Goal: Information Seeking & Learning: Learn about a topic

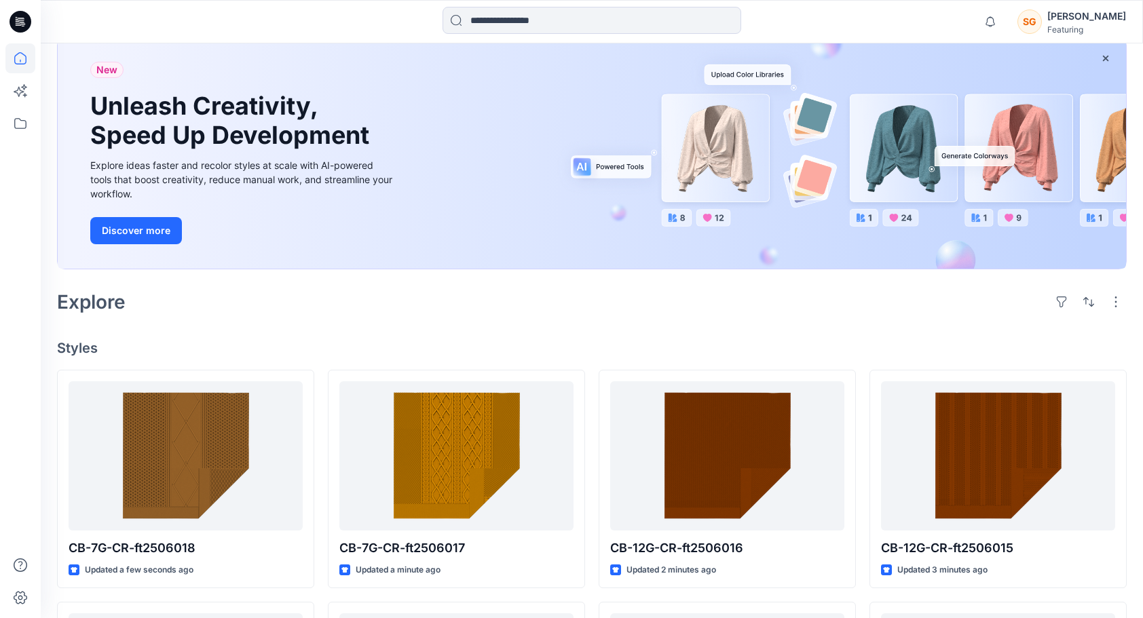
scroll to position [271, 0]
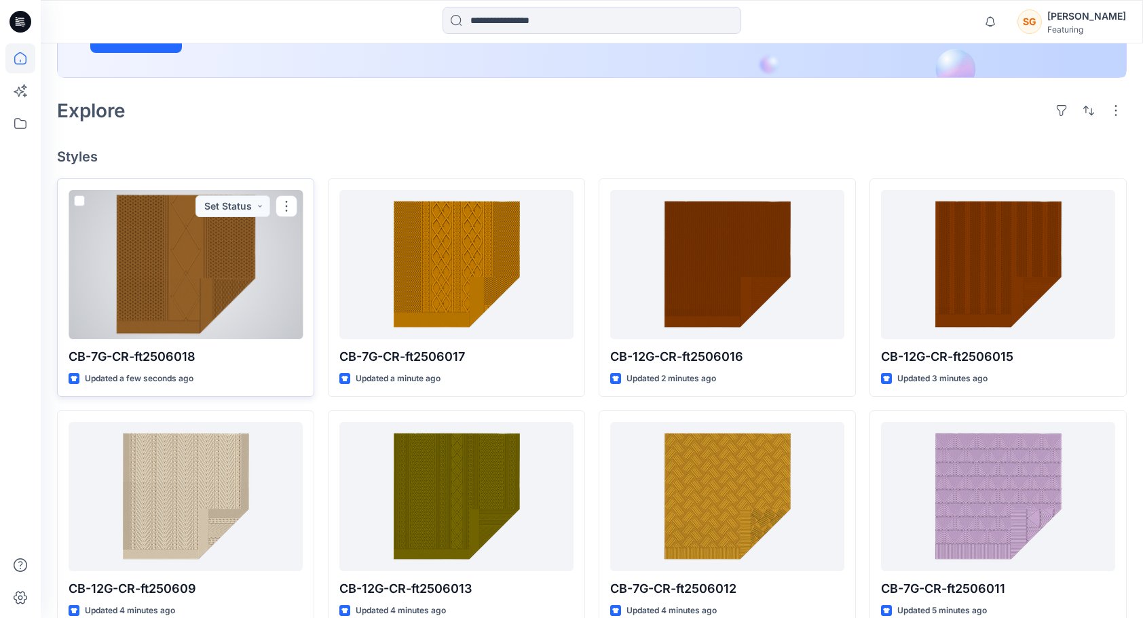
click at [246, 263] on div at bounding box center [186, 264] width 234 height 149
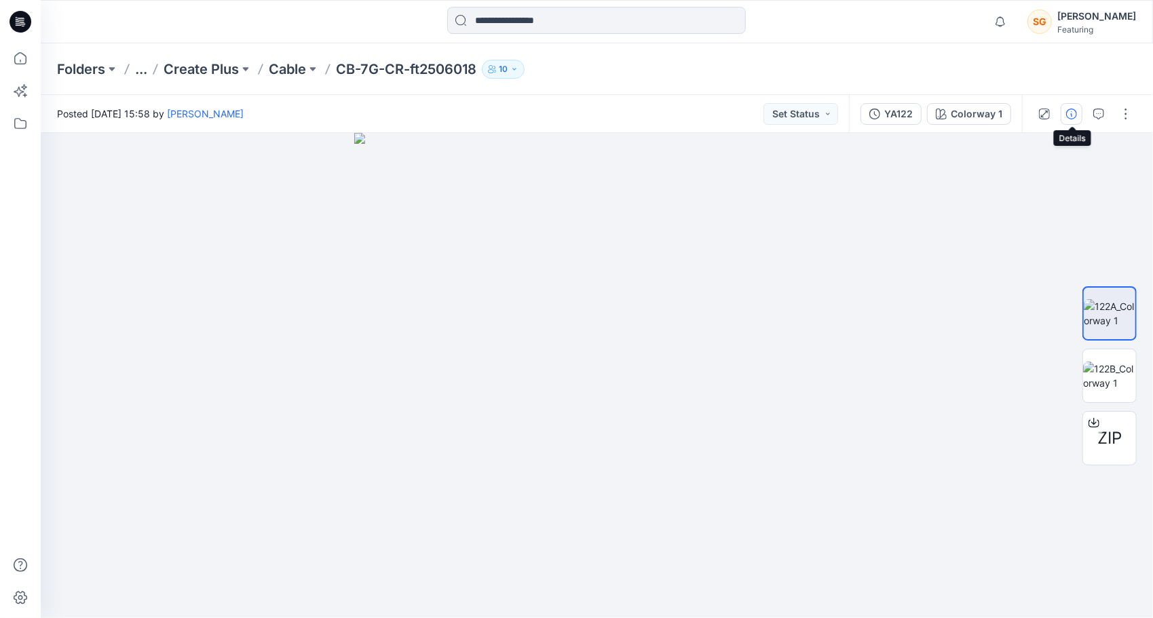
click at [1069, 111] on icon "button" at bounding box center [1071, 114] width 11 height 11
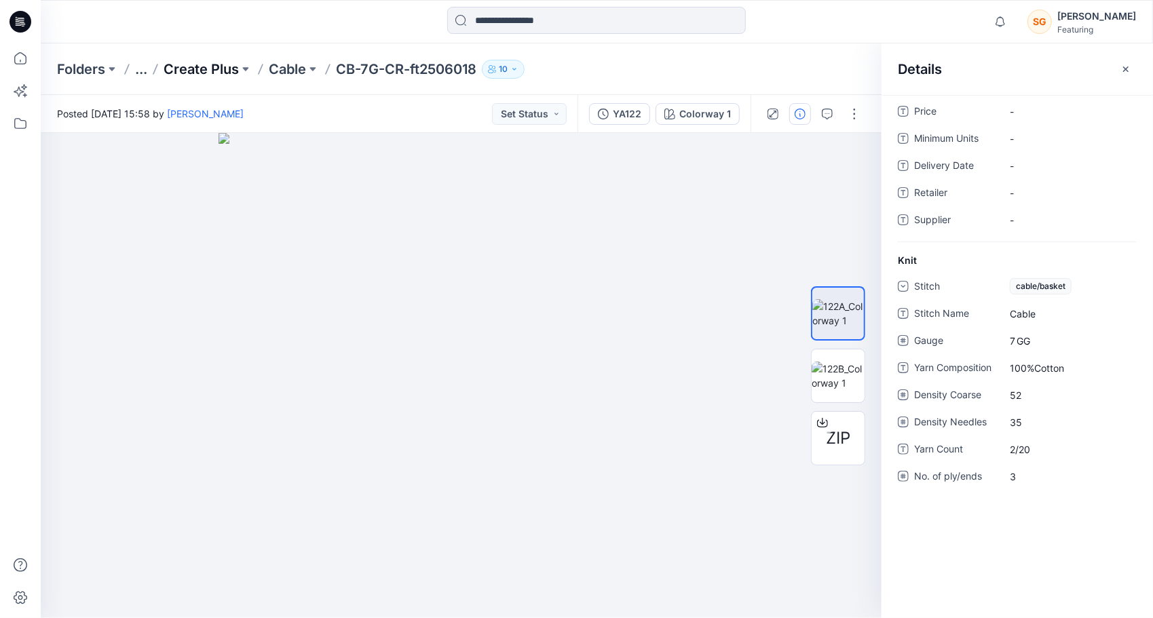
click at [208, 65] on p "Create Plus" at bounding box center [201, 69] width 75 height 19
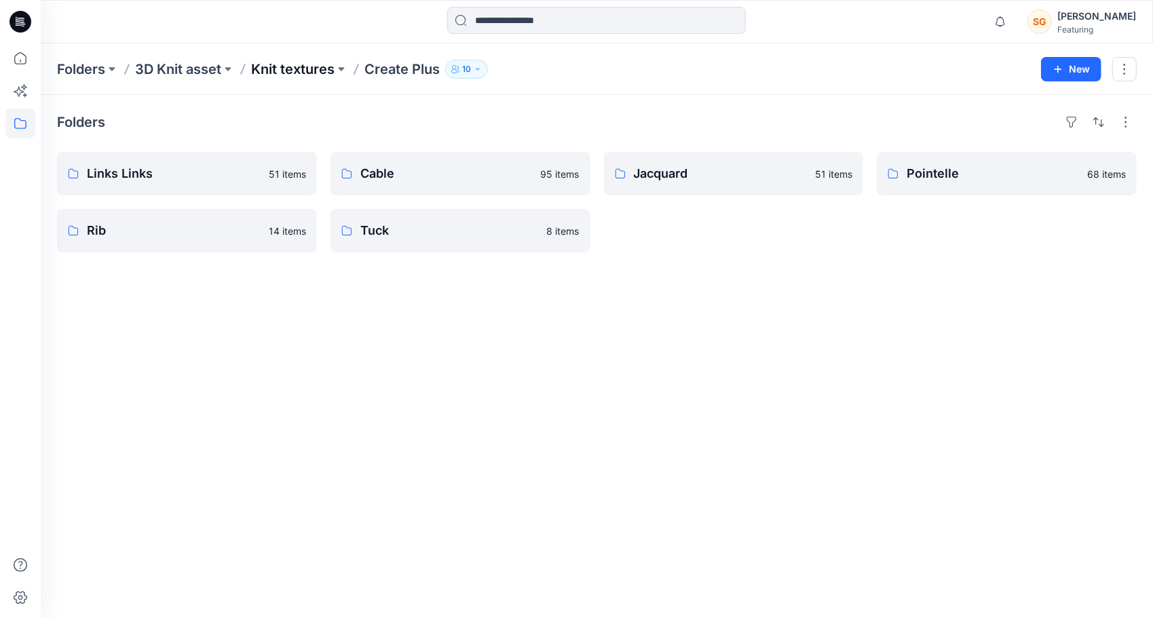
click at [309, 67] on p "Knit textures" at bounding box center [292, 69] width 83 height 19
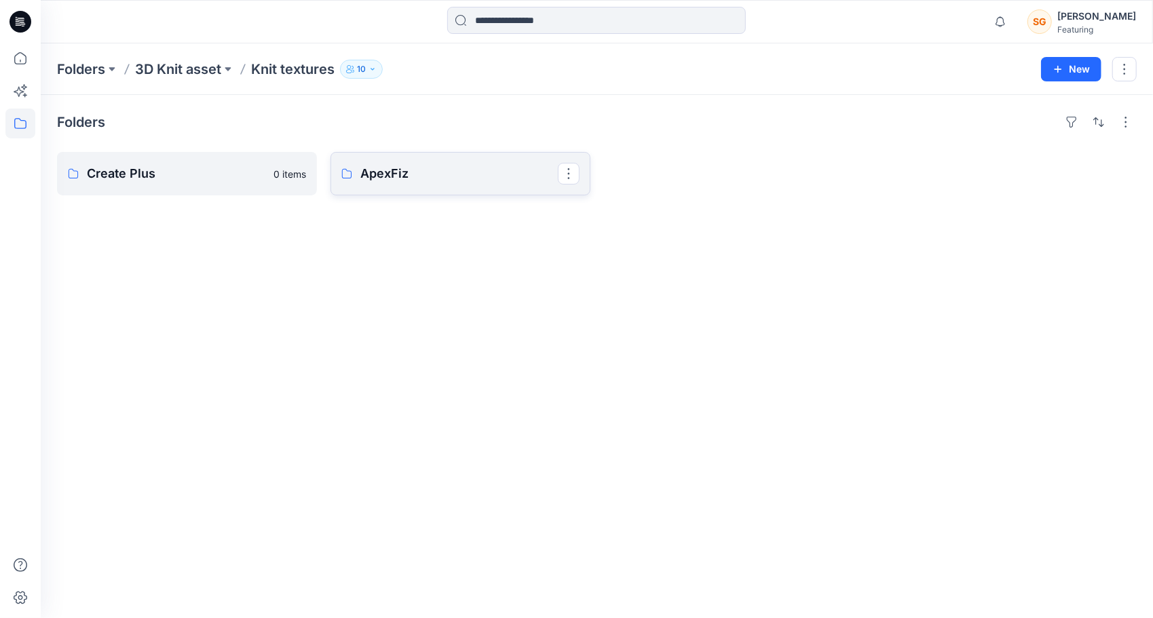
click at [396, 179] on p "ApexFiz" at bounding box center [458, 173] width 197 height 19
click at [202, 191] on link "5-7GG" at bounding box center [187, 173] width 260 height 43
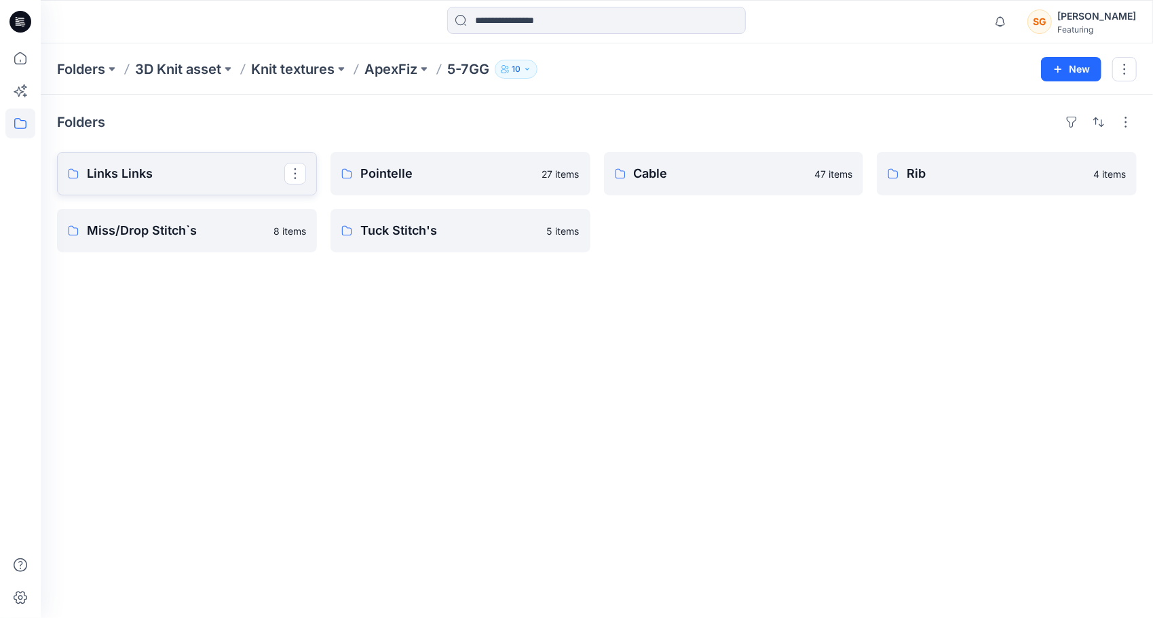
click at [164, 170] on p "Links Links" at bounding box center [185, 173] width 197 height 19
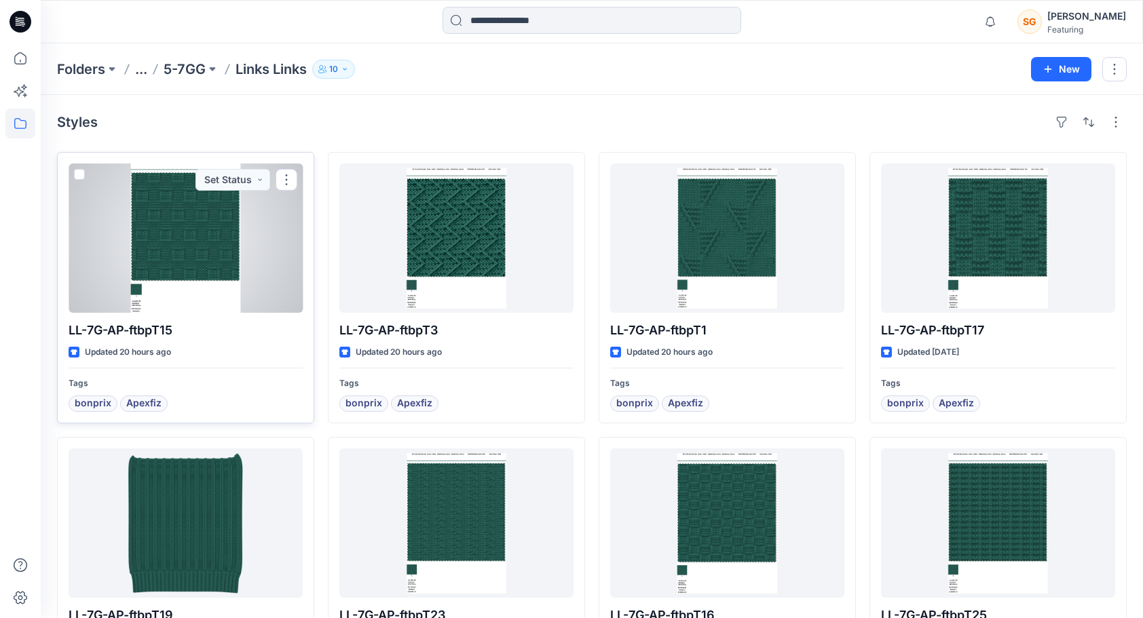
click at [235, 244] on div at bounding box center [186, 238] width 234 height 149
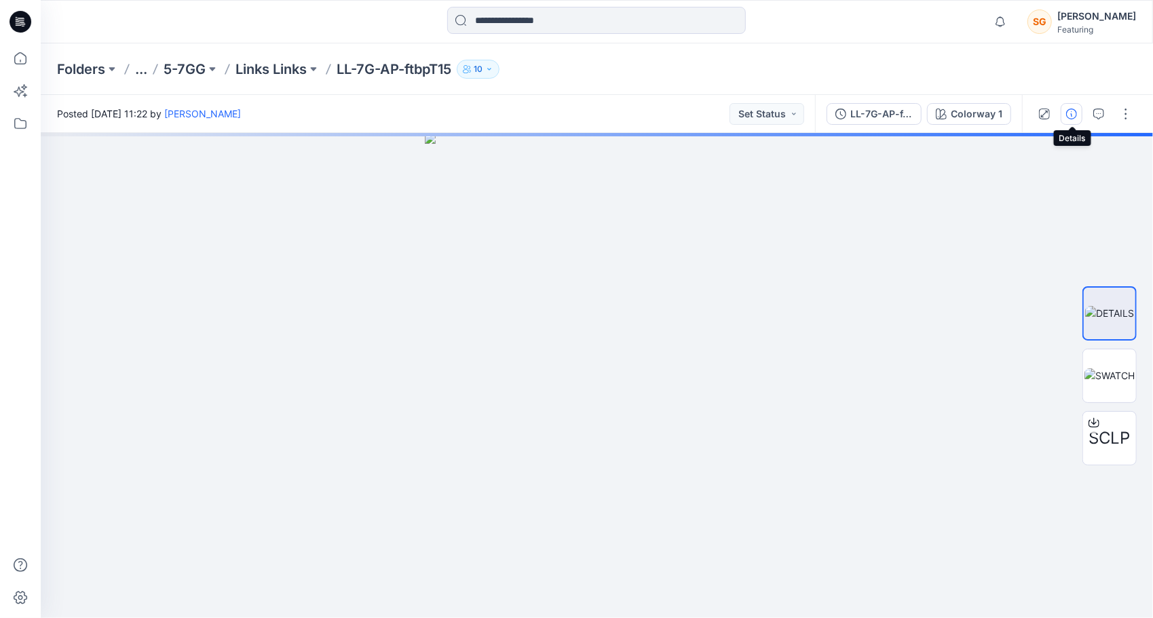
click at [1076, 111] on icon "button" at bounding box center [1071, 114] width 11 height 11
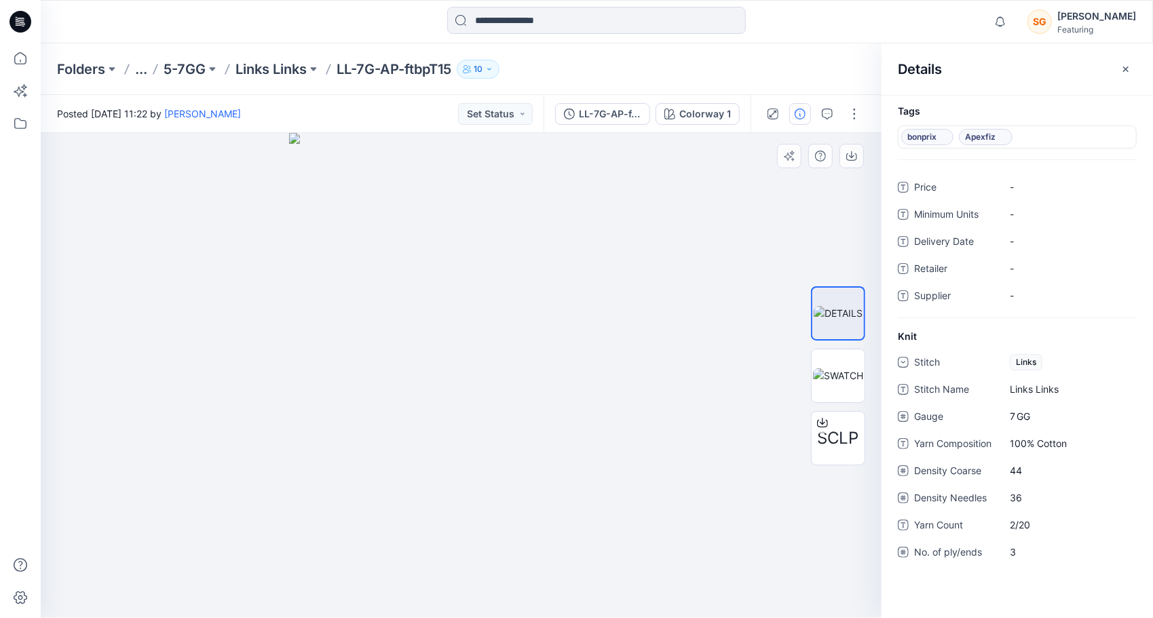
click at [90, 360] on div at bounding box center [461, 375] width 841 height 485
click at [184, 64] on p "5-7GG" at bounding box center [185, 69] width 42 height 19
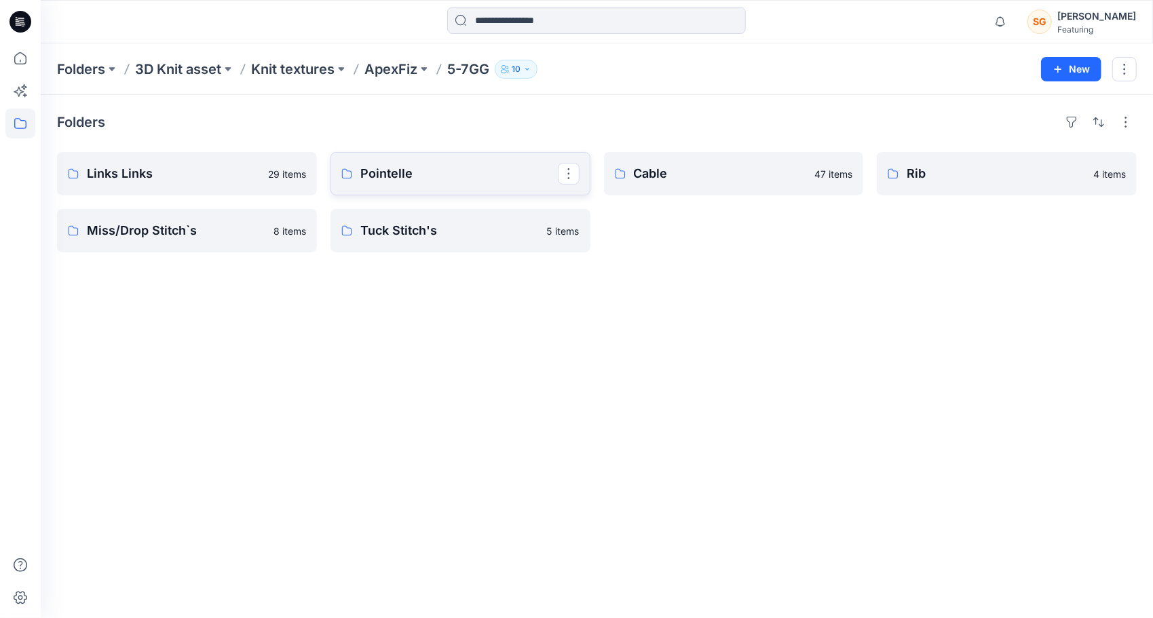
click at [510, 183] on link "Pointelle" at bounding box center [460, 173] width 260 height 43
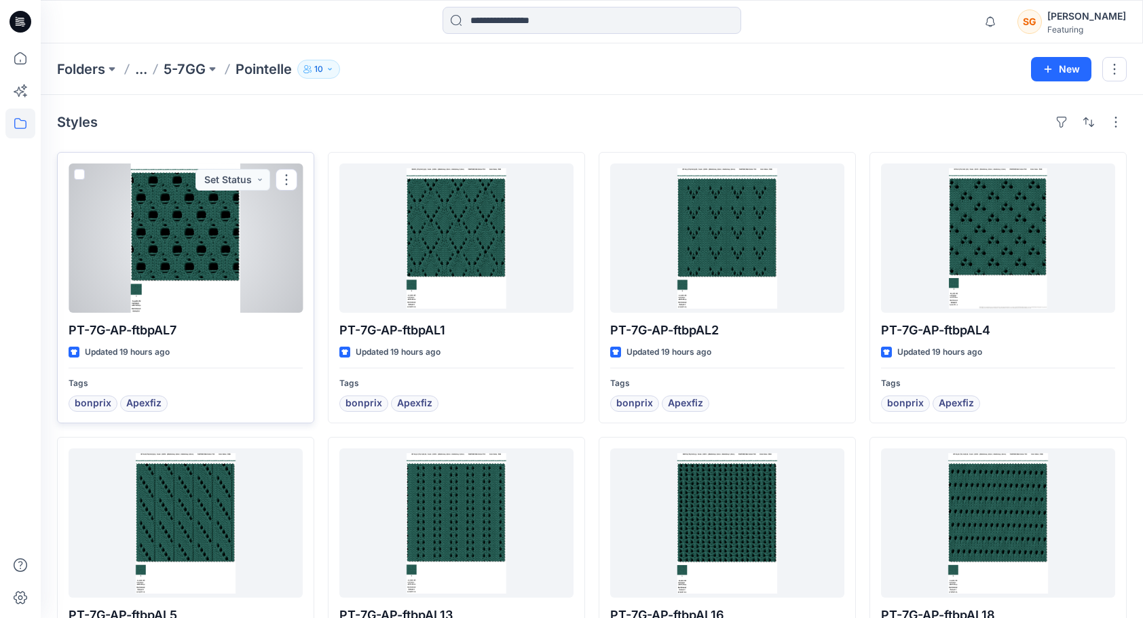
drag, startPoint x: 244, startPoint y: 236, endPoint x: 194, endPoint y: 249, distance: 51.2
click at [194, 249] on div at bounding box center [186, 238] width 234 height 149
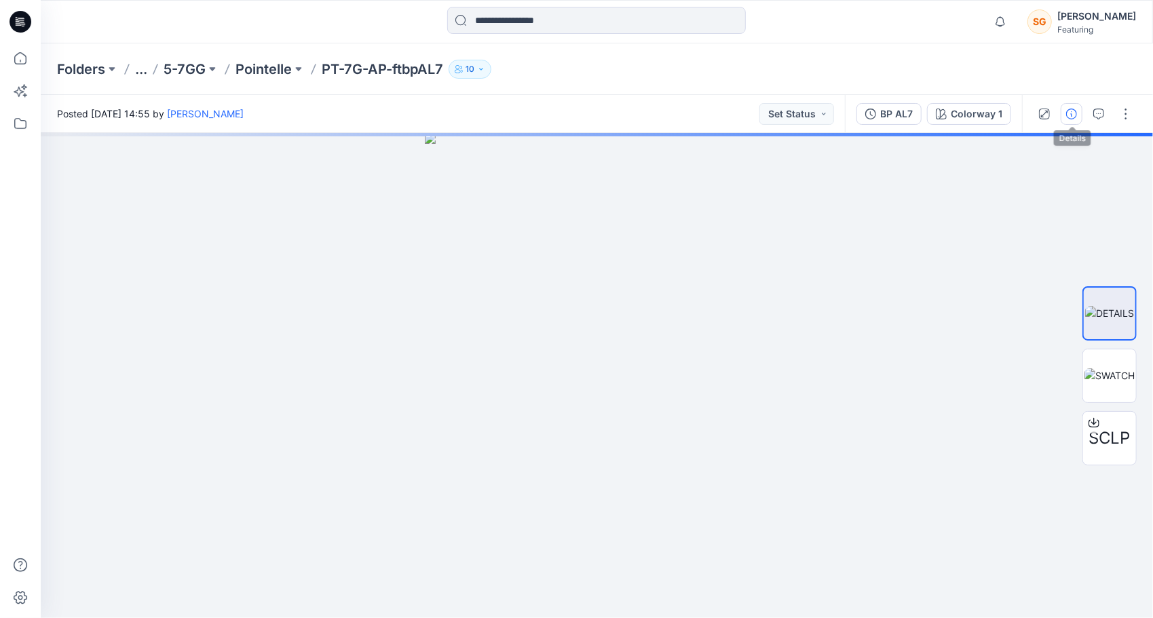
click at [1075, 117] on icon "button" at bounding box center [1071, 114] width 11 height 11
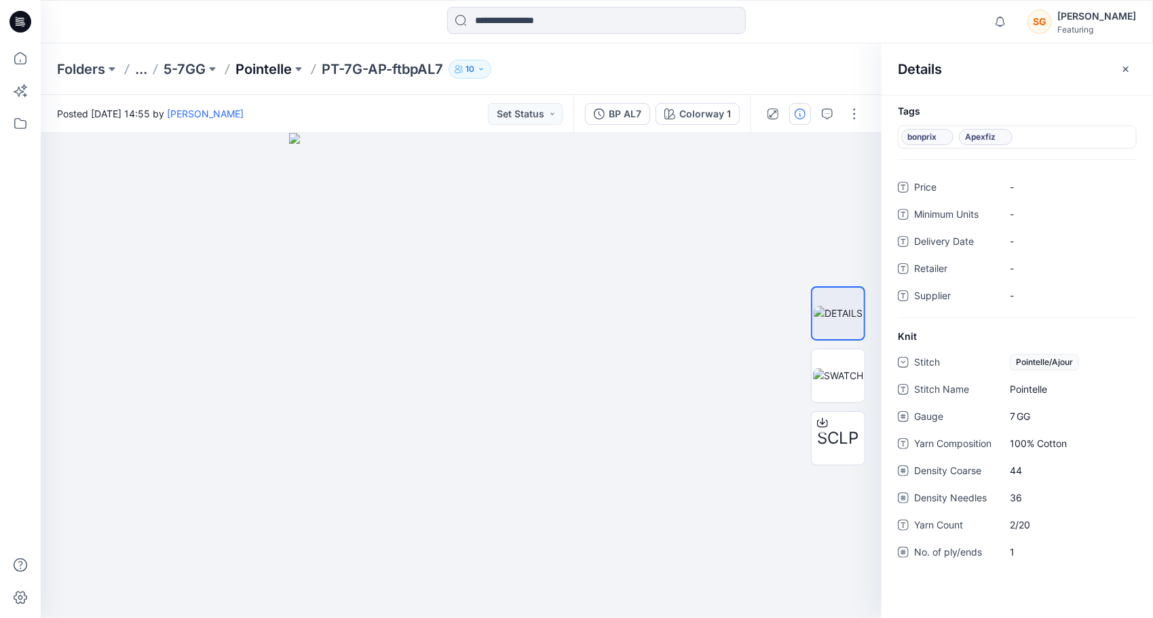
click at [241, 66] on p "Pointelle" at bounding box center [263, 69] width 56 height 19
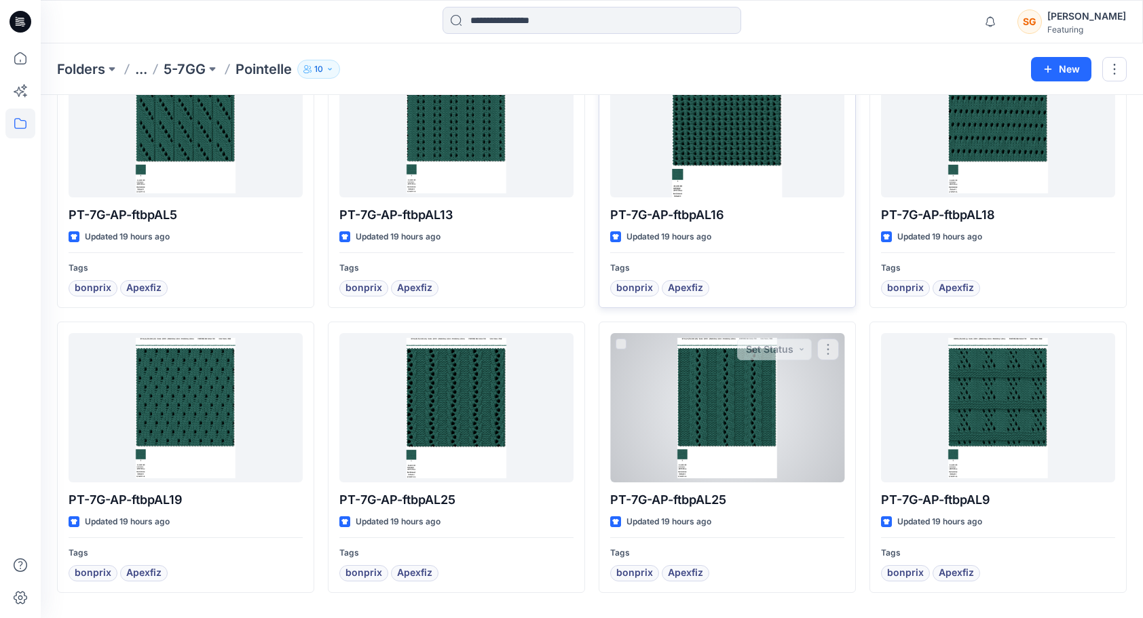
scroll to position [407, 0]
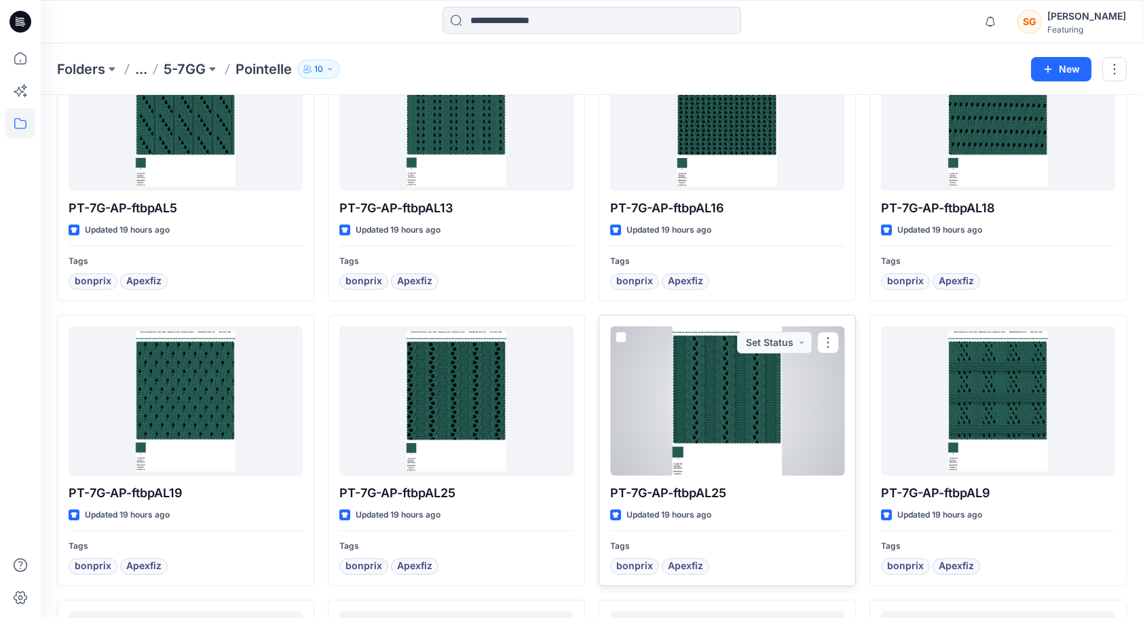
click at [714, 438] on div at bounding box center [727, 400] width 234 height 149
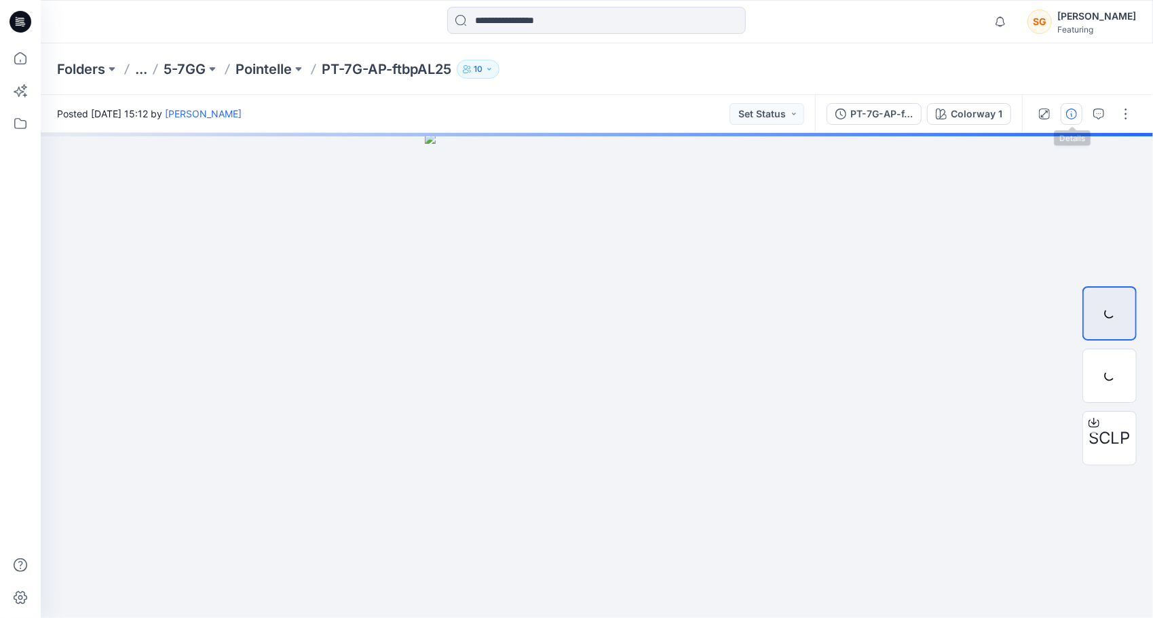
click at [1071, 117] on icon "button" at bounding box center [1071, 114] width 11 height 11
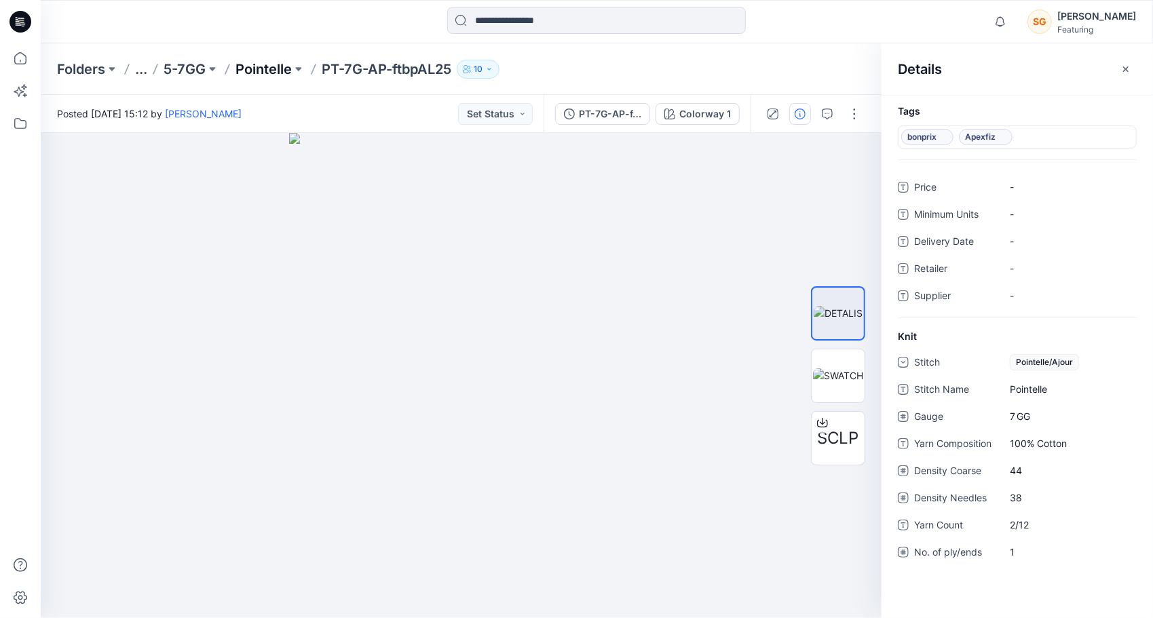
click at [261, 72] on p "Pointelle" at bounding box center [263, 69] width 56 height 19
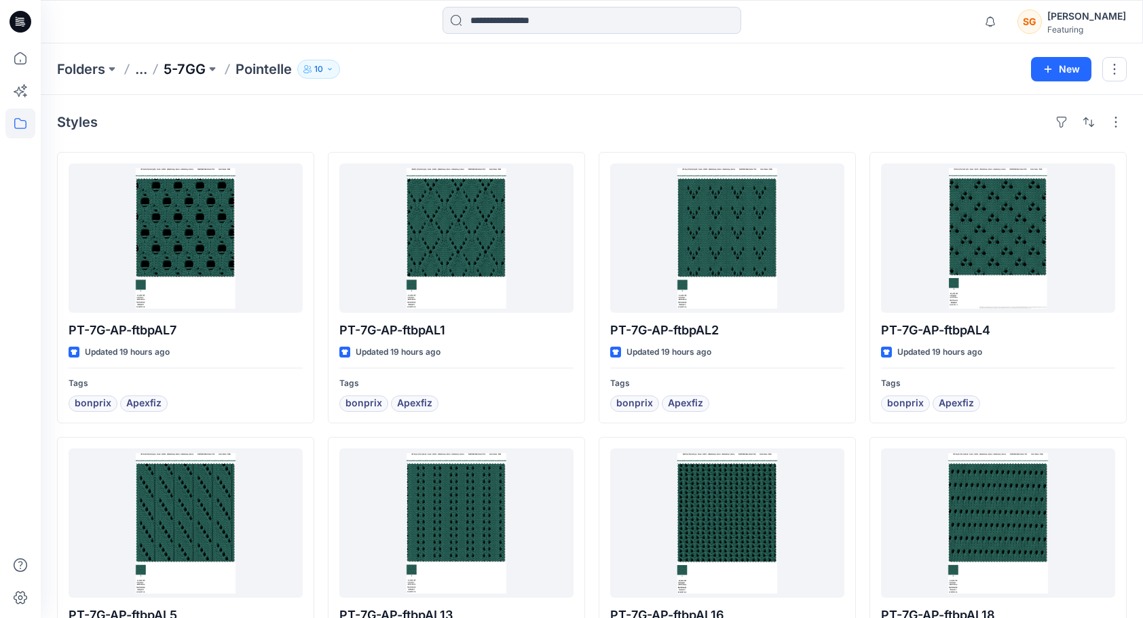
click at [177, 60] on p "5-7GG" at bounding box center [185, 69] width 42 height 19
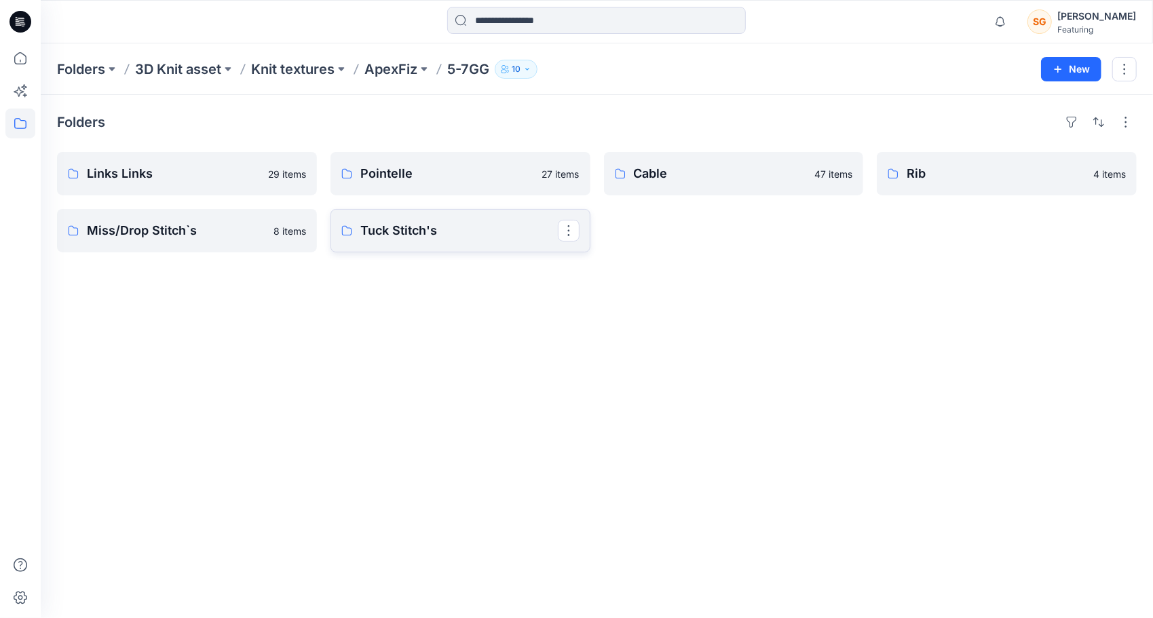
click at [396, 231] on p "Tuck Stitch's" at bounding box center [458, 230] width 197 height 19
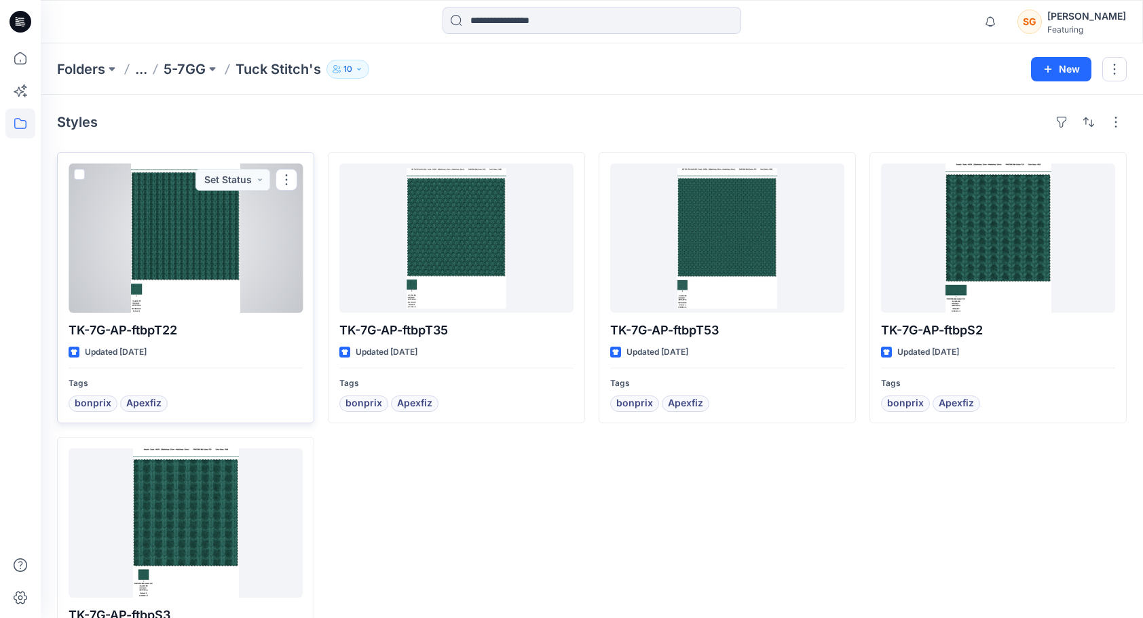
click at [247, 231] on div at bounding box center [186, 238] width 234 height 149
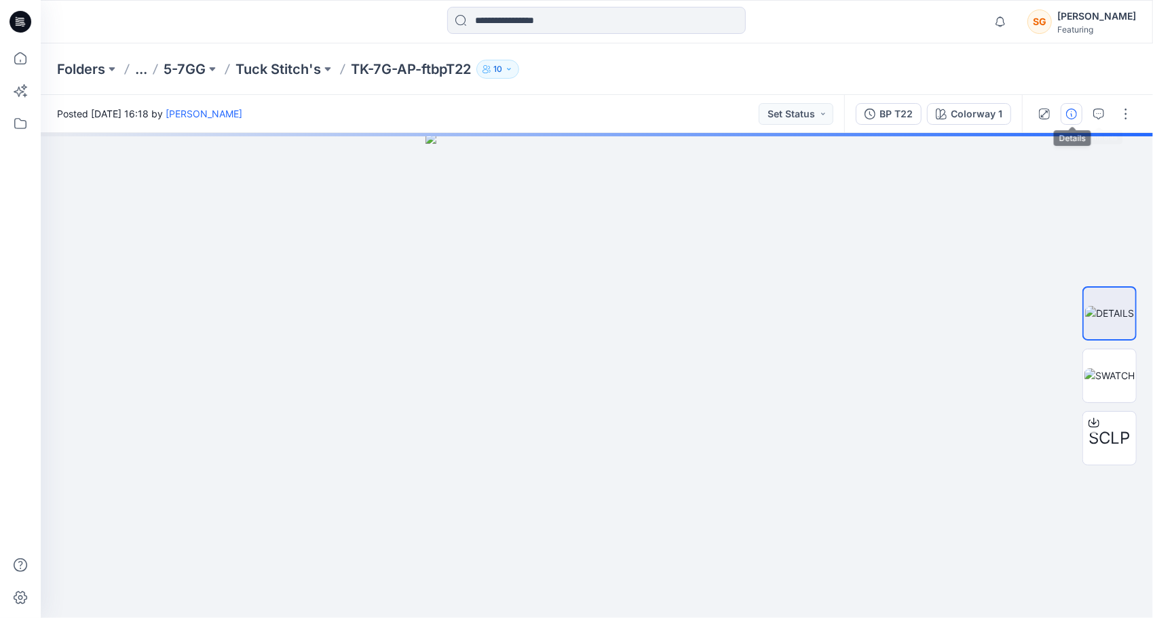
click at [1071, 111] on icon "button" at bounding box center [1071, 114] width 11 height 11
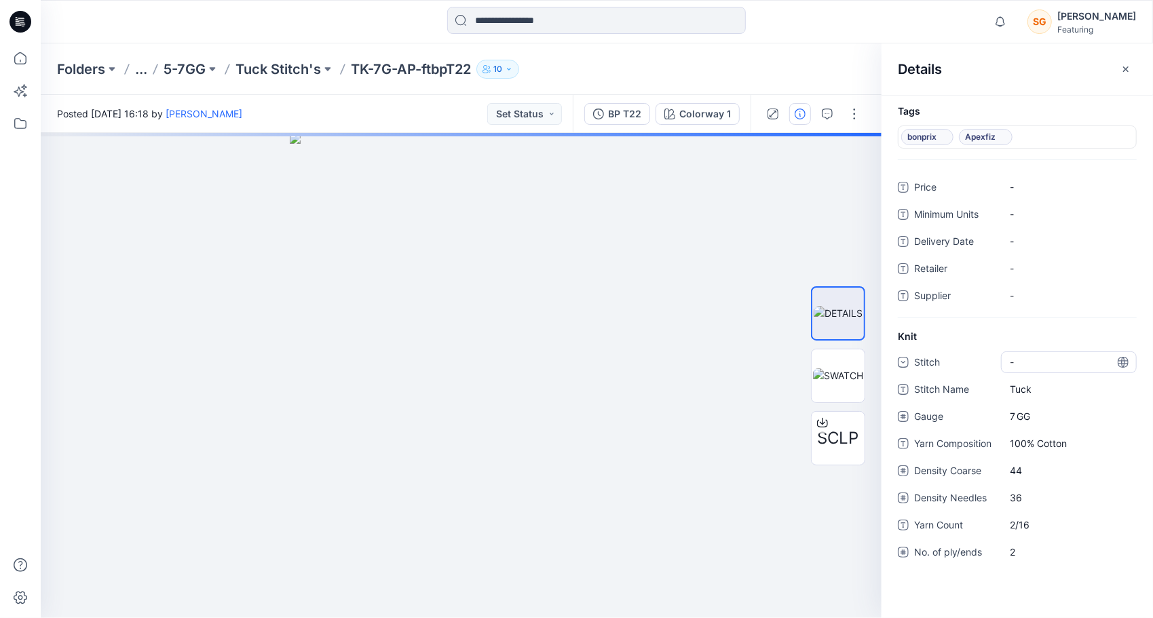
click at [1033, 356] on div "-" at bounding box center [1069, 362] width 136 height 22
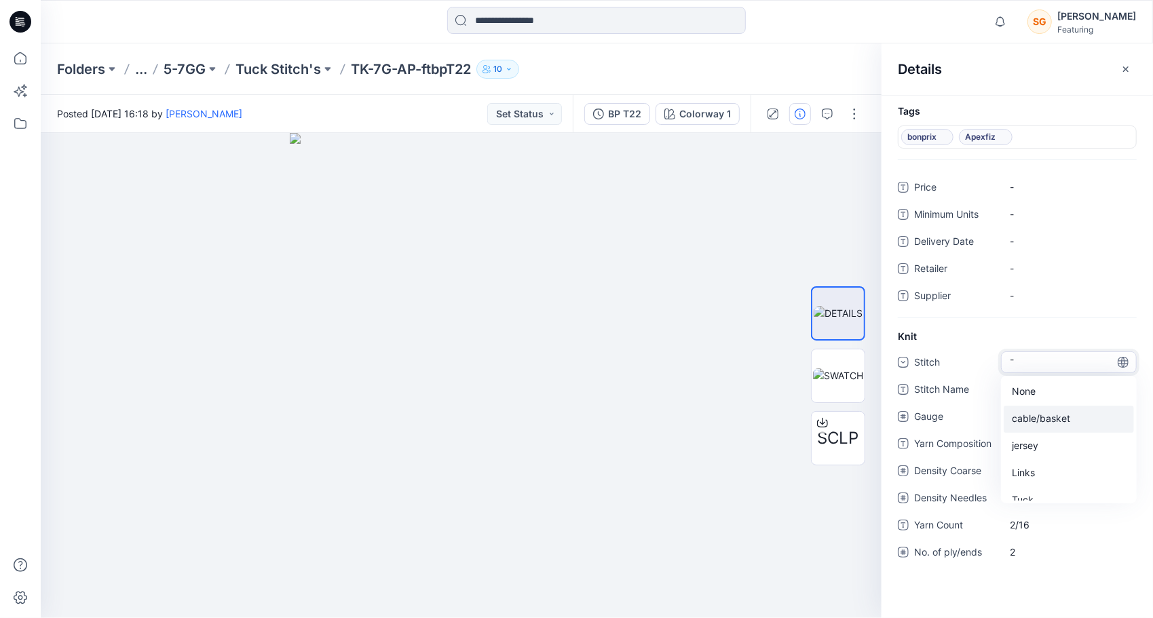
scroll to position [68, 0]
click at [1031, 431] on div "Tuck" at bounding box center [1068, 432] width 130 height 27
click at [296, 63] on p "Tuck Stitch's" at bounding box center [277, 69] width 85 height 19
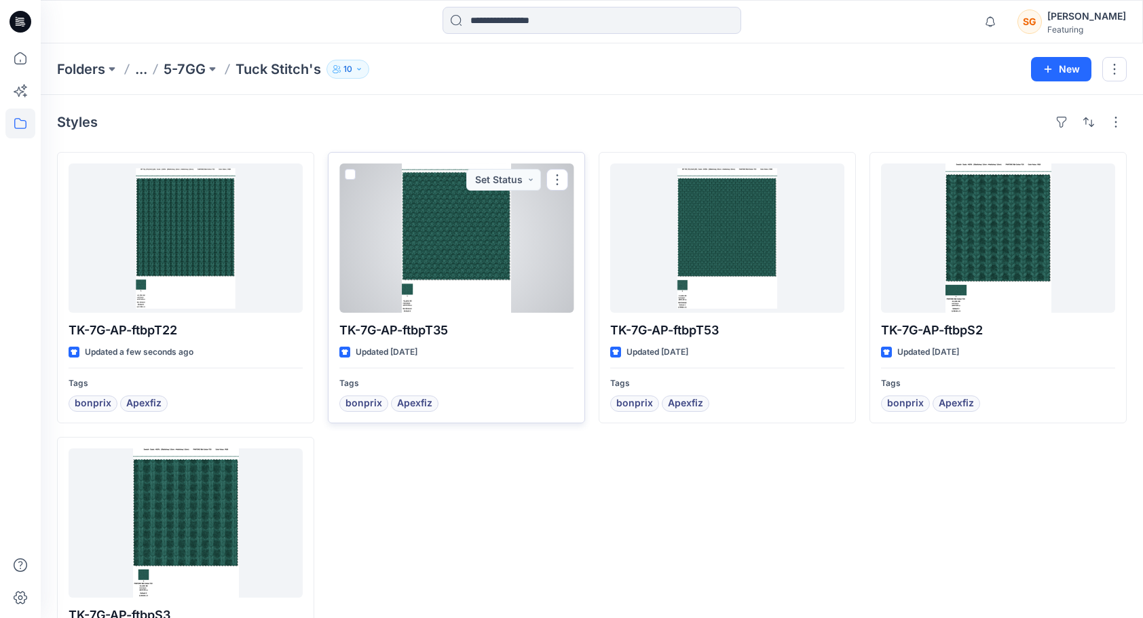
click at [483, 250] on div at bounding box center [456, 238] width 234 height 149
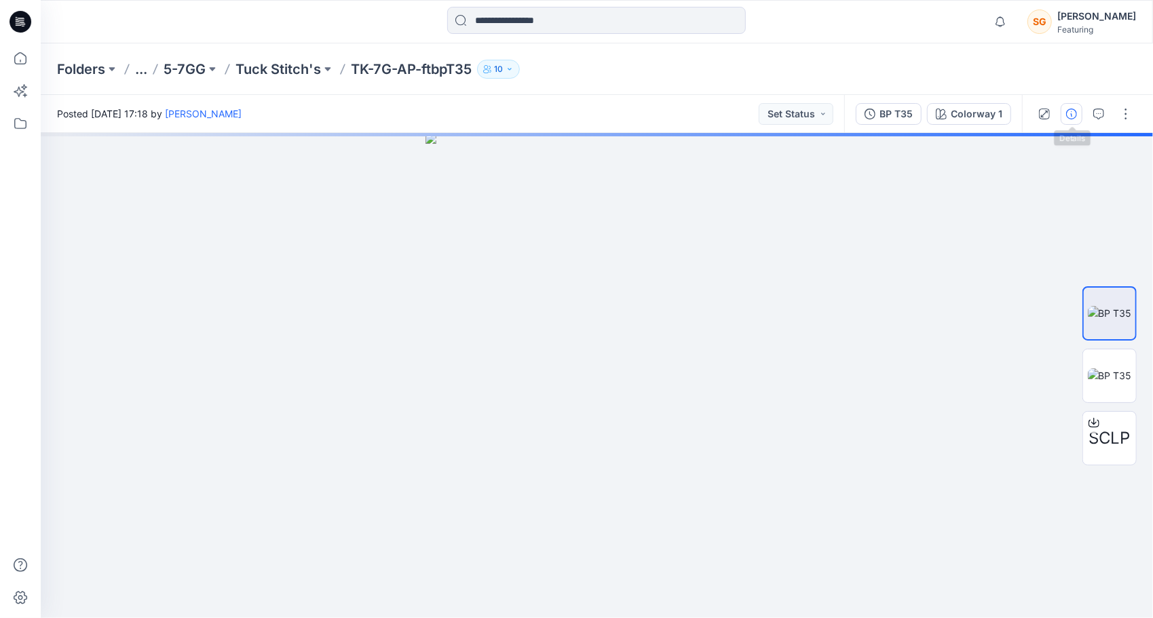
click at [1075, 117] on icon "button" at bounding box center [1071, 114] width 11 height 11
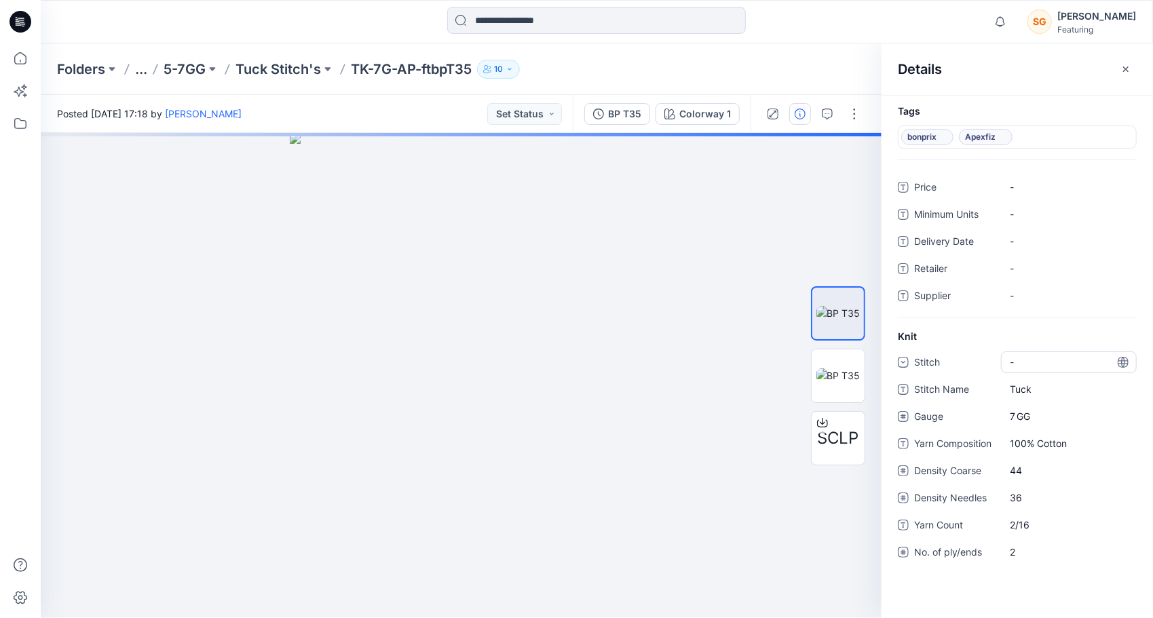
click at [1052, 358] on div "-" at bounding box center [1069, 362] width 136 height 22
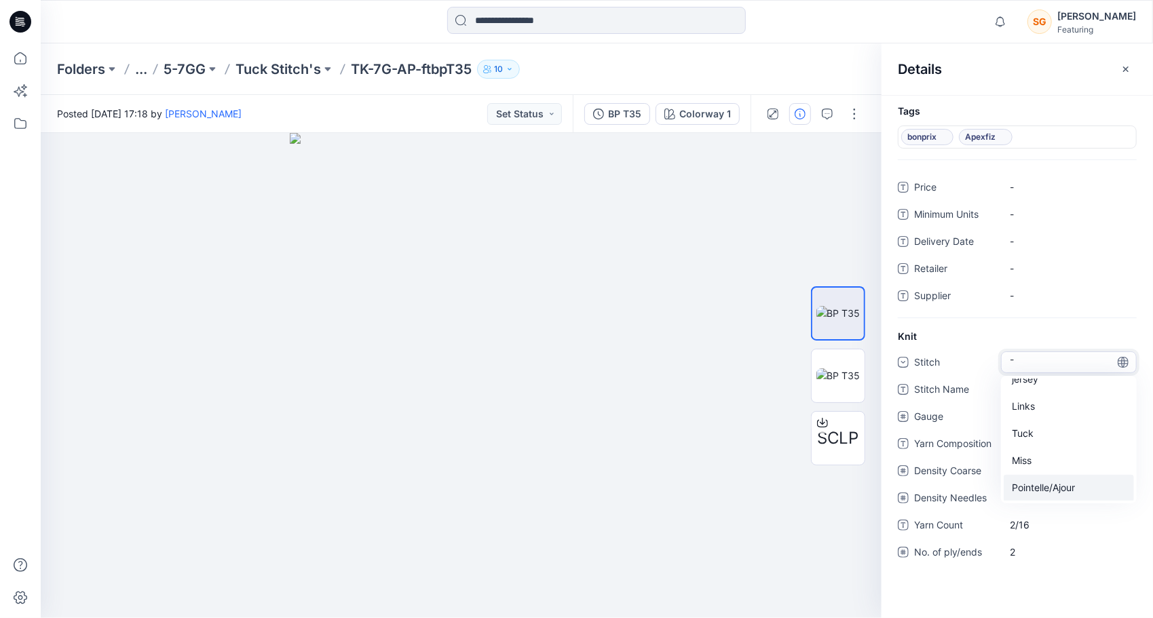
scroll to position [68, 0]
click at [1043, 426] on div "Tuck" at bounding box center [1068, 432] width 130 height 27
click at [289, 64] on p "Tuck Stitch's" at bounding box center [277, 69] width 85 height 19
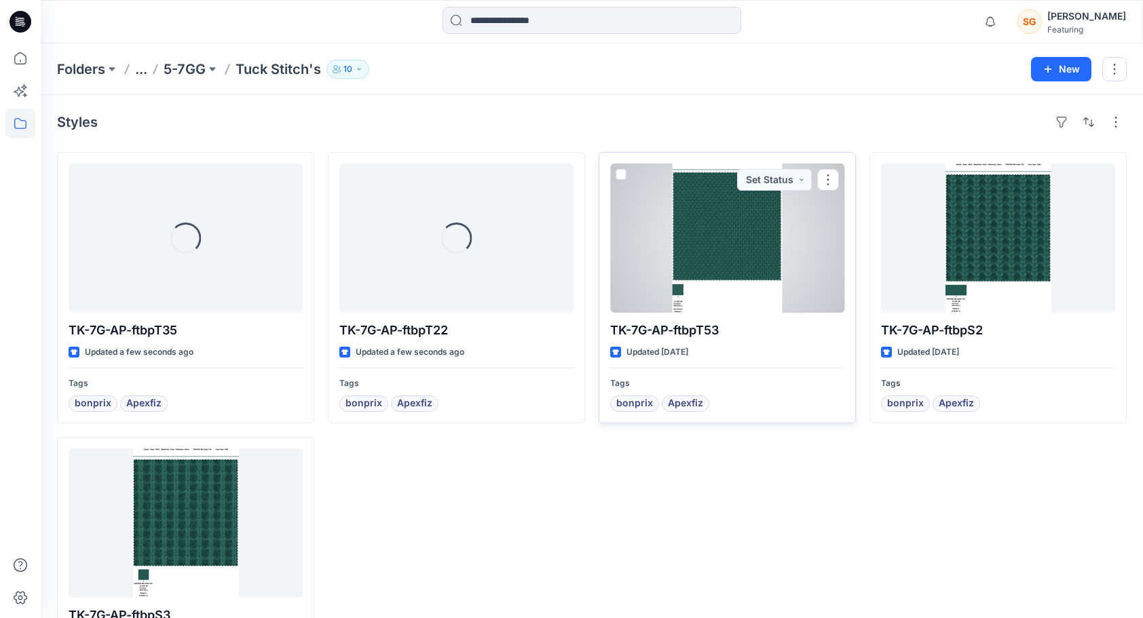
click at [707, 270] on div at bounding box center [727, 238] width 234 height 149
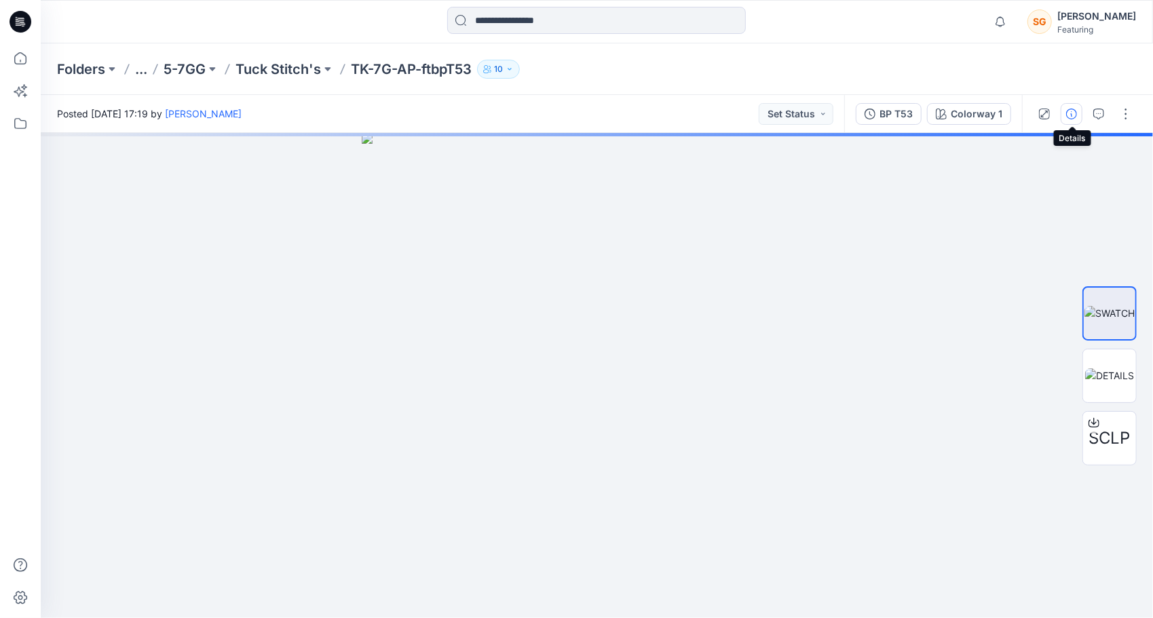
click at [1075, 113] on icon "button" at bounding box center [1071, 114] width 11 height 11
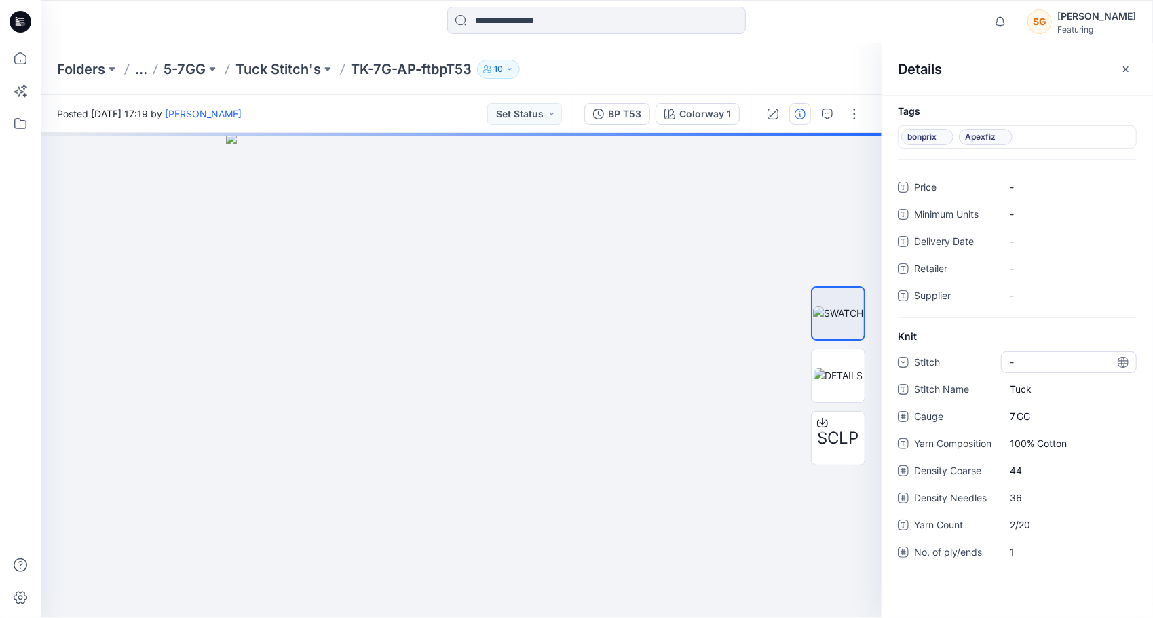
click at [1056, 364] on div "-" at bounding box center [1069, 362] width 136 height 22
click at [1039, 431] on div "Tuck" at bounding box center [1068, 432] width 130 height 27
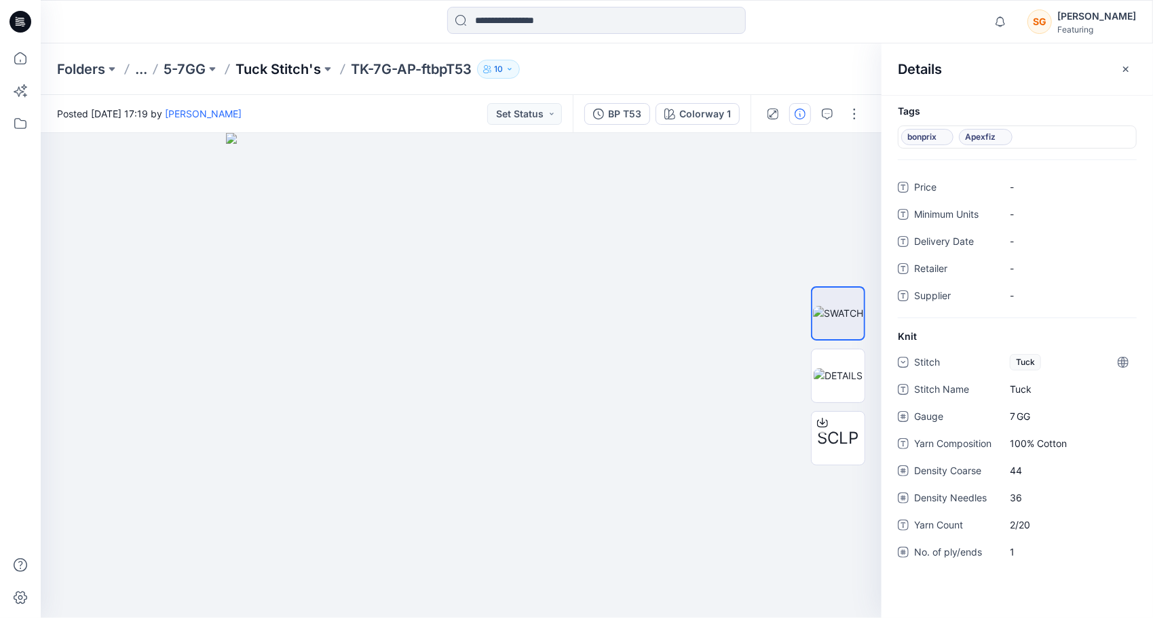
click at [288, 71] on p "Tuck Stitch's" at bounding box center [277, 69] width 85 height 19
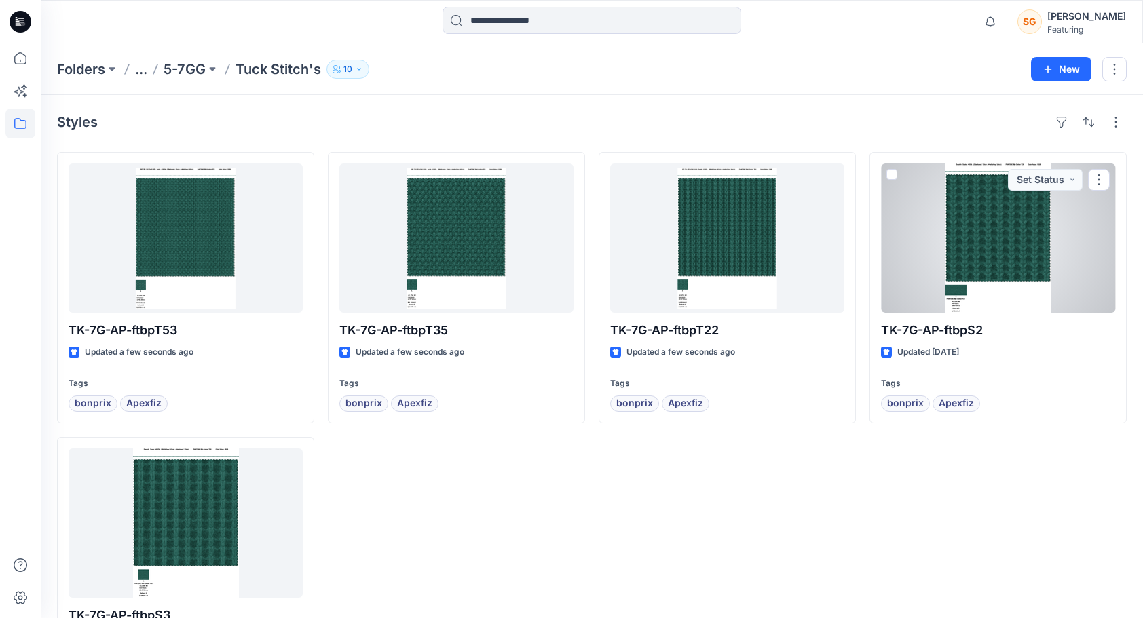
click at [983, 246] on div at bounding box center [998, 238] width 234 height 149
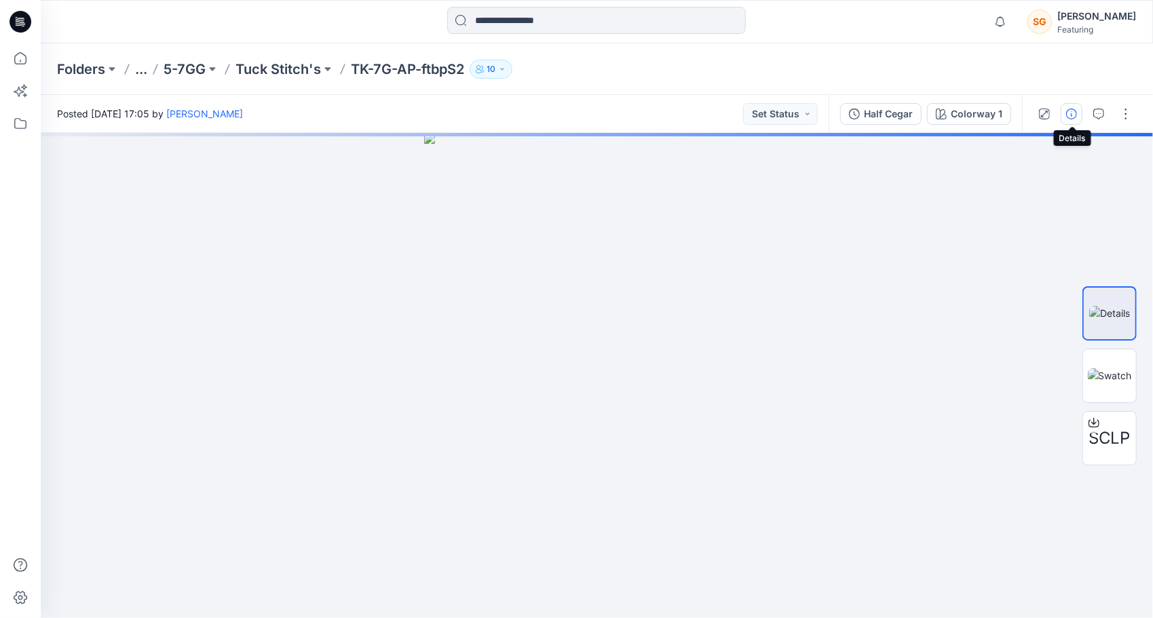
click at [1062, 111] on button "button" at bounding box center [1071, 114] width 22 height 22
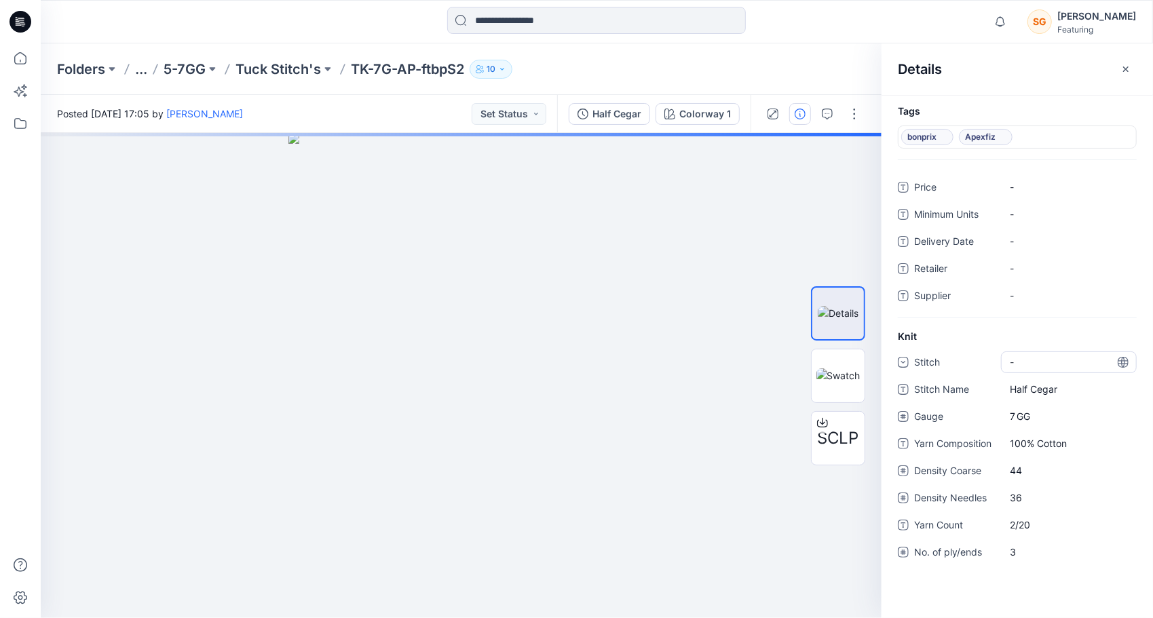
click at [1045, 365] on div "-" at bounding box center [1069, 362] width 136 height 22
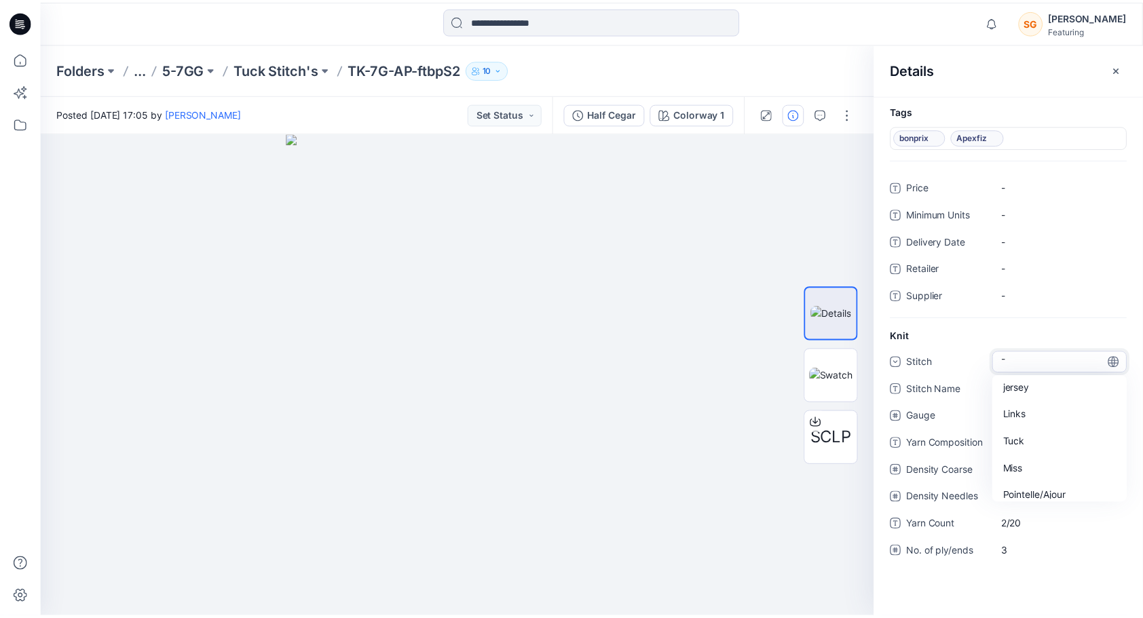
scroll to position [54, 0]
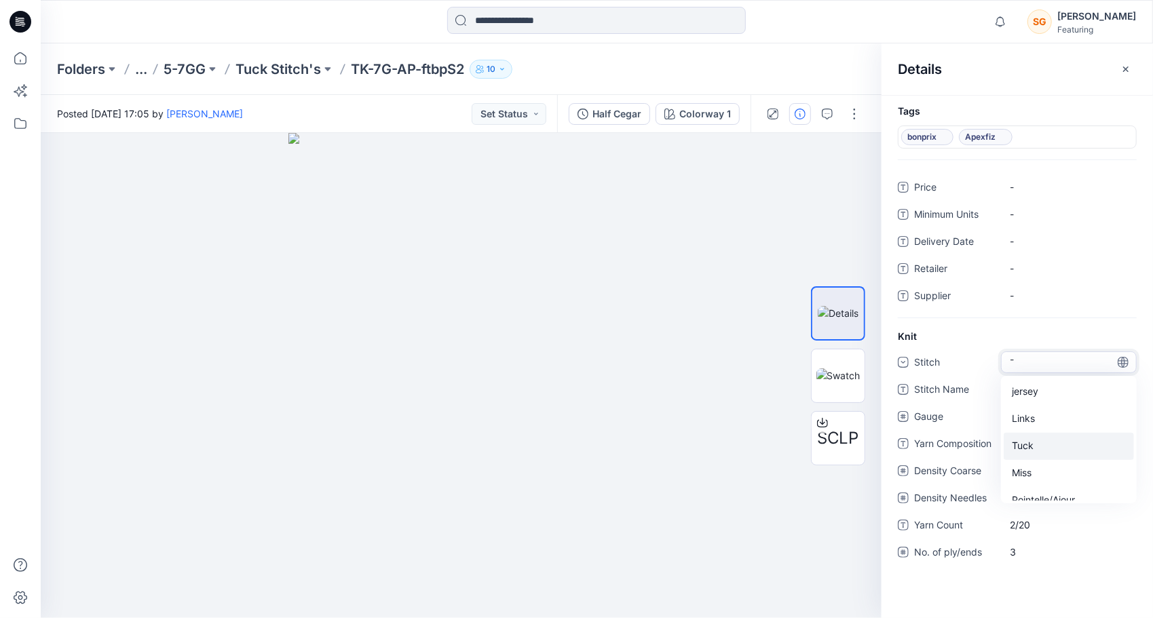
click at [1033, 444] on div "Tuck" at bounding box center [1068, 446] width 130 height 27
click at [275, 67] on p "Tuck Stitch's" at bounding box center [277, 69] width 85 height 19
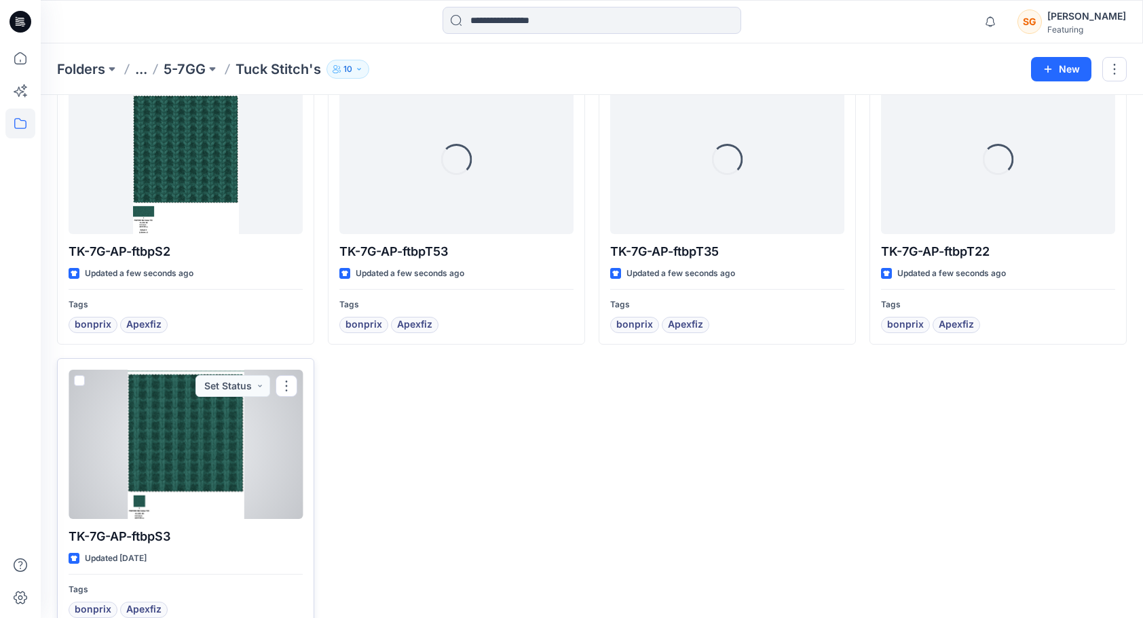
scroll to position [104, 0]
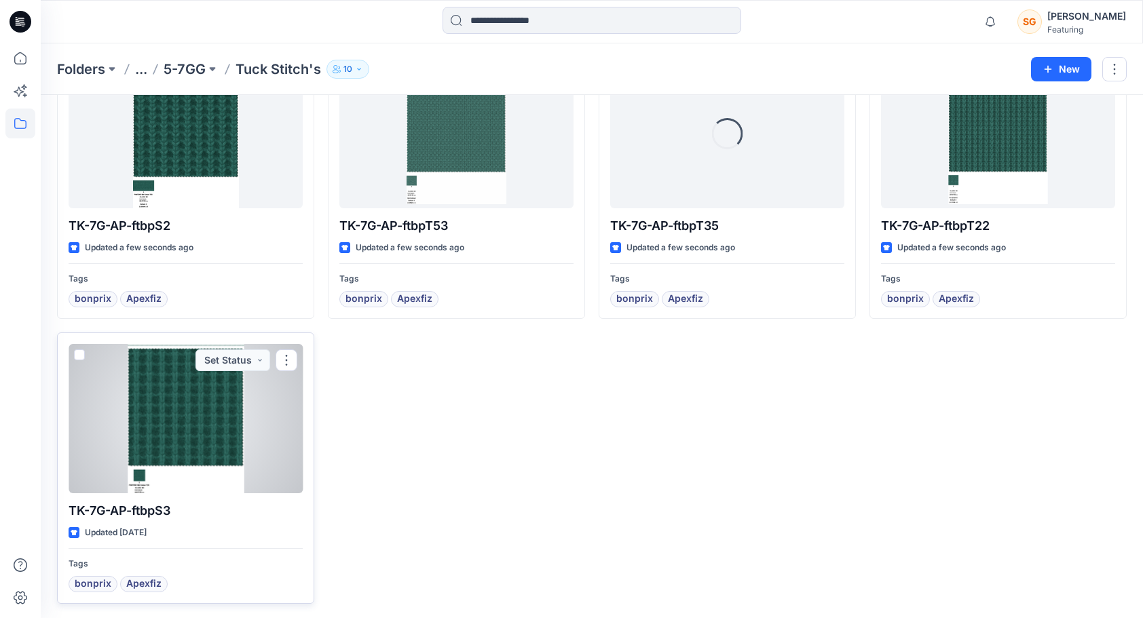
click at [203, 426] on div at bounding box center [186, 418] width 234 height 149
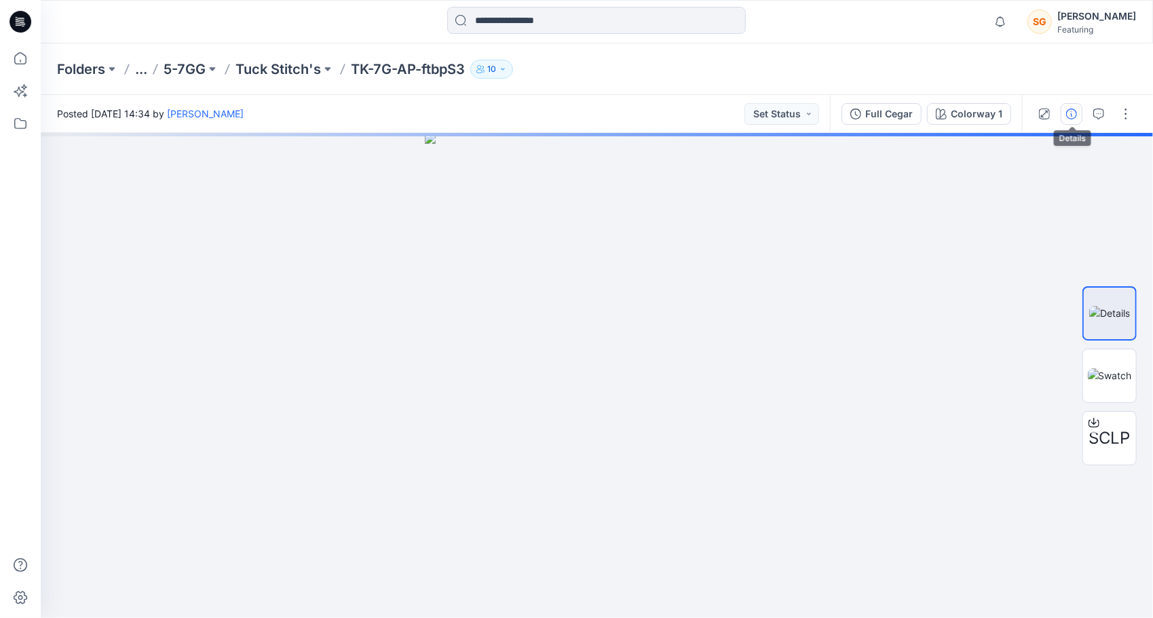
click at [1079, 113] on button "button" at bounding box center [1071, 114] width 22 height 22
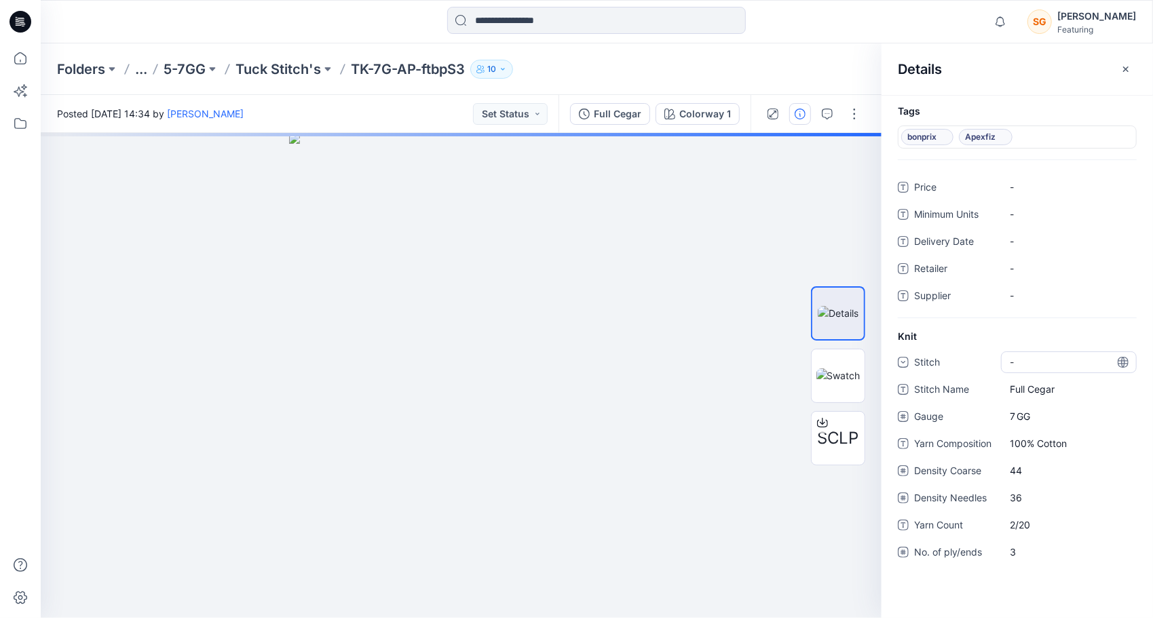
click at [1052, 360] on div "-" at bounding box center [1069, 362] width 136 height 22
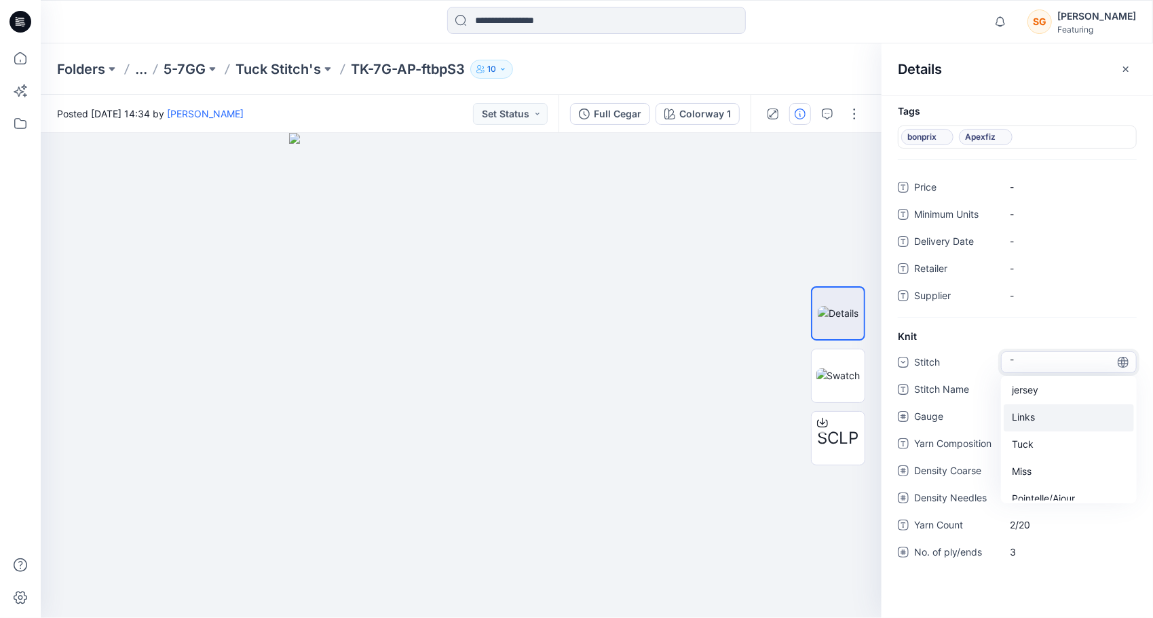
scroll to position [54, 0]
click at [1029, 440] on div "Tuck" at bounding box center [1068, 446] width 130 height 27
click at [277, 64] on p "Tuck Stitch's" at bounding box center [277, 69] width 85 height 19
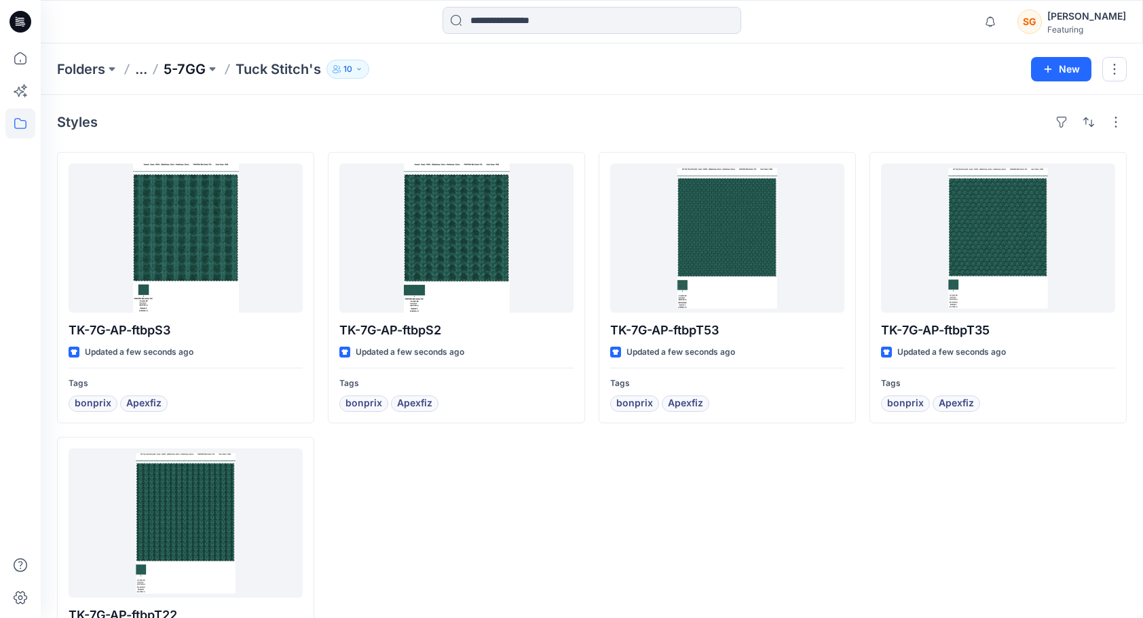
click at [193, 64] on p "5-7GG" at bounding box center [185, 69] width 42 height 19
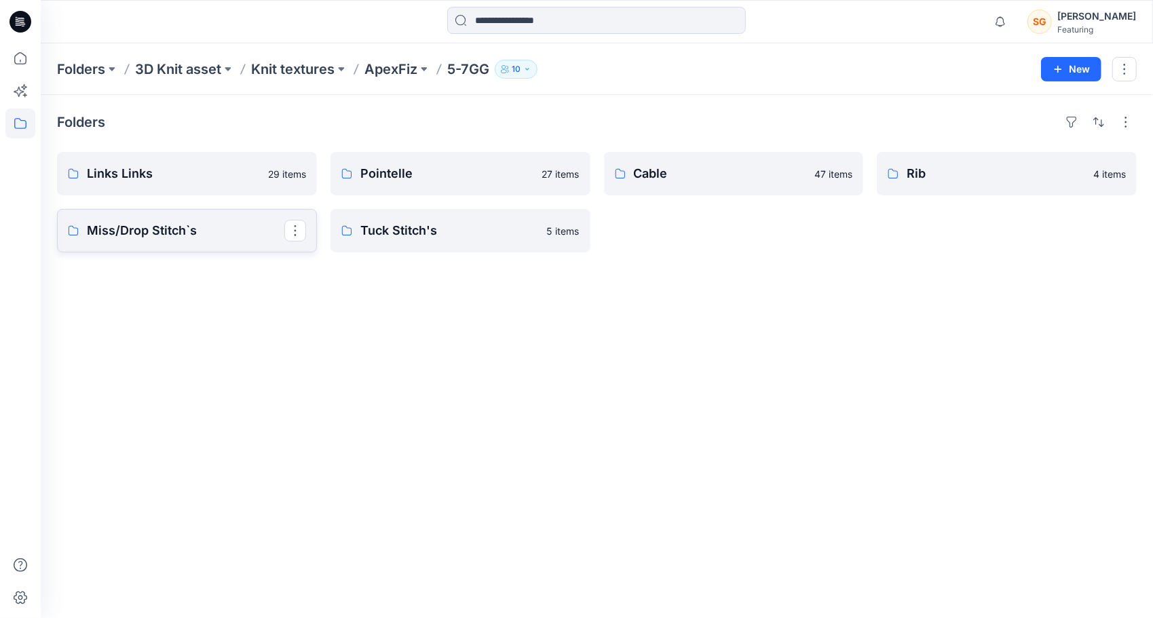
click at [183, 239] on link "Miss/Drop Stitch`s" at bounding box center [187, 230] width 260 height 43
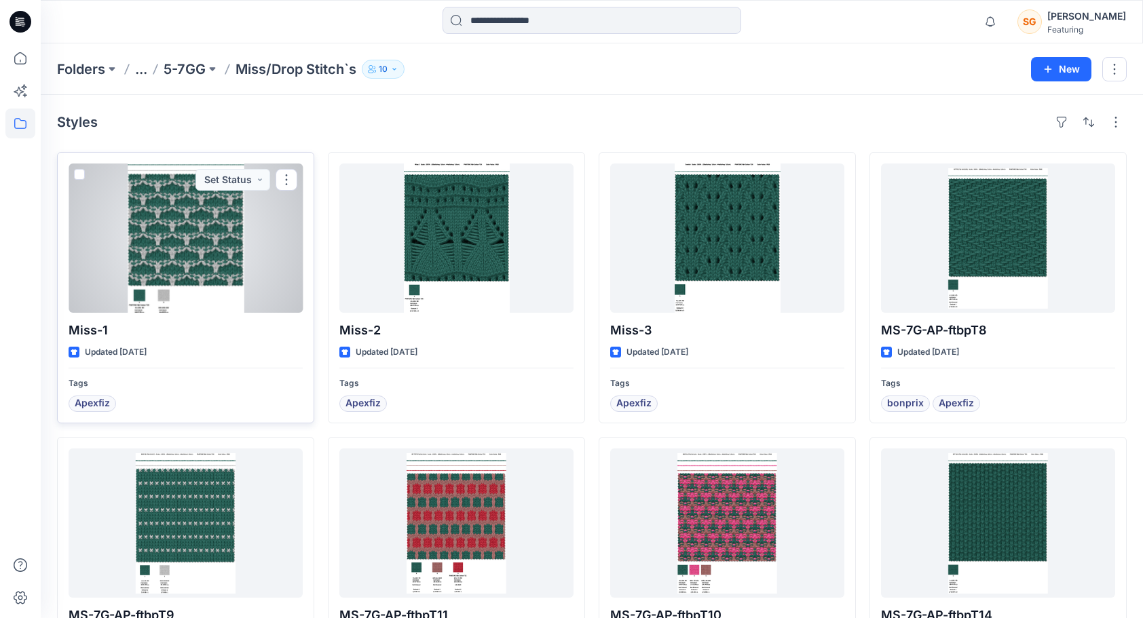
click at [204, 228] on div at bounding box center [186, 238] width 234 height 149
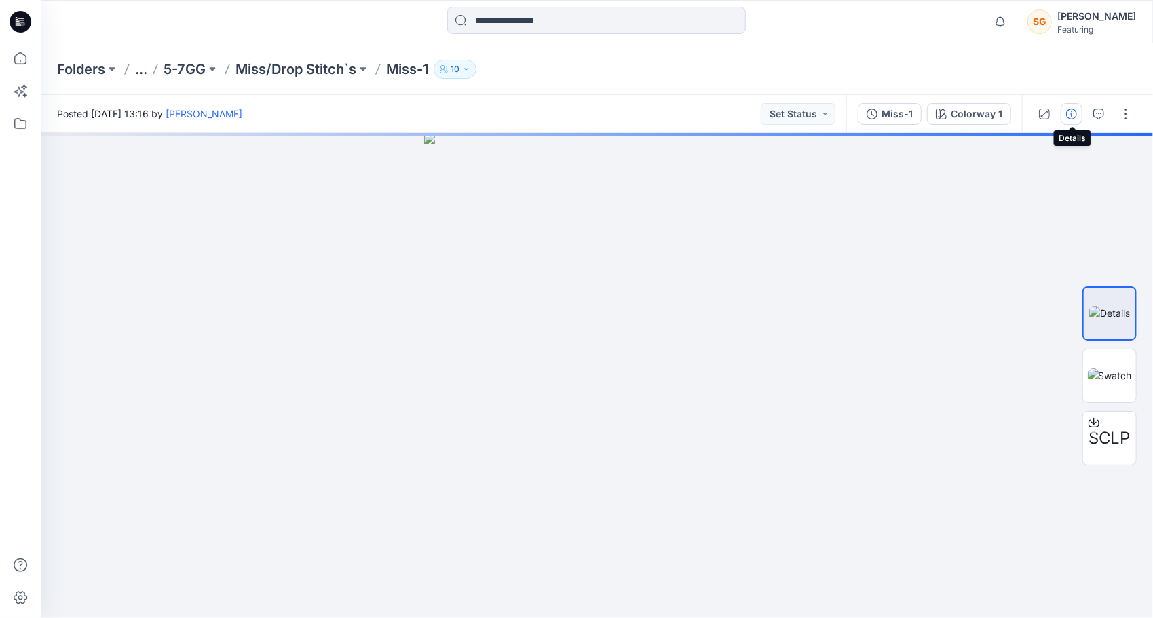
click at [1073, 111] on icon "button" at bounding box center [1071, 114] width 11 height 11
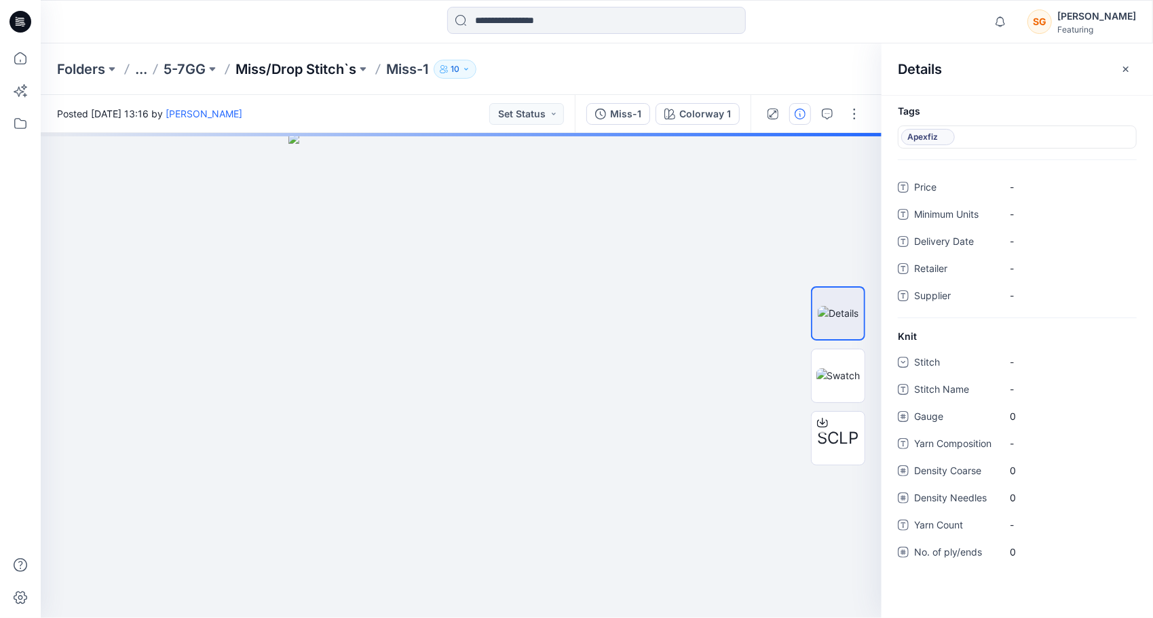
click at [293, 69] on p "Miss/Drop Stitch`s" at bounding box center [295, 69] width 121 height 19
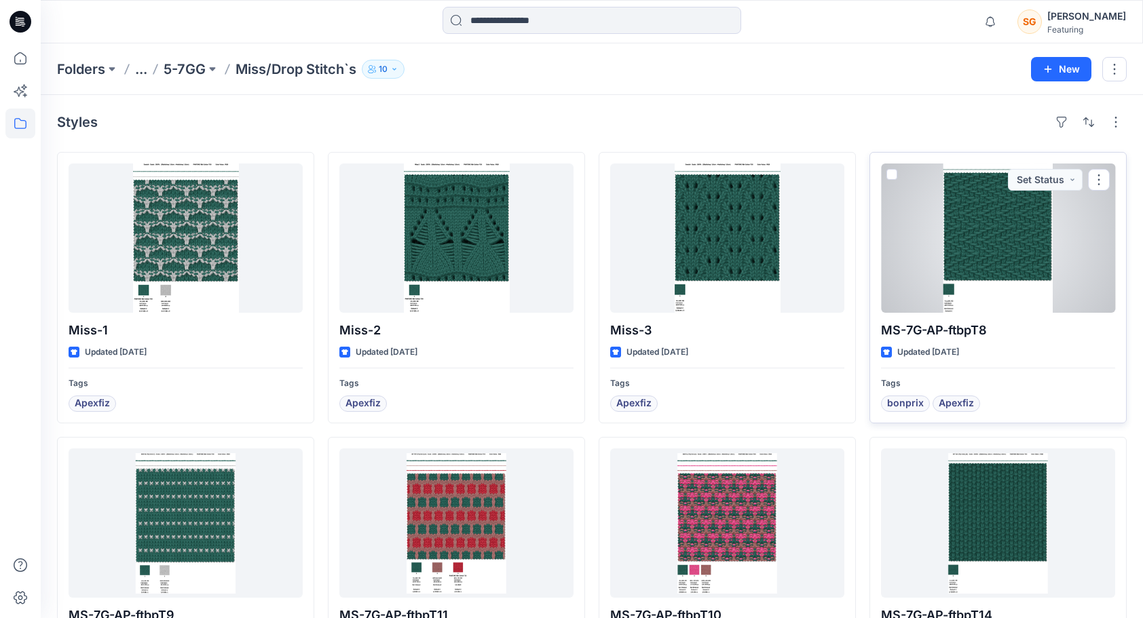
click at [1021, 237] on div at bounding box center [998, 238] width 234 height 149
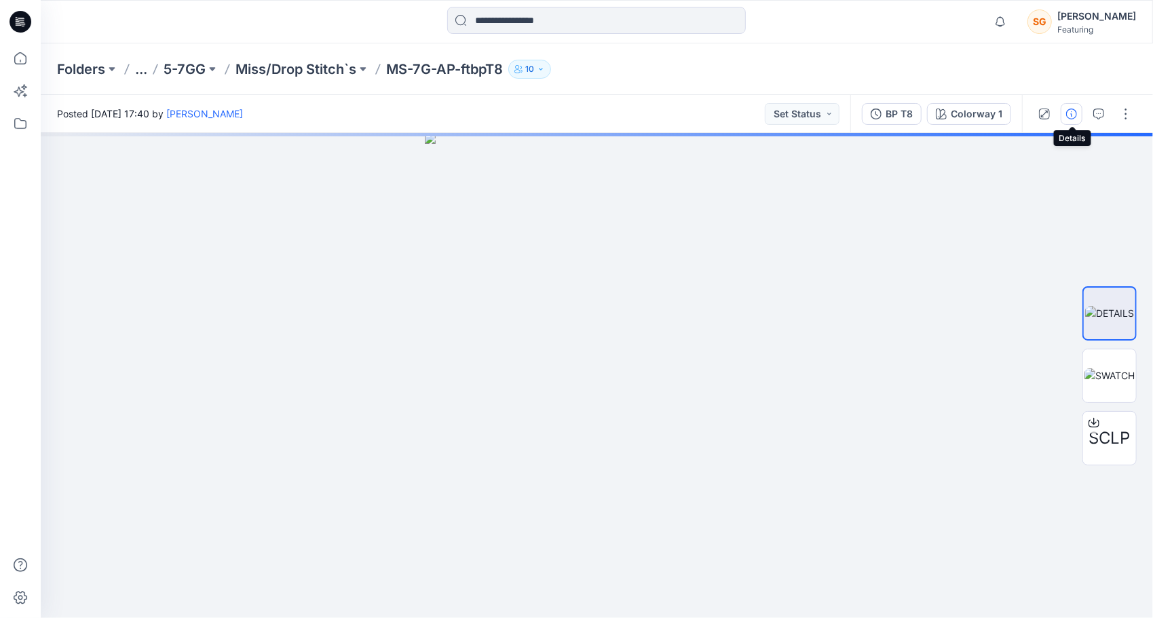
click at [1079, 112] on button "button" at bounding box center [1071, 114] width 22 height 22
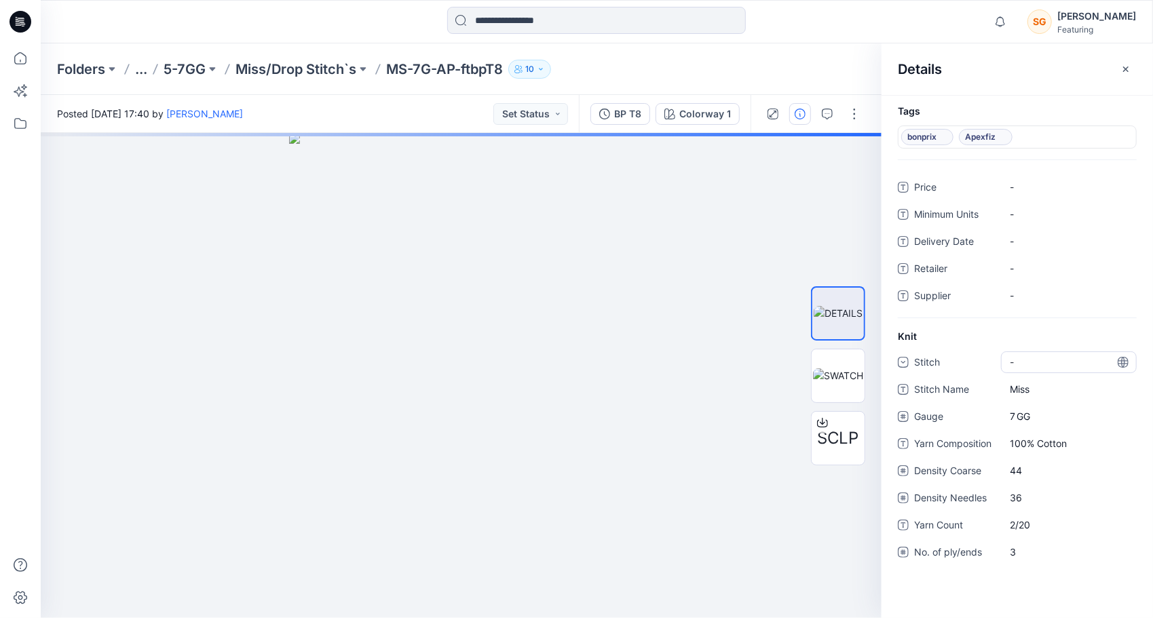
click at [1043, 353] on div "-" at bounding box center [1069, 362] width 136 height 22
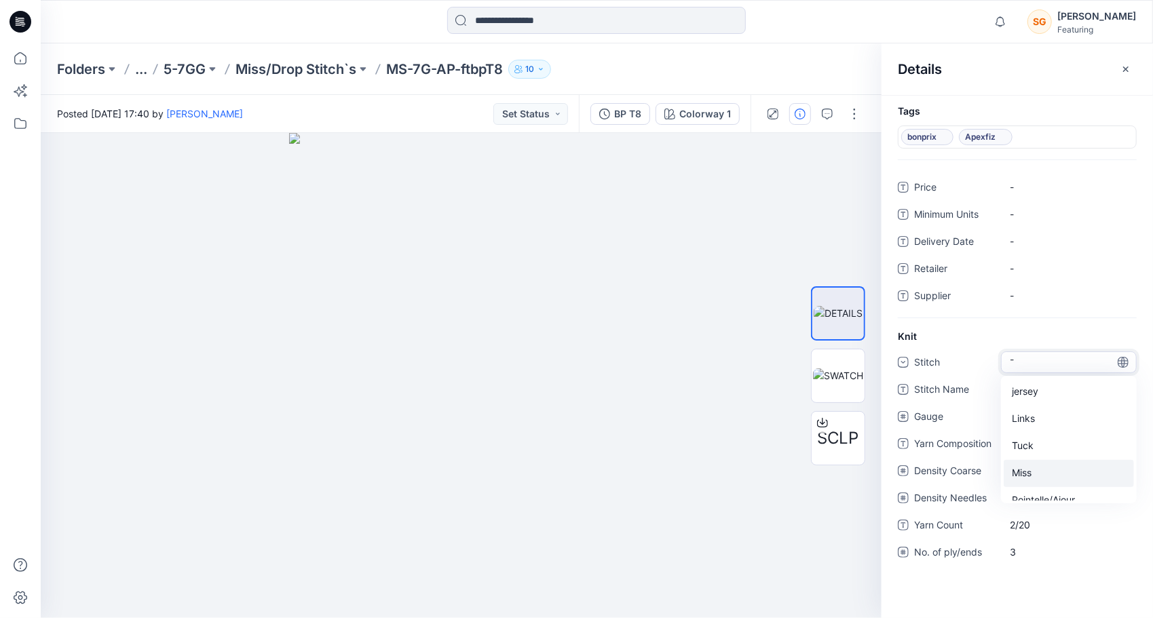
click at [1037, 469] on div "Miss" at bounding box center [1068, 473] width 130 height 27
click at [295, 69] on p "Miss/Drop Stitch`s" at bounding box center [295, 69] width 121 height 19
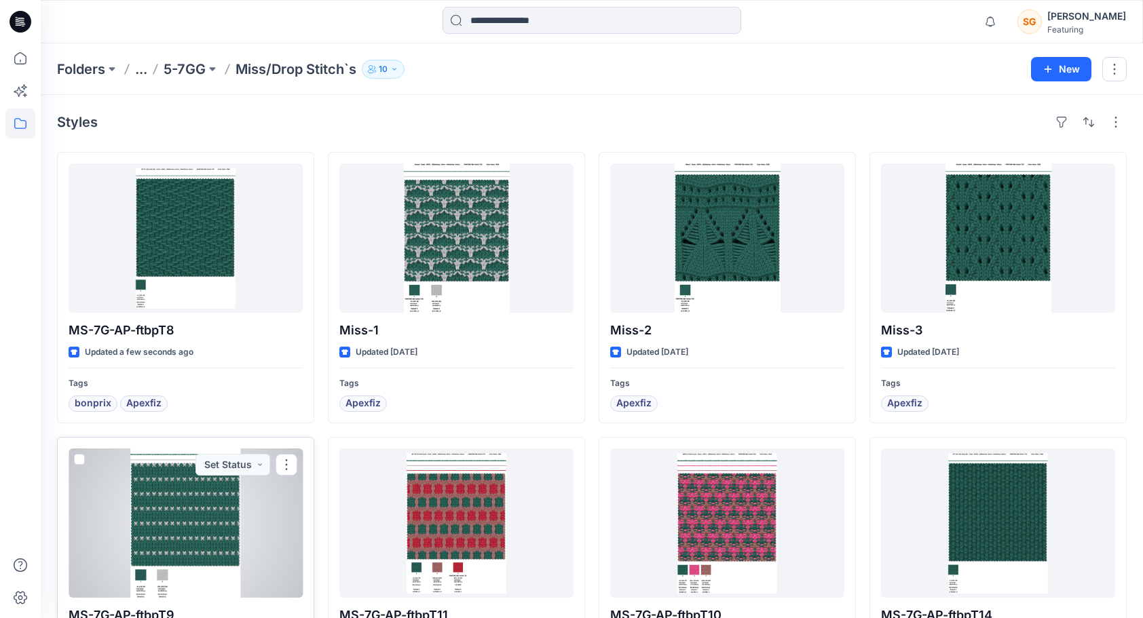
click at [166, 493] on div at bounding box center [186, 522] width 234 height 149
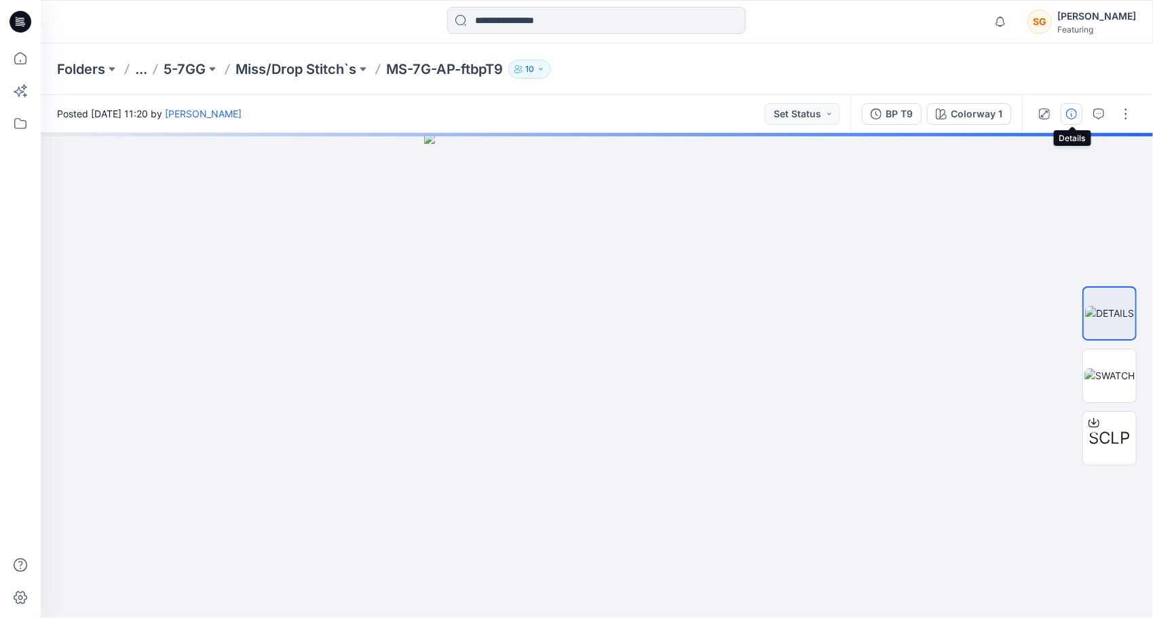
click at [1071, 111] on icon "button" at bounding box center [1071, 114] width 11 height 11
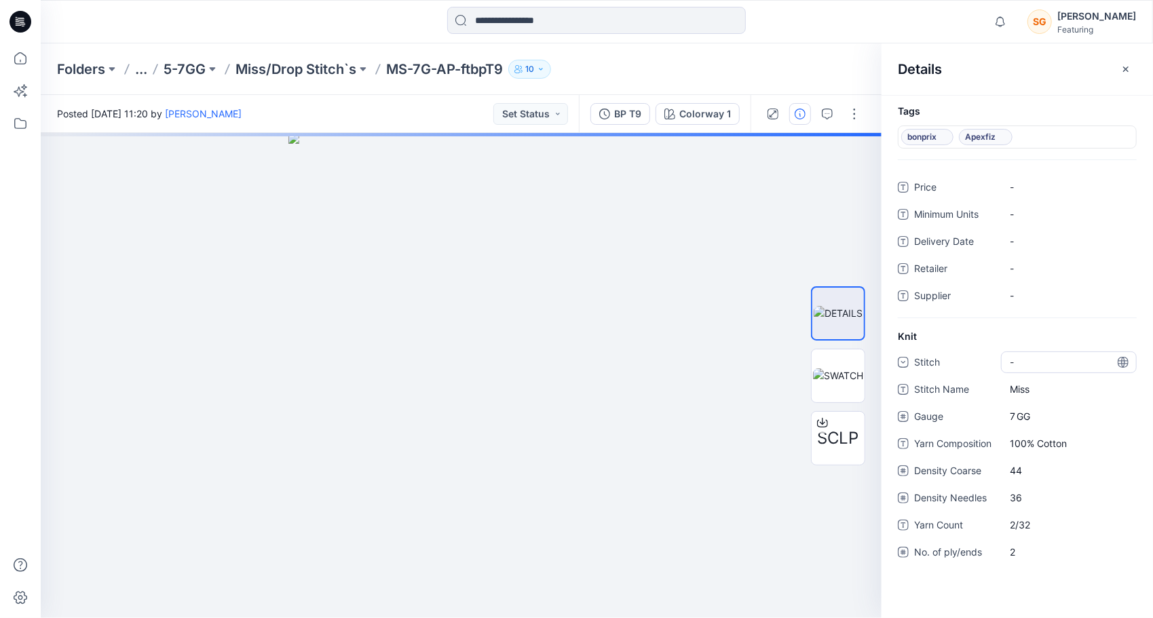
click at [1045, 358] on div "-" at bounding box center [1069, 362] width 136 height 22
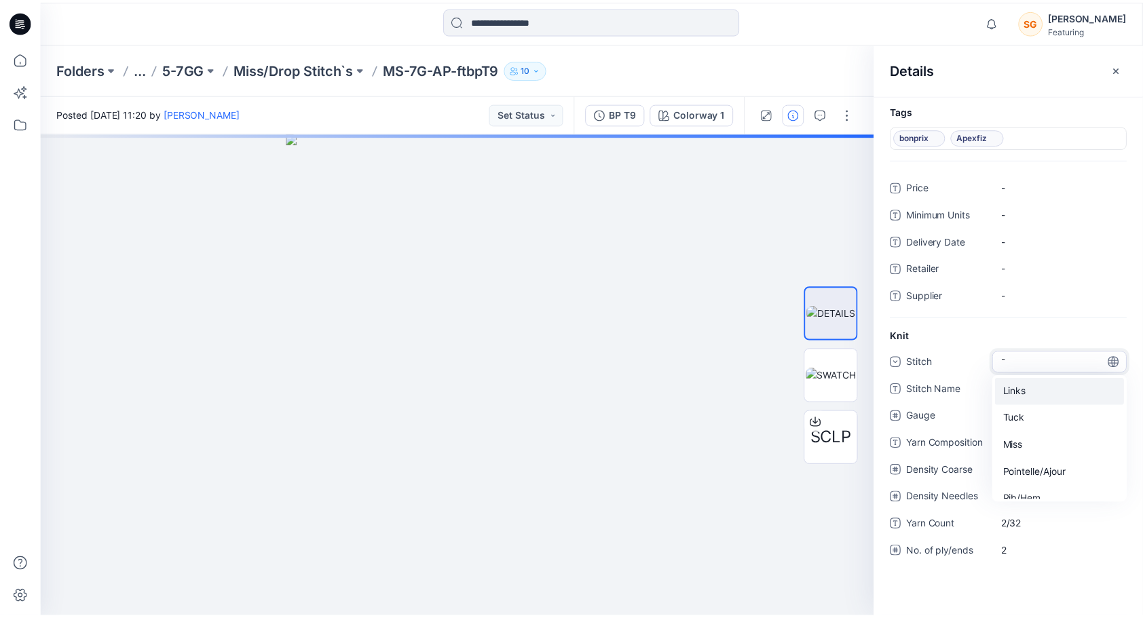
scroll to position [122, 0]
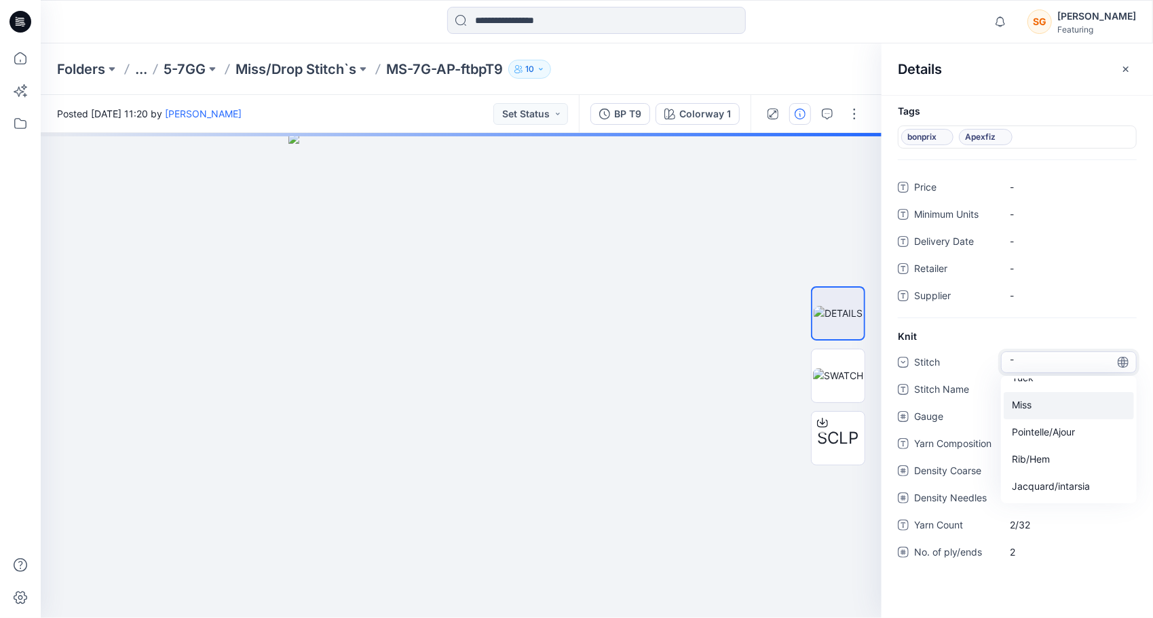
click at [1037, 401] on div "Miss" at bounding box center [1068, 405] width 130 height 27
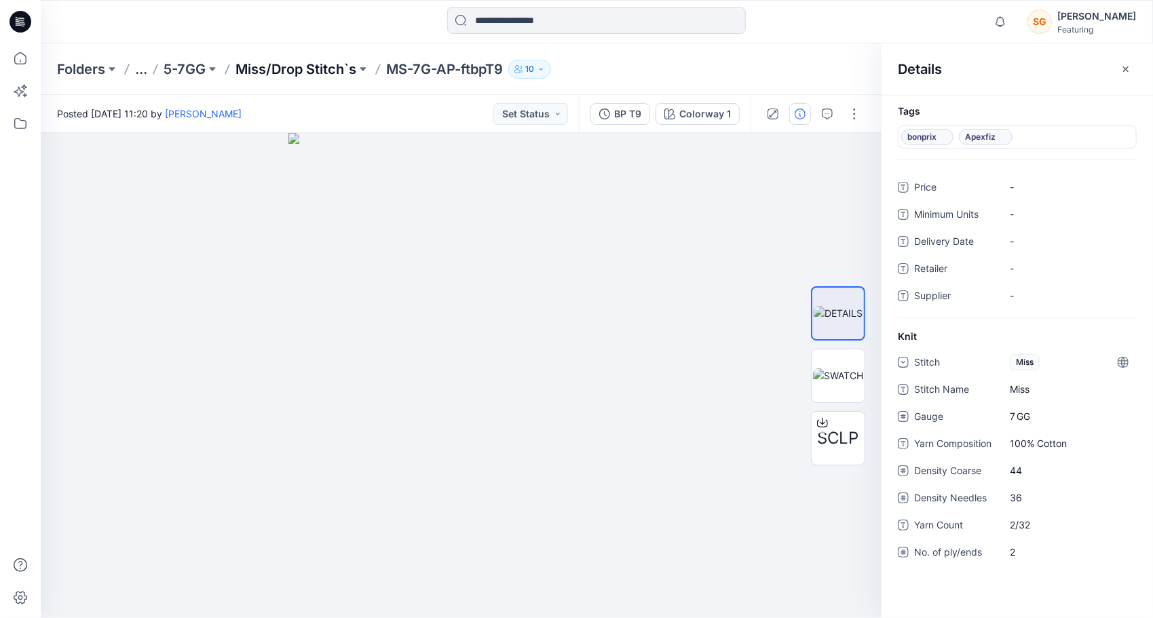
click at [309, 64] on p "Miss/Drop Stitch`s" at bounding box center [295, 69] width 121 height 19
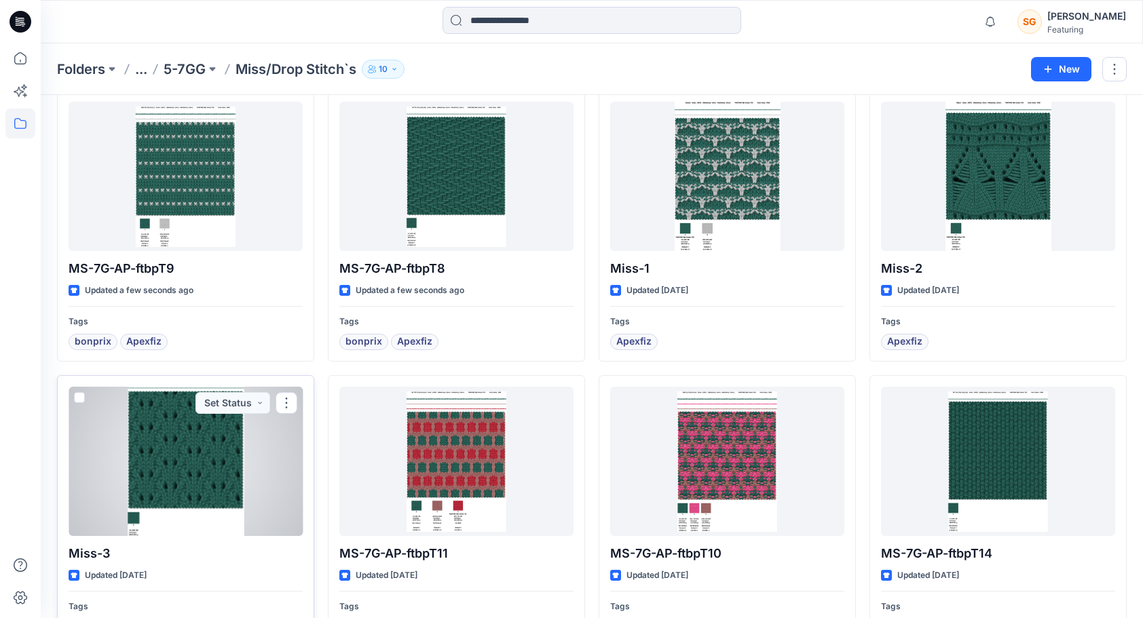
scroll to position [68, 0]
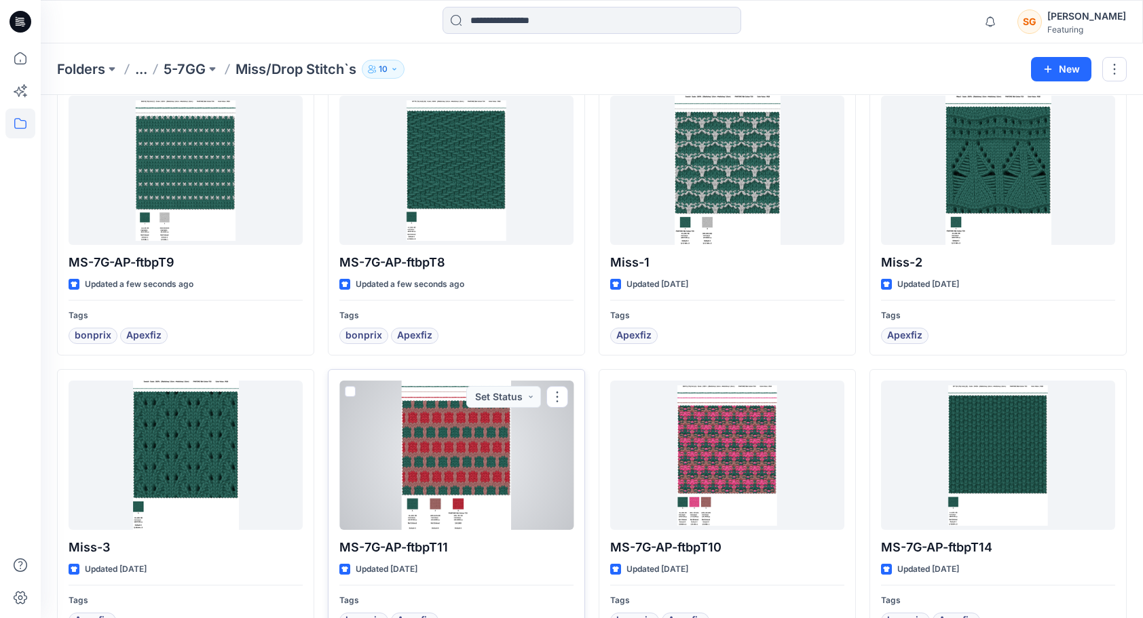
click at [448, 450] on div at bounding box center [456, 455] width 234 height 149
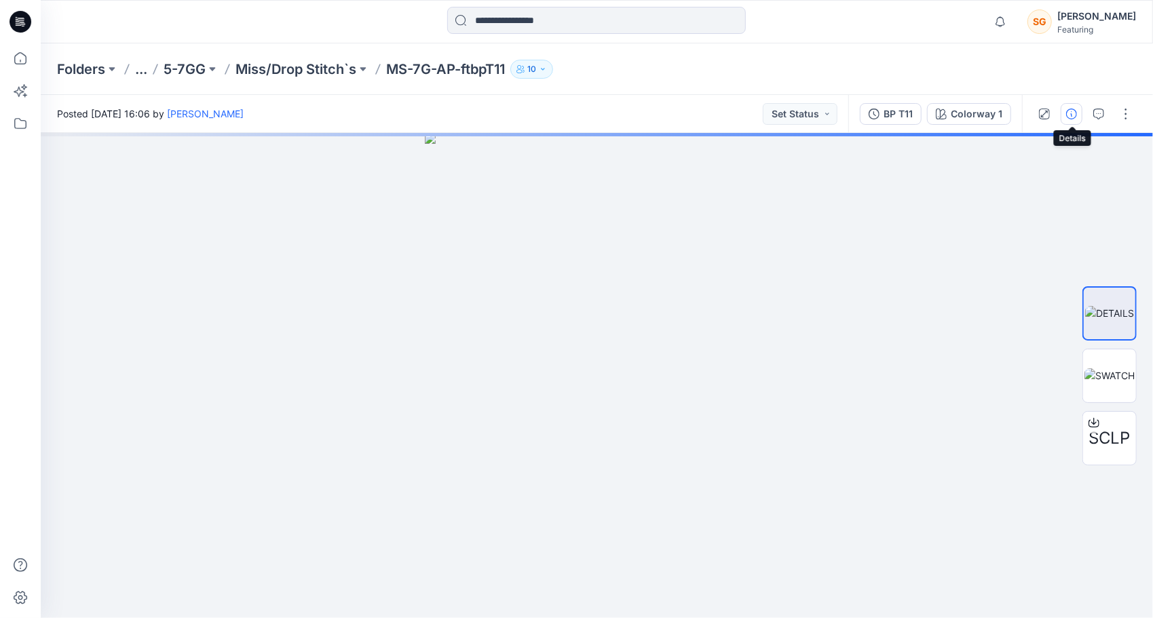
click at [1069, 109] on icon "button" at bounding box center [1071, 114] width 11 height 11
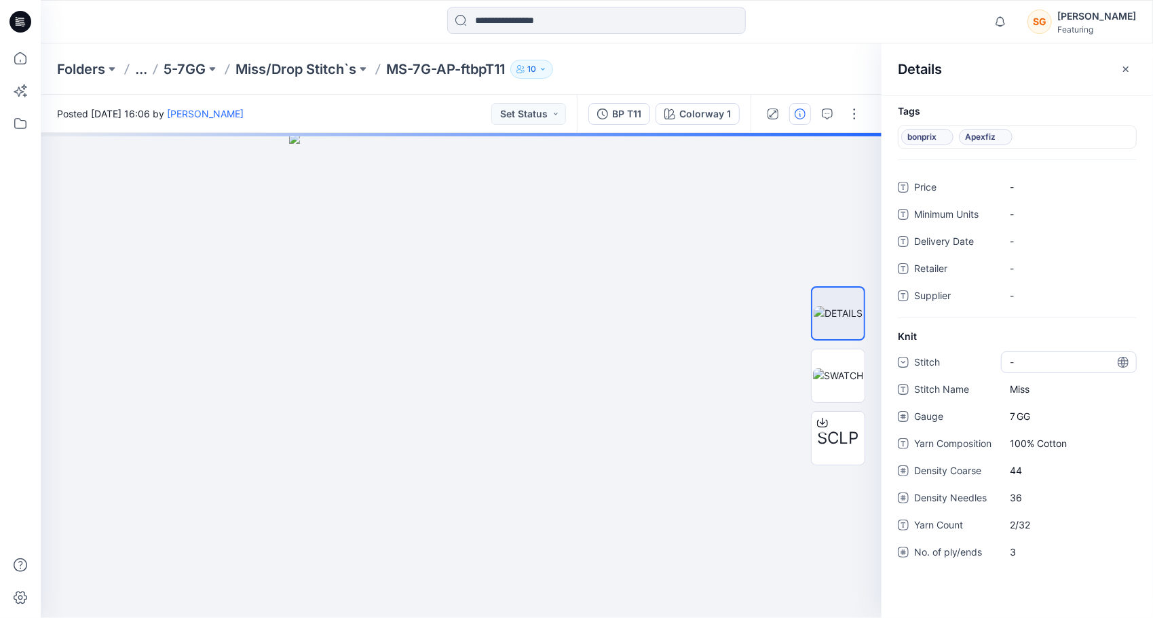
click at [1047, 367] on div "-" at bounding box center [1069, 362] width 136 height 22
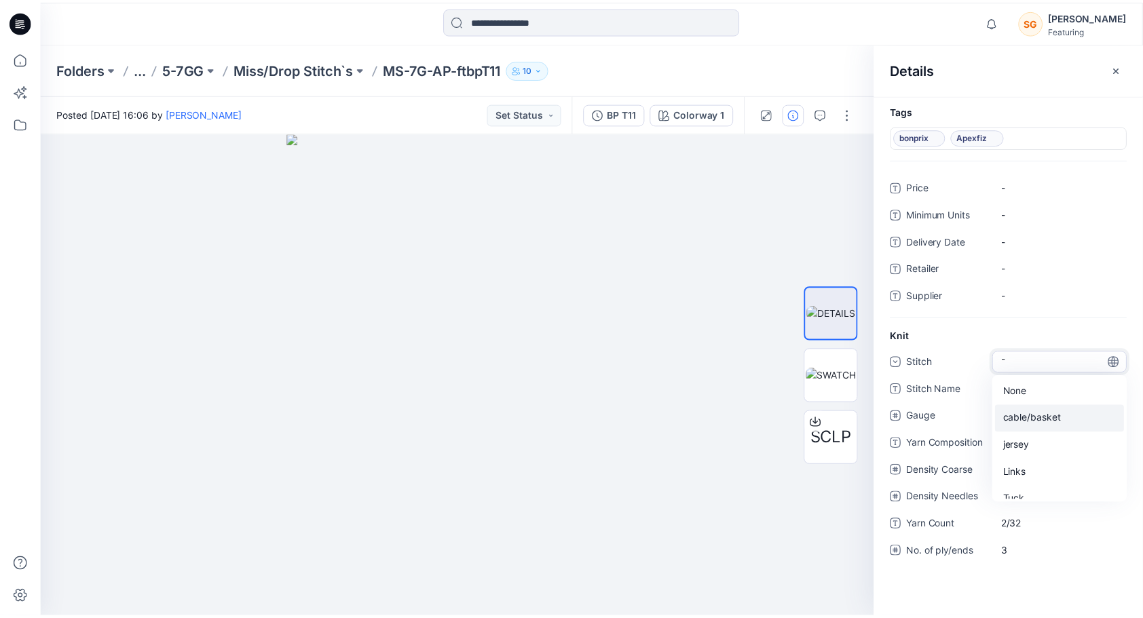
scroll to position [68, 0]
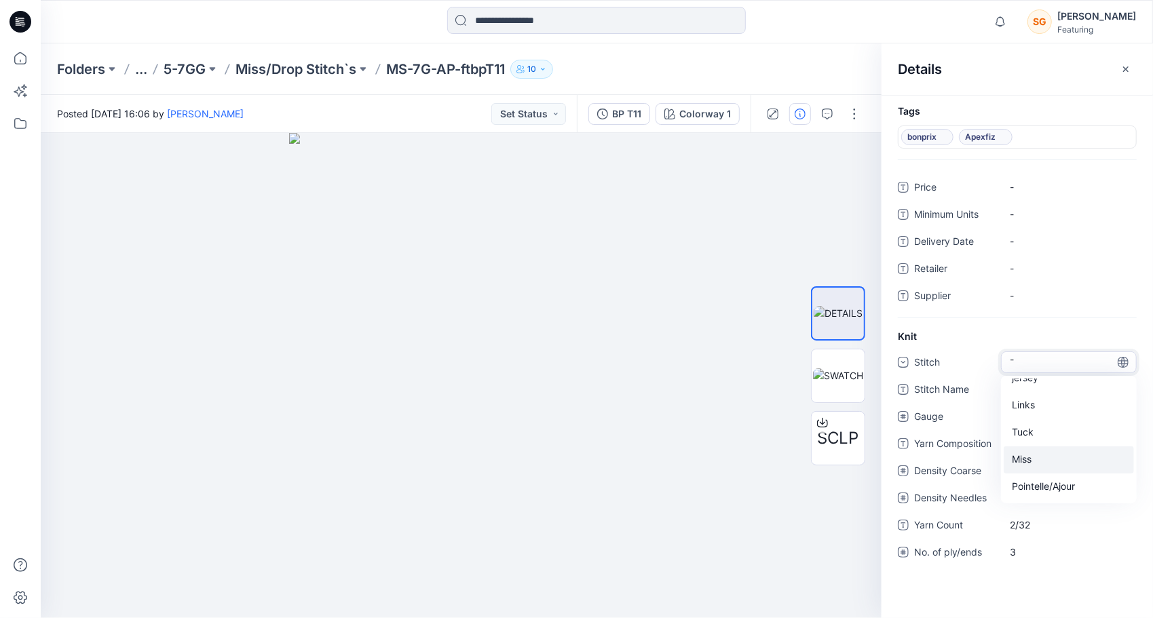
click at [1033, 460] on div "Miss" at bounding box center [1068, 459] width 130 height 27
click at [310, 61] on p "Miss/Drop Stitch`s" at bounding box center [295, 69] width 121 height 19
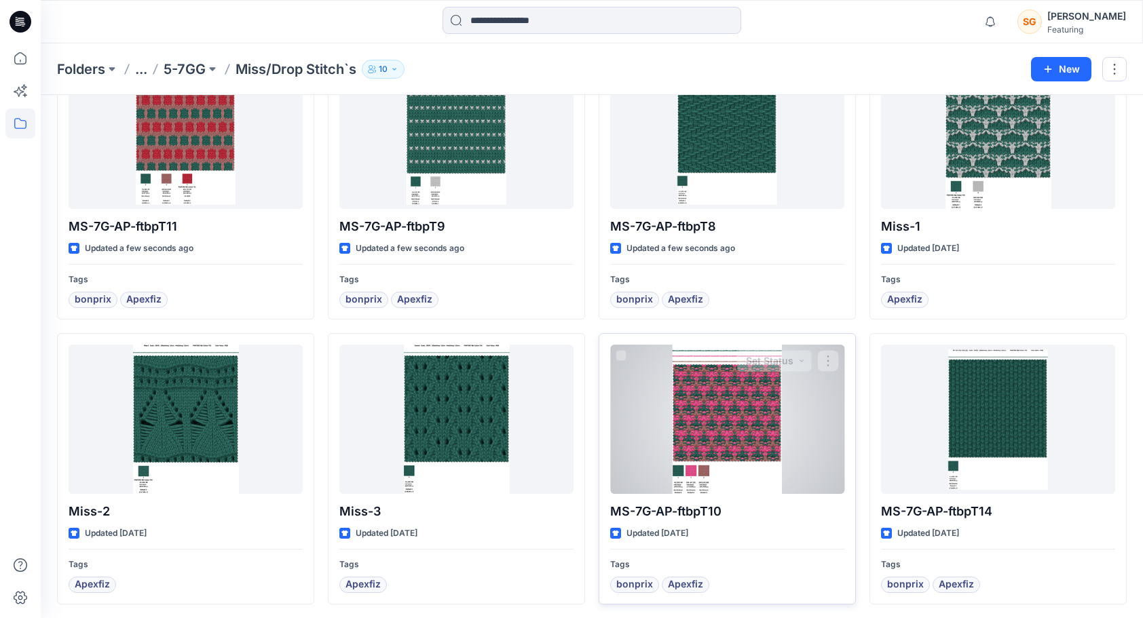
scroll to position [104, 0]
click at [731, 391] on div at bounding box center [727, 418] width 234 height 149
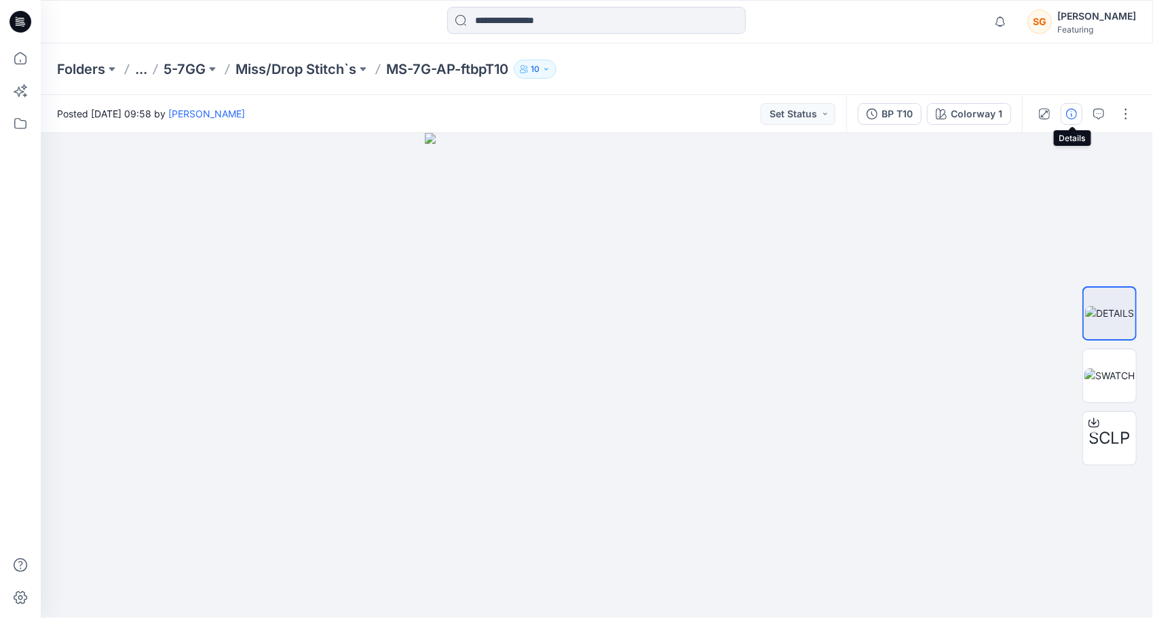
click at [1072, 119] on button "button" at bounding box center [1071, 114] width 22 height 22
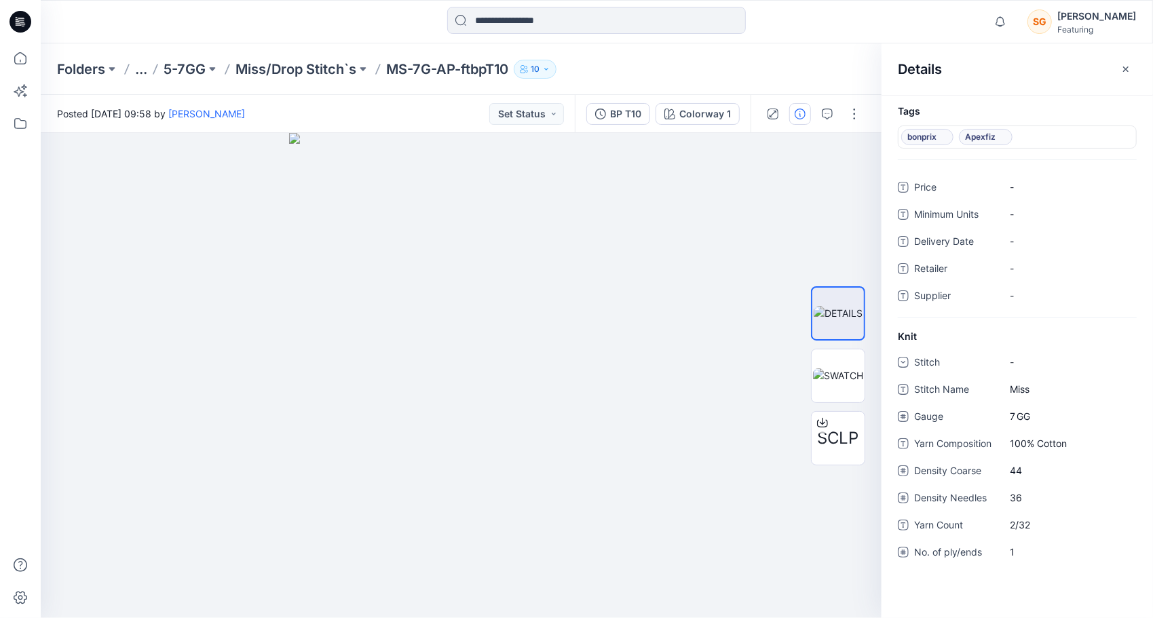
click at [1035, 349] on div "Knit Stitch - Stitch Name Miss Gauge 7 GG Yarn Composition 100% Cotton Density …" at bounding box center [1016, 454] width 271 height 250
click at [1032, 368] on div "-" at bounding box center [1069, 362] width 136 height 22
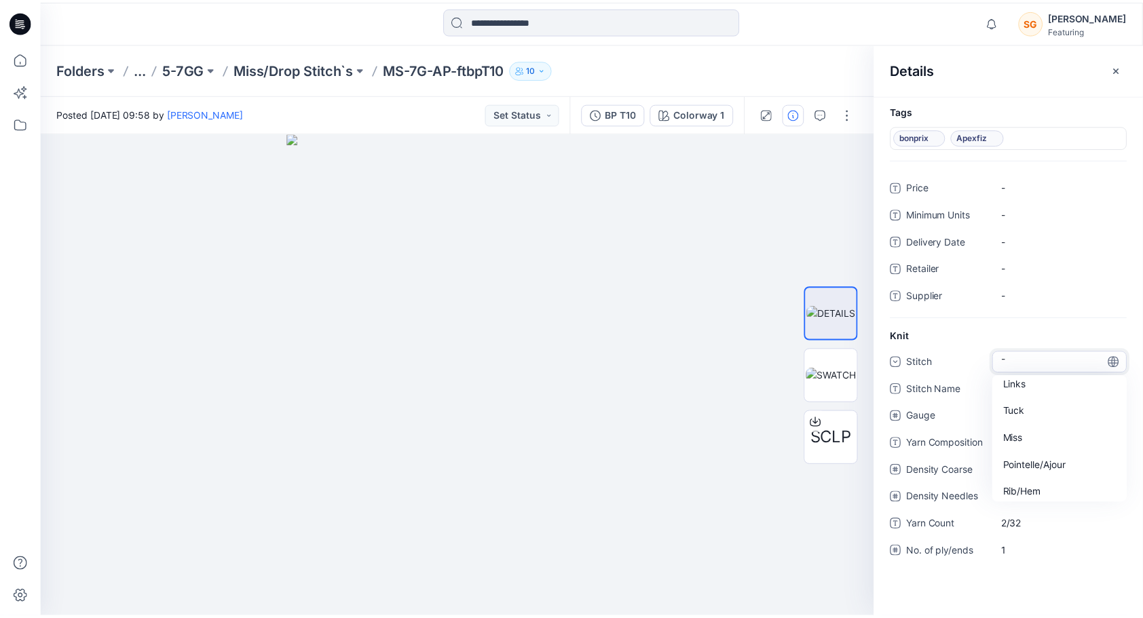
scroll to position [122, 0]
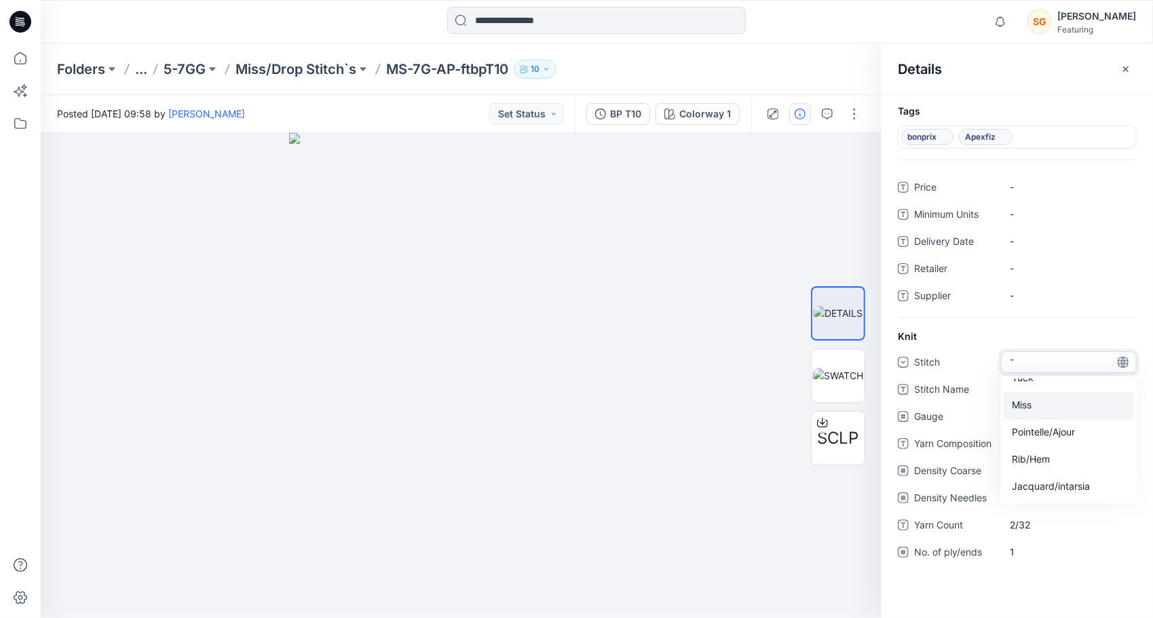
click at [1042, 404] on div "Miss" at bounding box center [1068, 405] width 130 height 27
click at [293, 69] on p "Miss/Drop Stitch`s" at bounding box center [295, 69] width 121 height 19
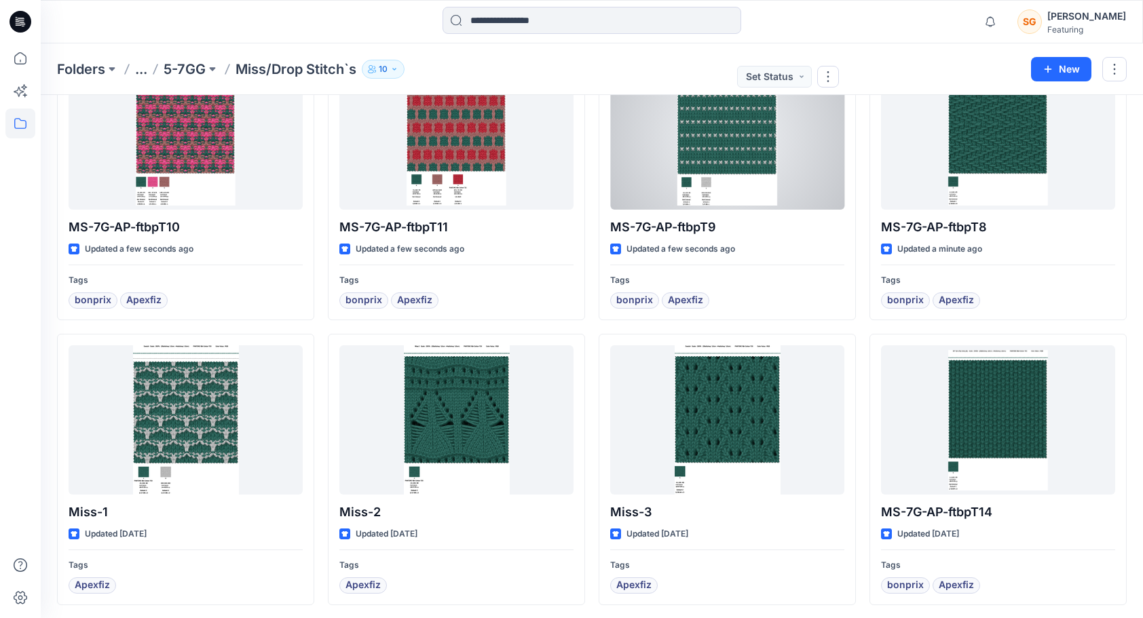
scroll to position [104, 0]
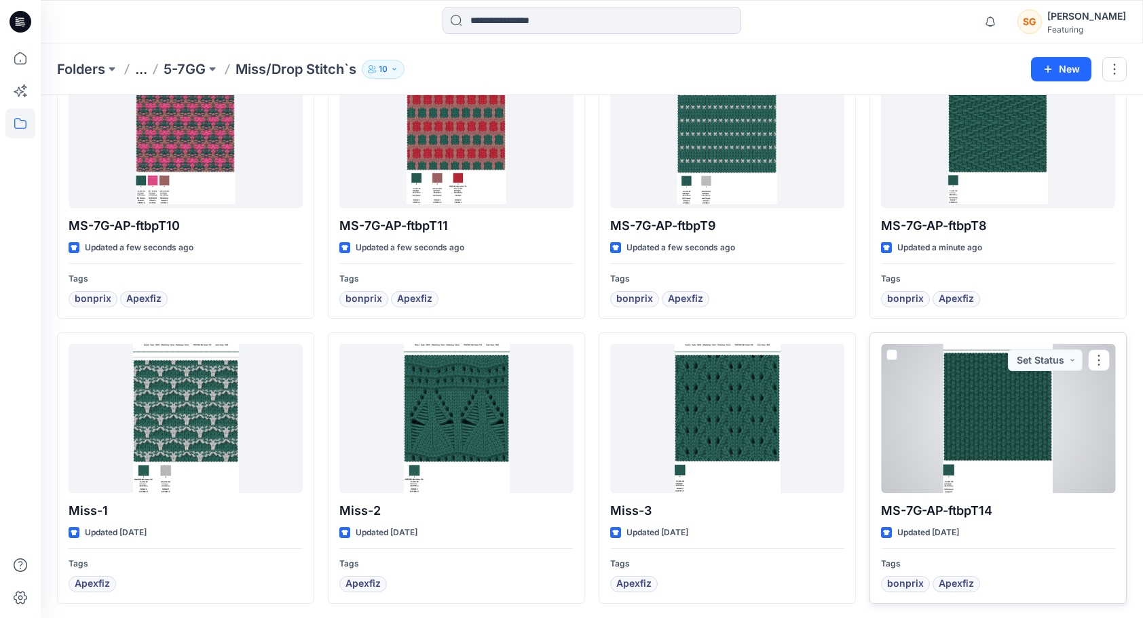
click at [954, 396] on div at bounding box center [998, 418] width 234 height 149
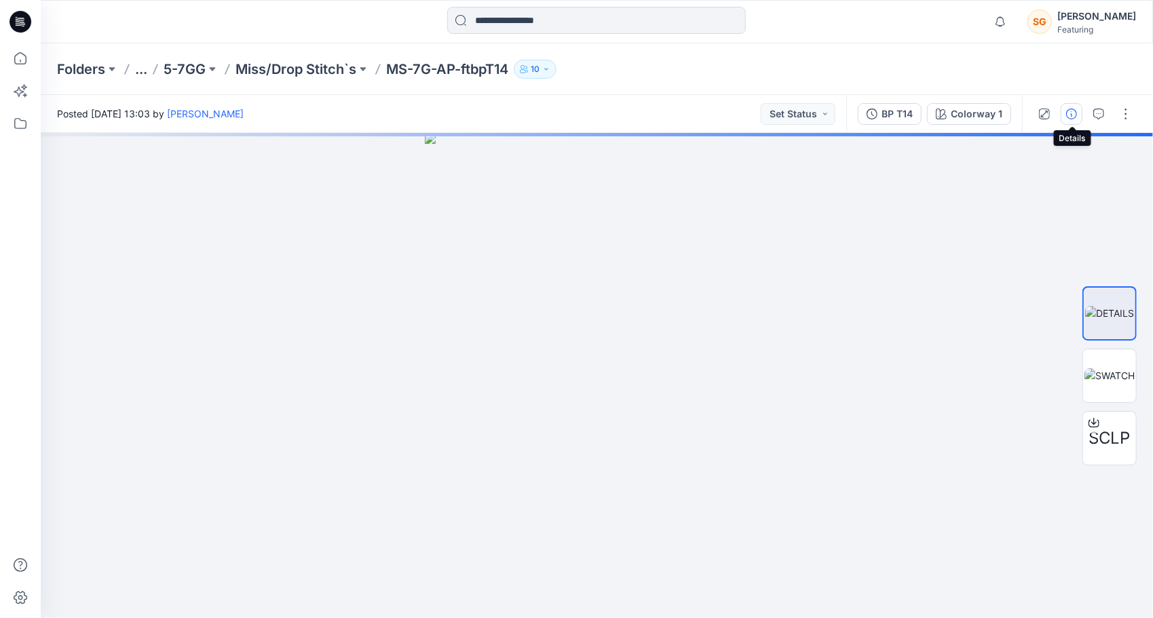
click at [1076, 117] on icon "button" at bounding box center [1071, 114] width 11 height 11
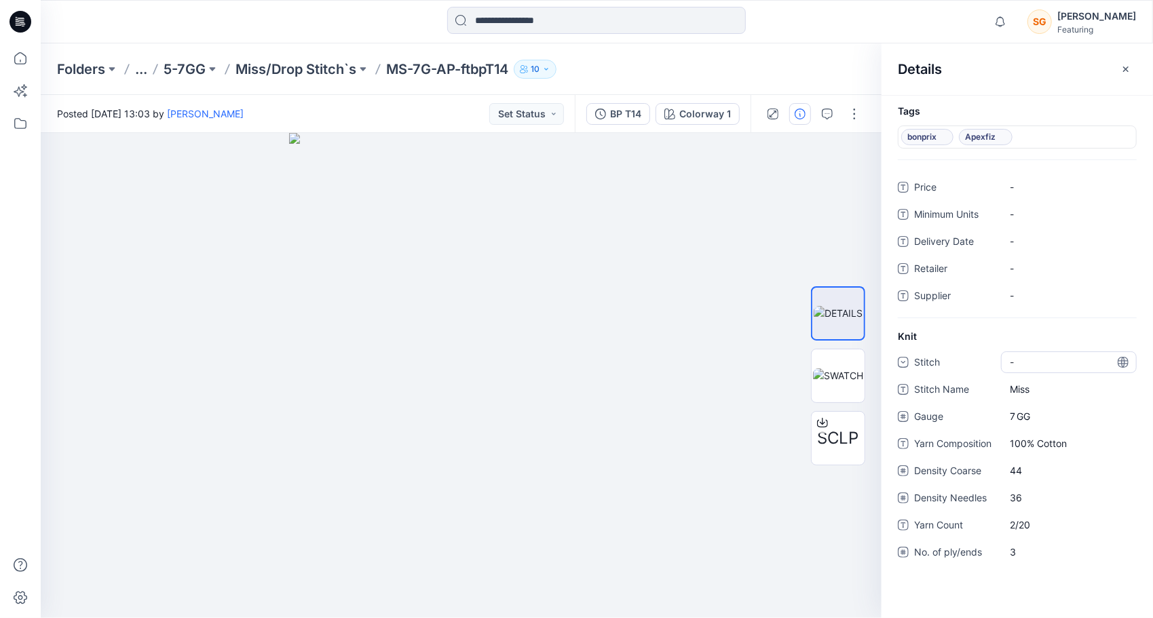
click at [1024, 366] on div "-" at bounding box center [1020, 362] width 20 height 14
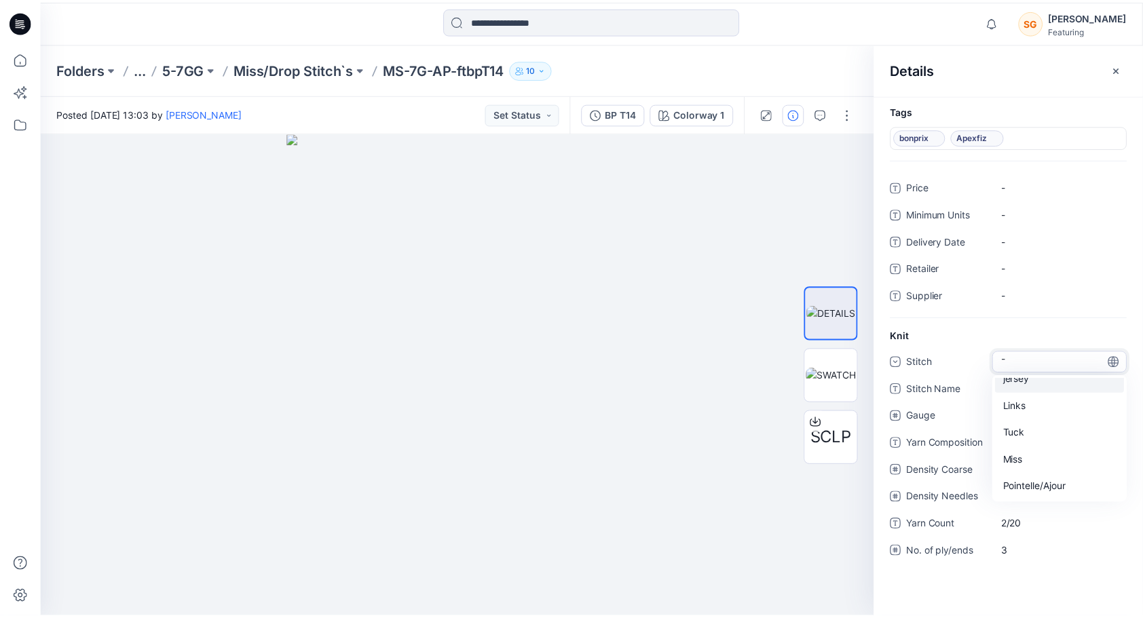
scroll to position [68, 0]
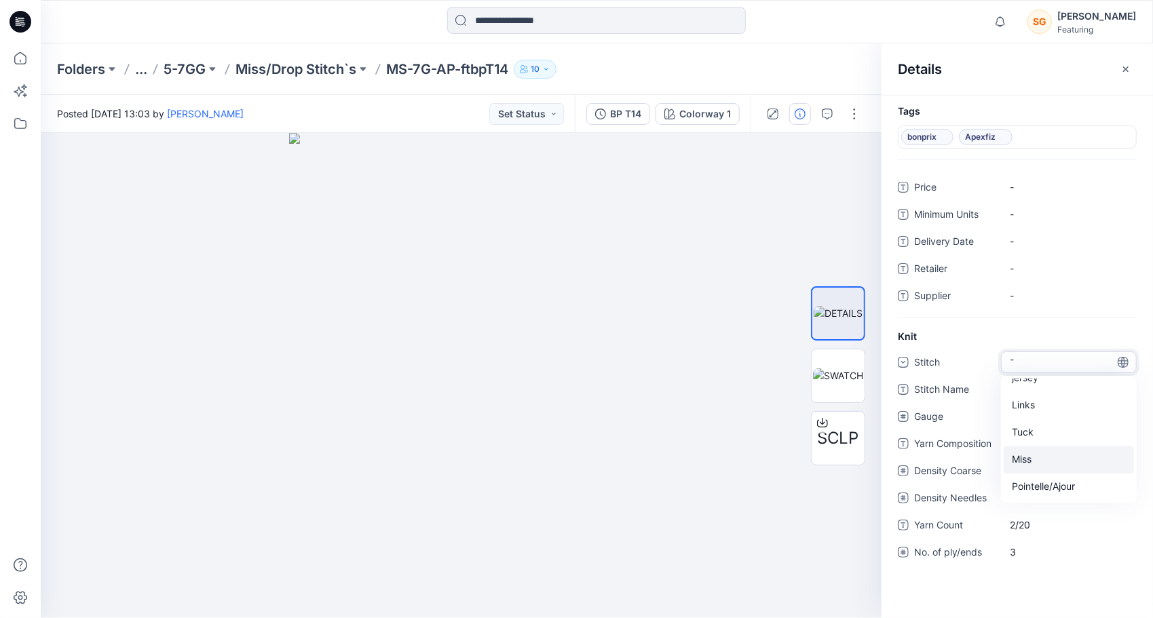
click at [1037, 454] on div "Miss" at bounding box center [1068, 459] width 130 height 27
click at [288, 64] on p "Miss/Drop Stitch`s" at bounding box center [295, 69] width 121 height 19
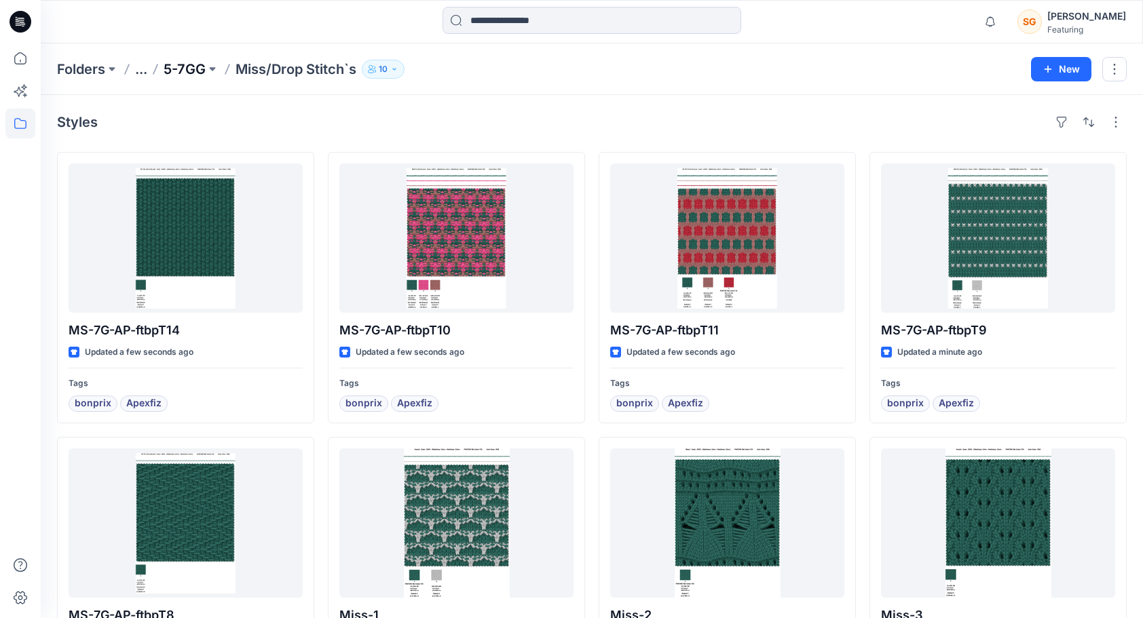
click at [203, 60] on p "5-7GG" at bounding box center [185, 69] width 42 height 19
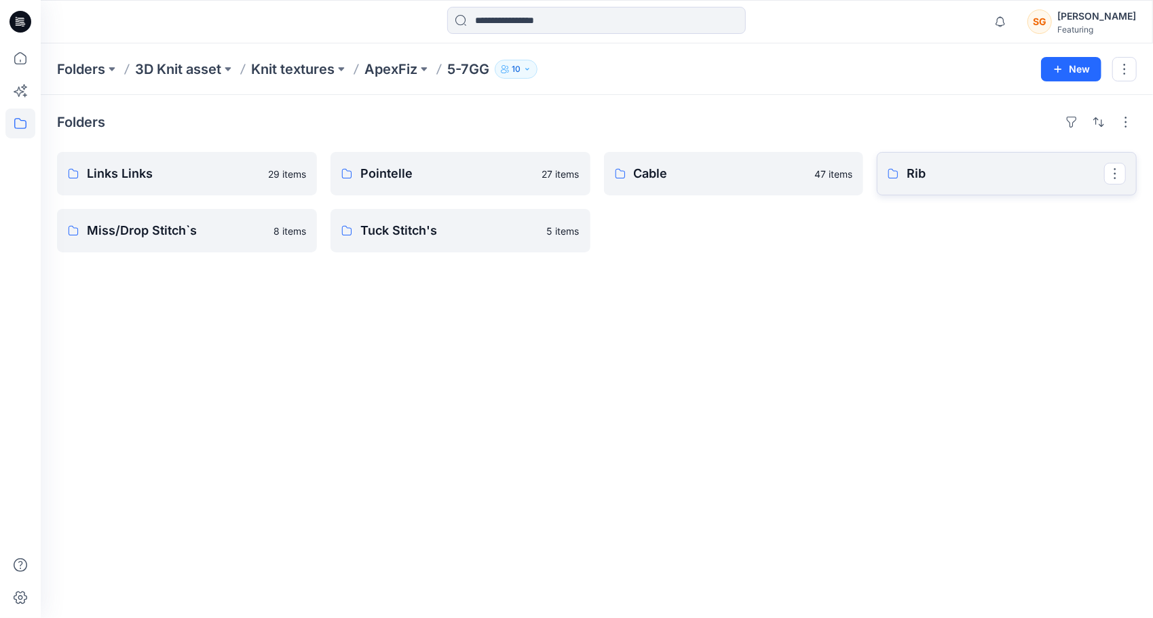
click at [966, 165] on p "Rib" at bounding box center [1004, 173] width 197 height 19
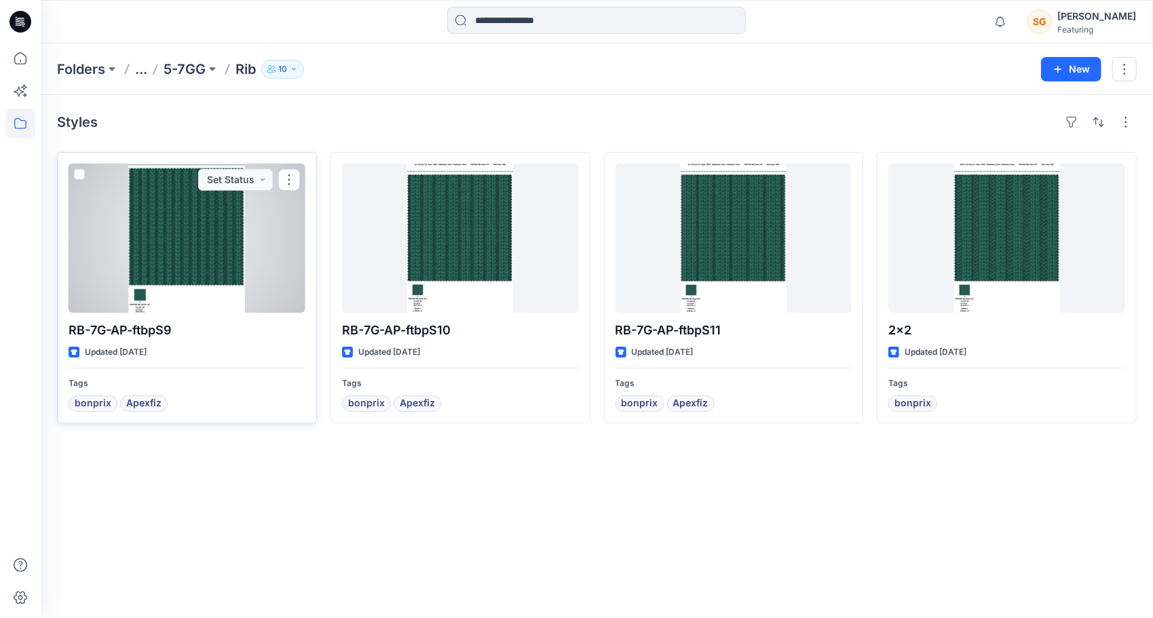
click at [199, 265] on div at bounding box center [187, 238] width 237 height 149
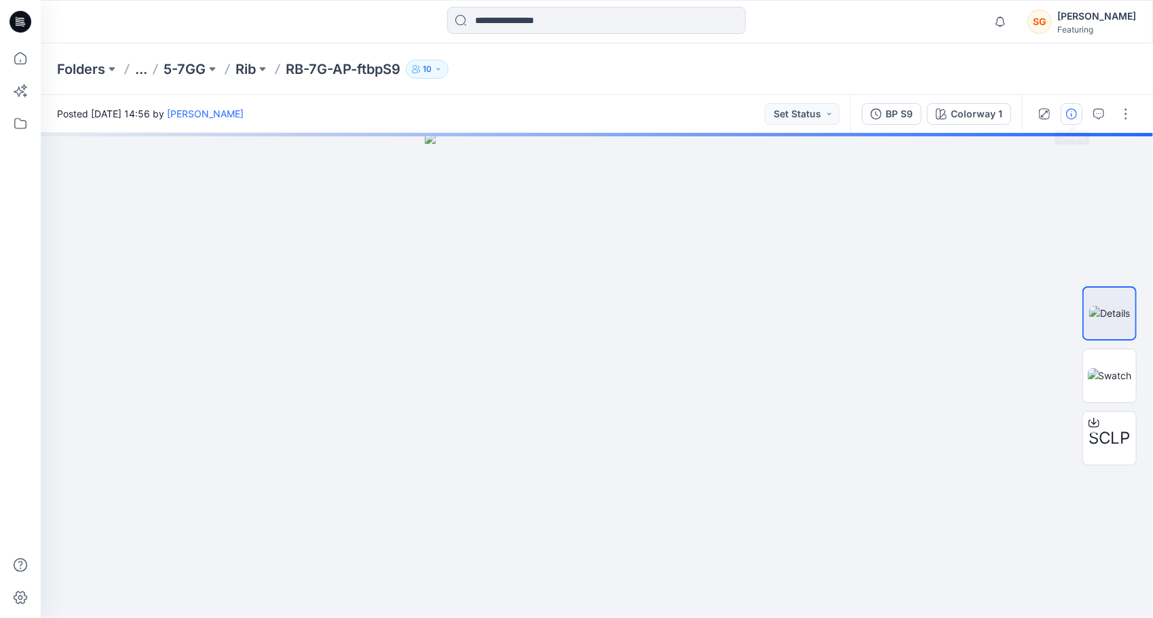
click at [1071, 111] on icon "button" at bounding box center [1071, 114] width 11 height 11
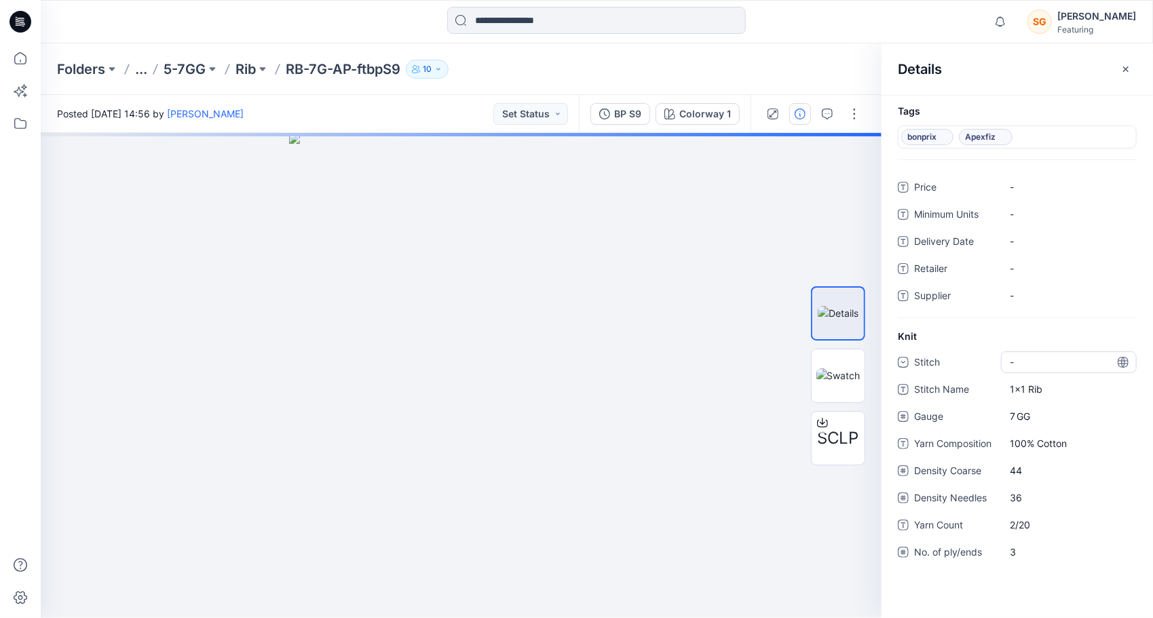
click at [1052, 364] on div "-" at bounding box center [1069, 362] width 136 height 22
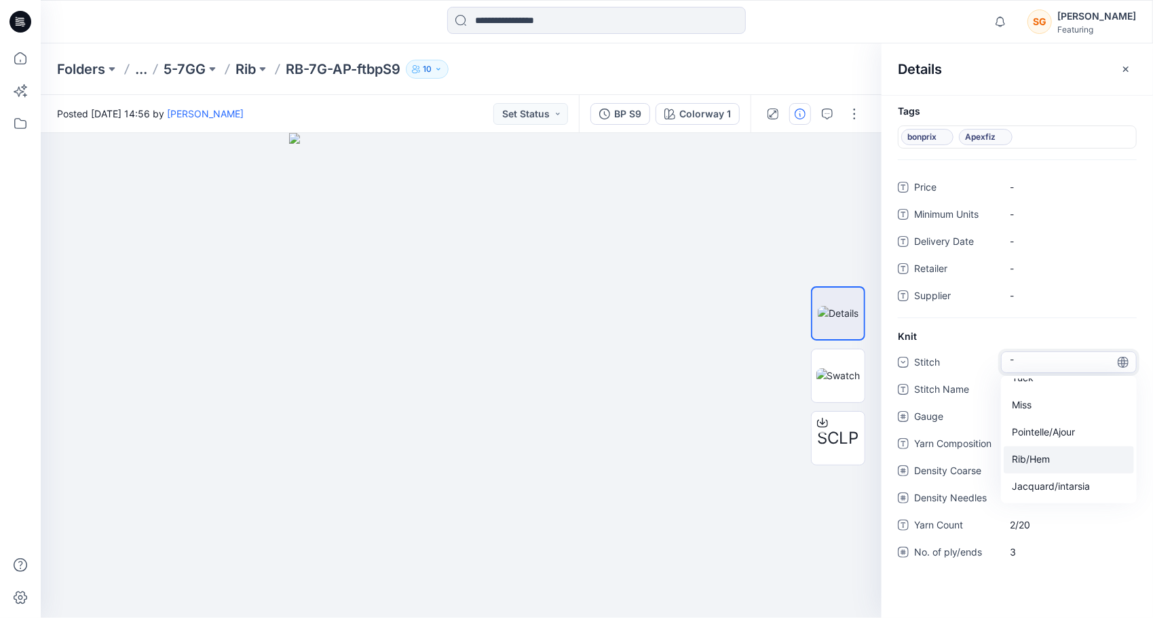
click at [1048, 460] on div "Rib/Hem" at bounding box center [1068, 459] width 130 height 27
click at [242, 71] on p "Rib" at bounding box center [245, 69] width 20 height 19
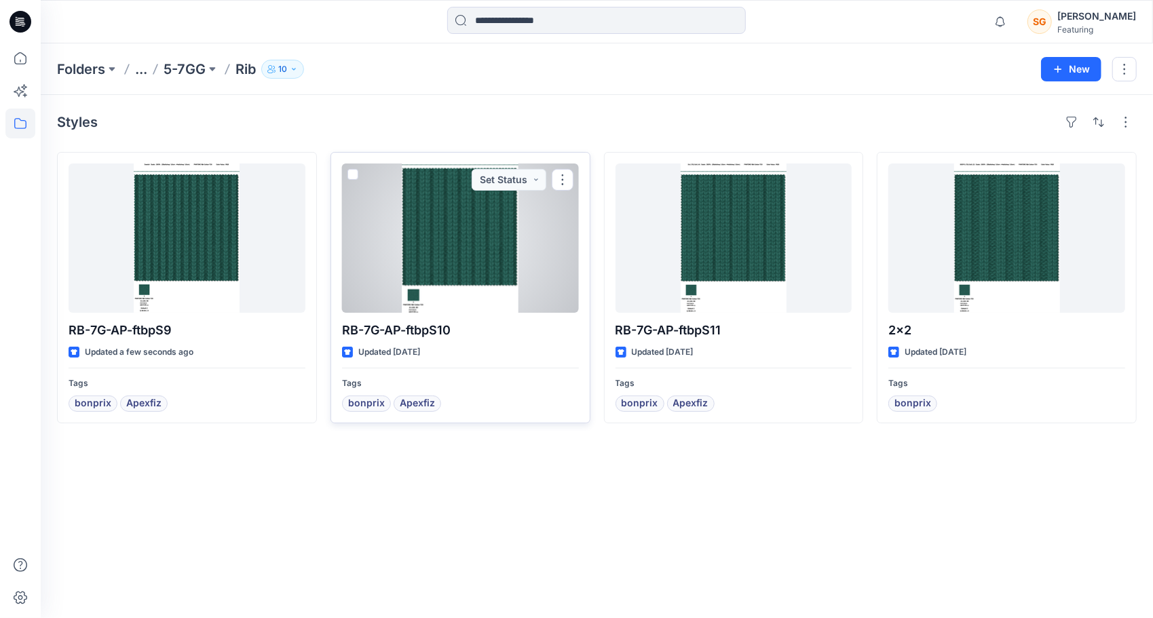
click at [484, 233] on div at bounding box center [460, 238] width 237 height 149
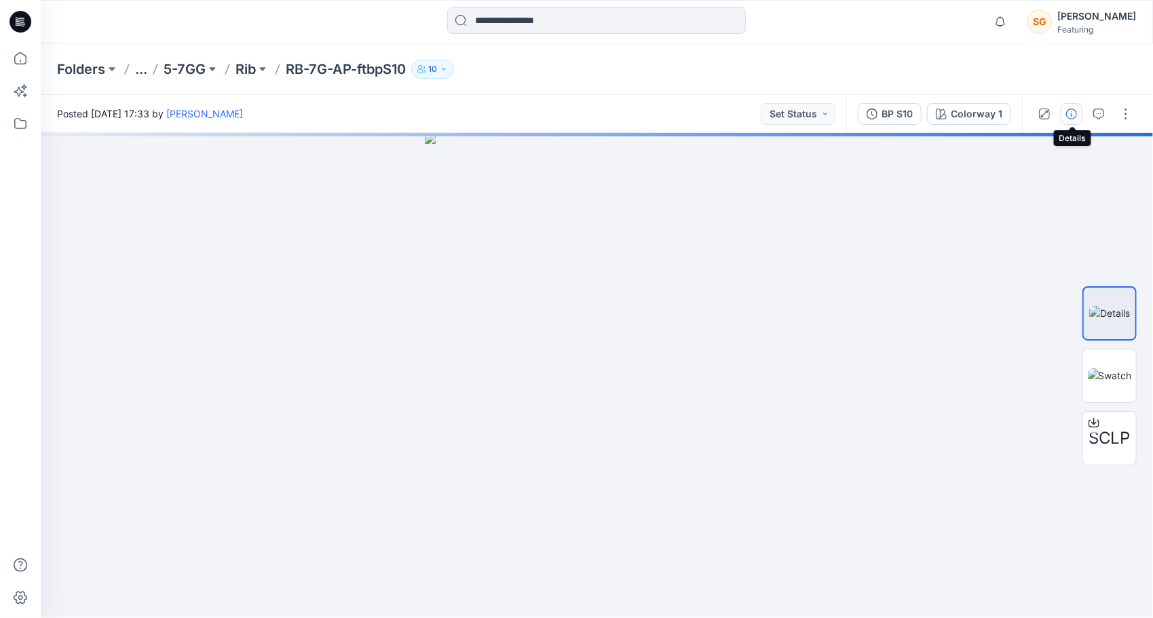
click at [1076, 116] on icon "button" at bounding box center [1071, 114] width 11 height 11
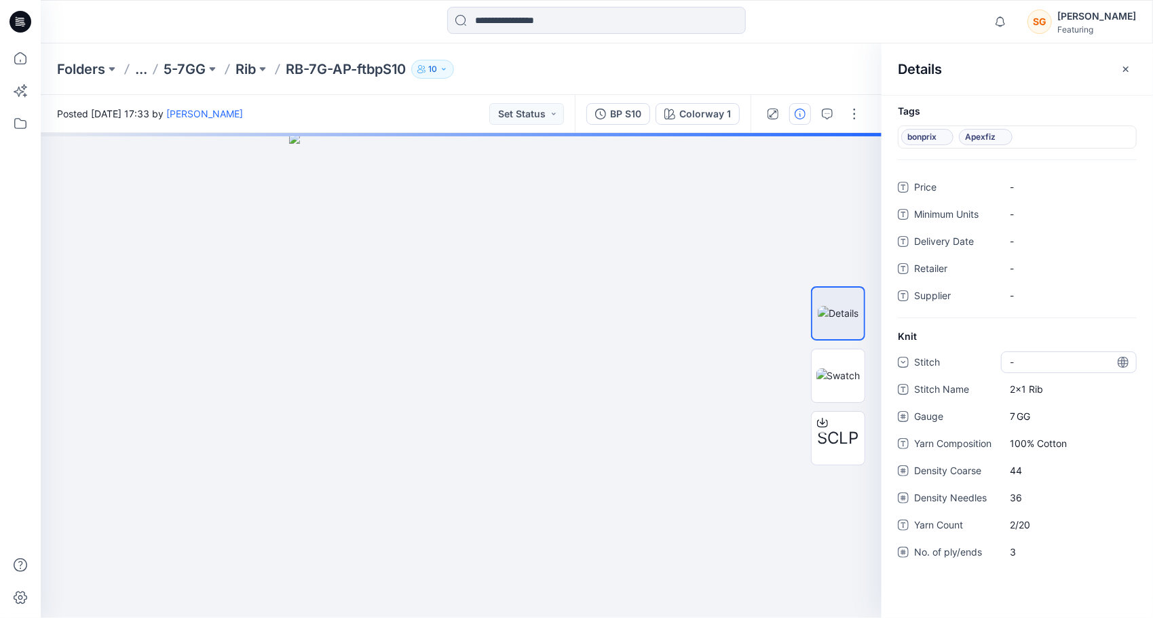
click at [1031, 357] on div "-" at bounding box center [1069, 362] width 136 height 22
click at [1039, 457] on div "Rib/Hem" at bounding box center [1068, 459] width 130 height 27
click at [248, 68] on p "Rib" at bounding box center [245, 69] width 20 height 19
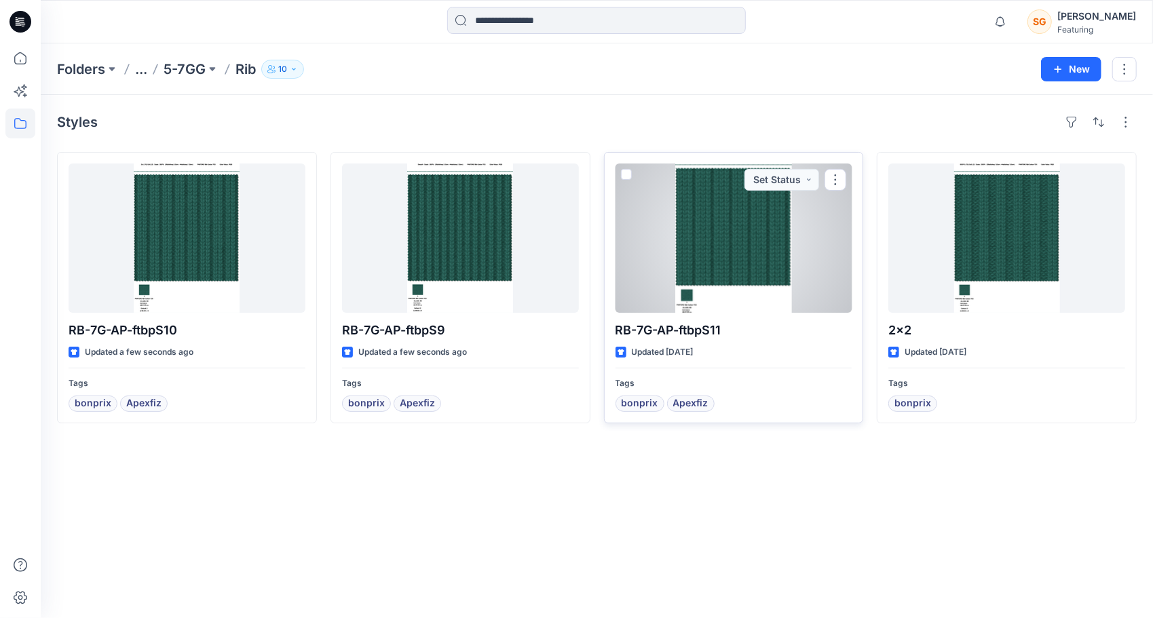
click at [776, 248] on div at bounding box center [733, 238] width 237 height 149
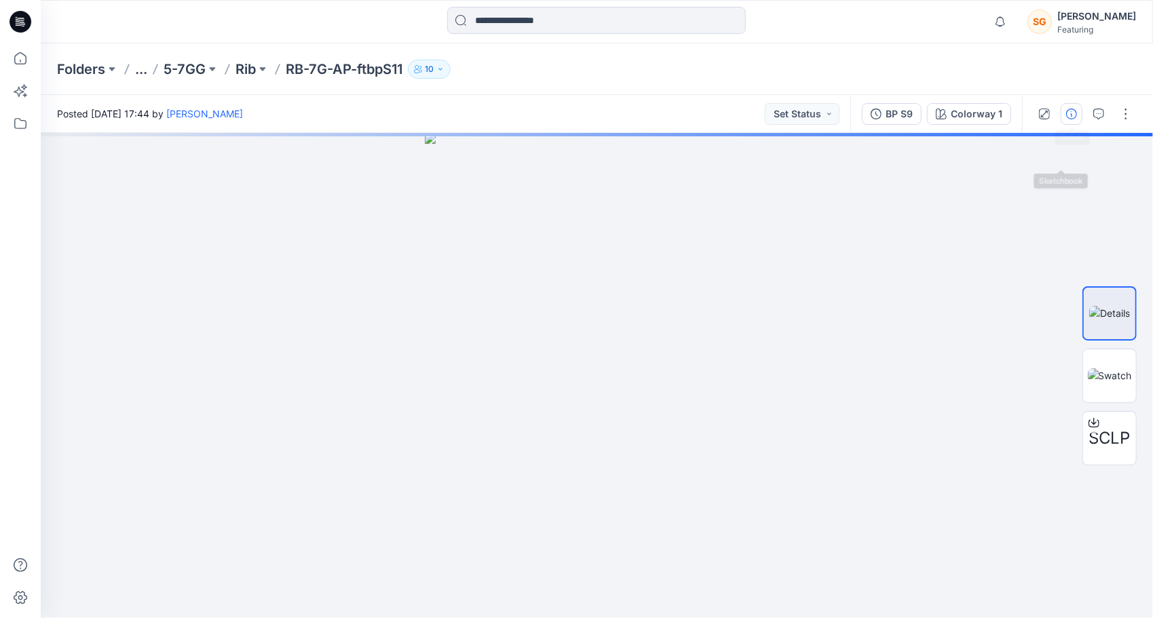
click at [1069, 110] on icon "button" at bounding box center [1071, 114] width 11 height 11
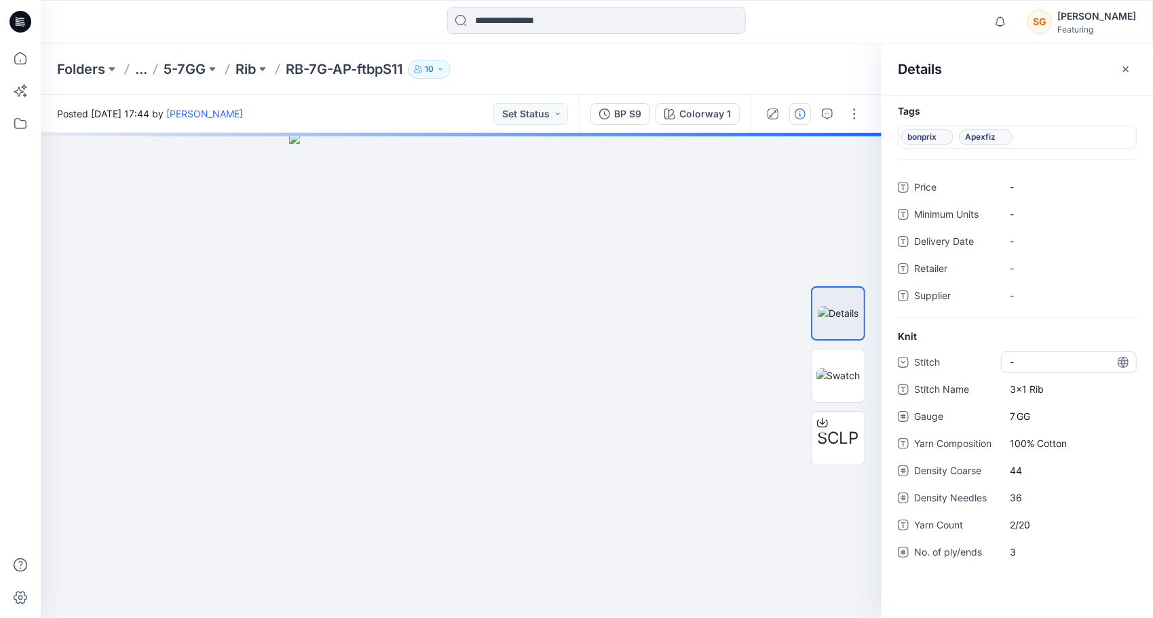
click at [1038, 351] on div "-" at bounding box center [1069, 362] width 136 height 22
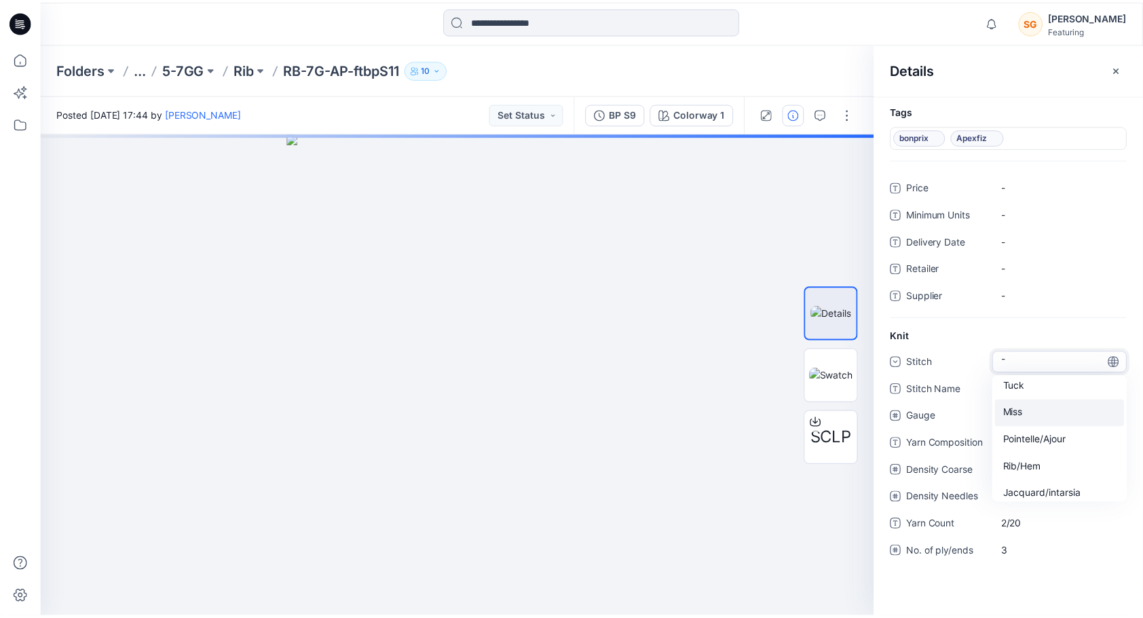
scroll to position [122, 0]
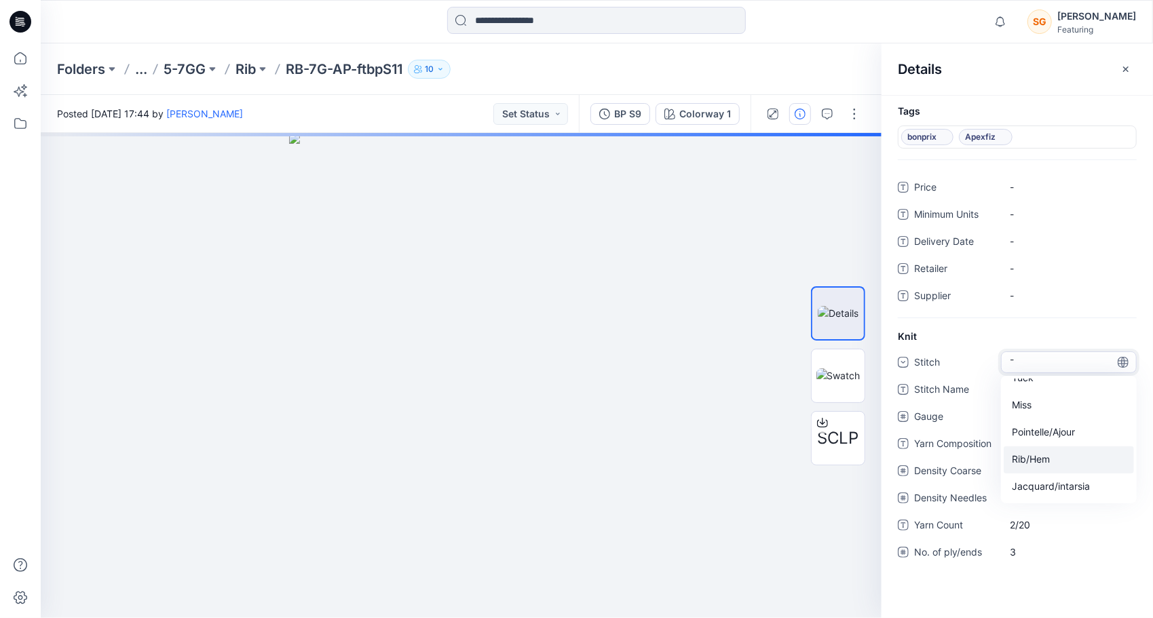
click at [1041, 457] on div "Rib/Hem" at bounding box center [1068, 459] width 130 height 27
click at [247, 68] on p "Rib" at bounding box center [245, 69] width 20 height 19
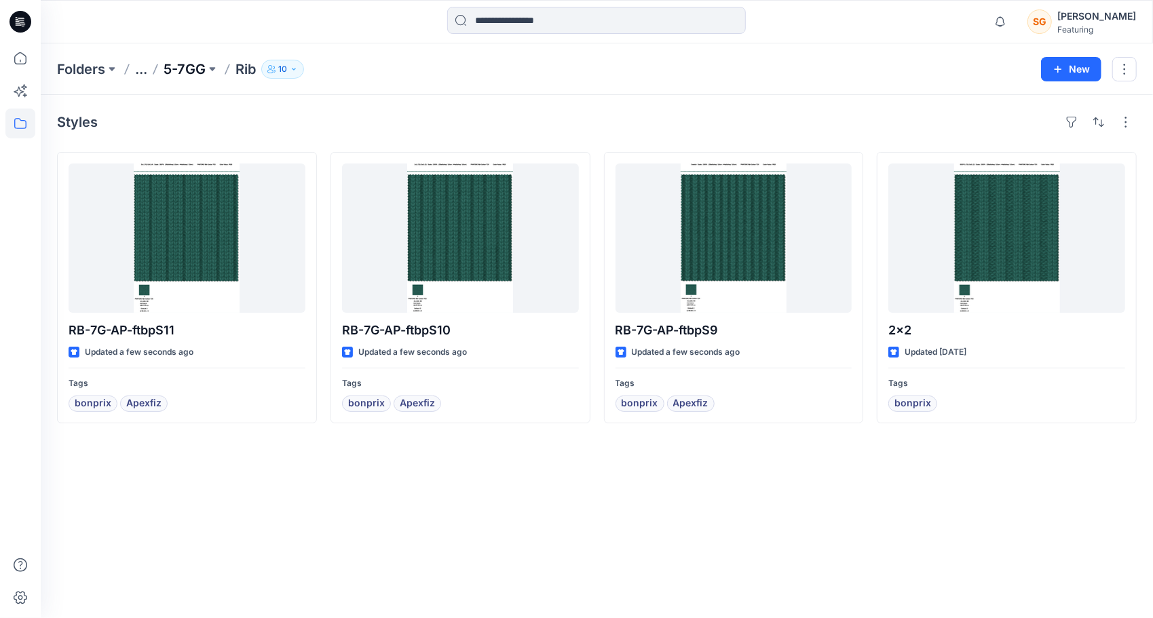
click at [176, 69] on p "5-7GG" at bounding box center [185, 69] width 42 height 19
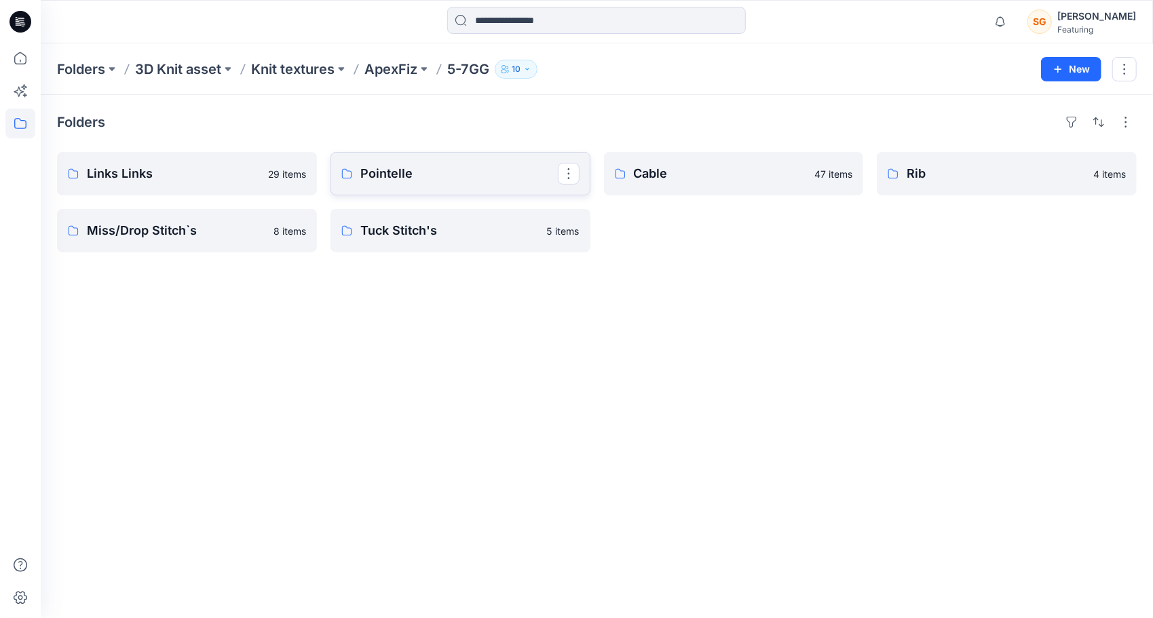
click at [412, 174] on p "Pointelle" at bounding box center [458, 173] width 197 height 19
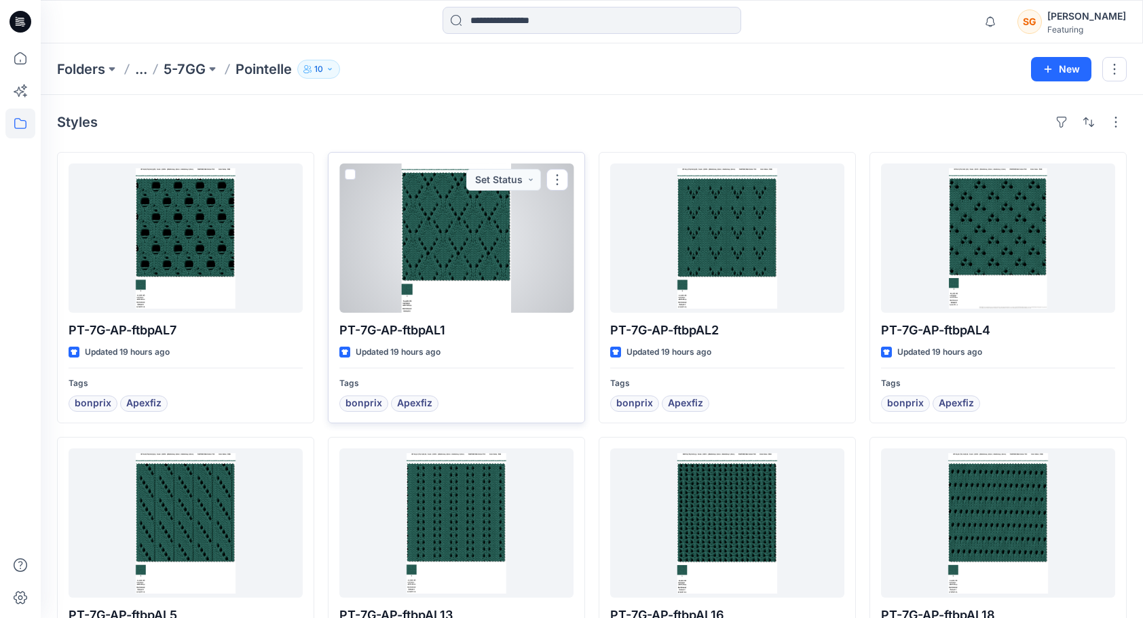
click at [463, 228] on div at bounding box center [456, 238] width 234 height 149
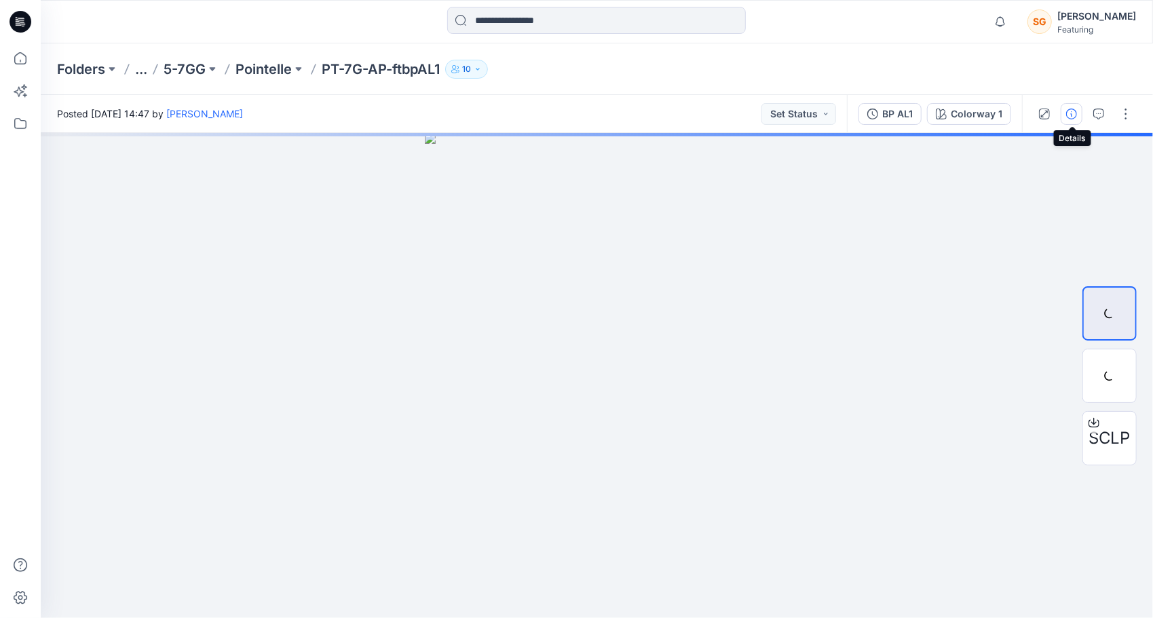
click at [1080, 117] on button "button" at bounding box center [1071, 114] width 22 height 22
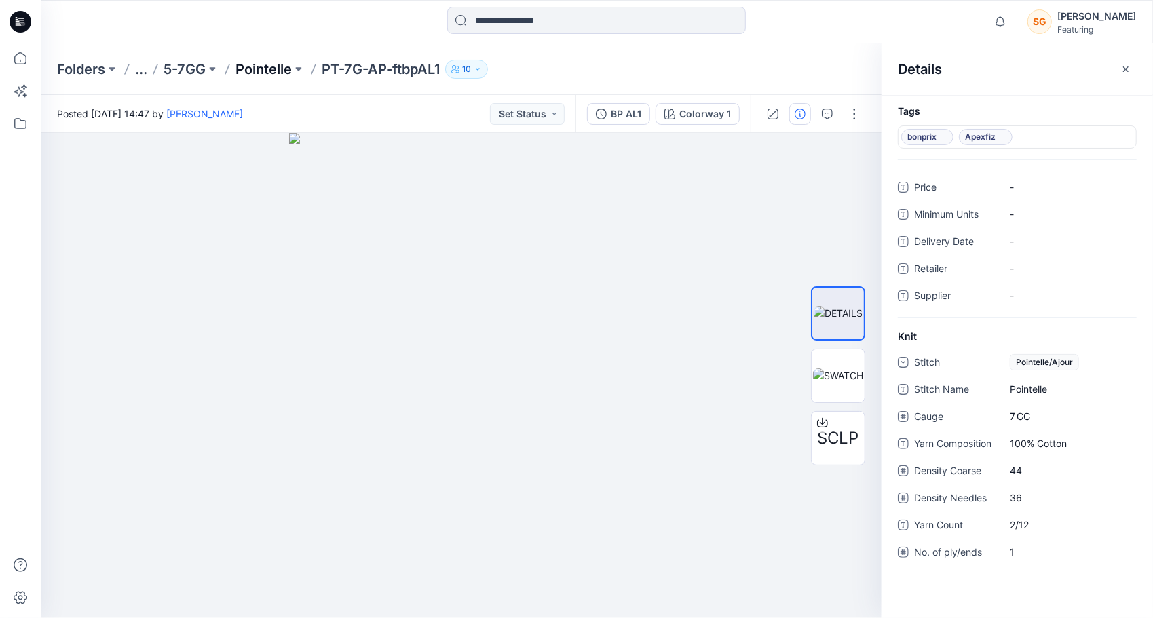
click at [275, 69] on p "Pointelle" at bounding box center [263, 69] width 56 height 19
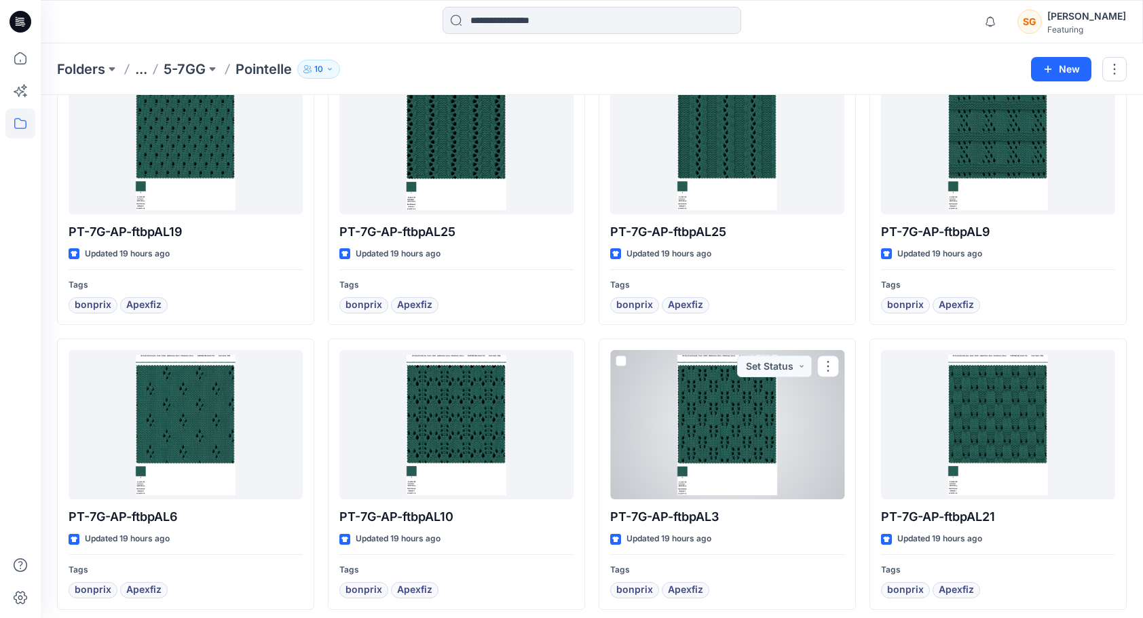
scroll to position [678, 0]
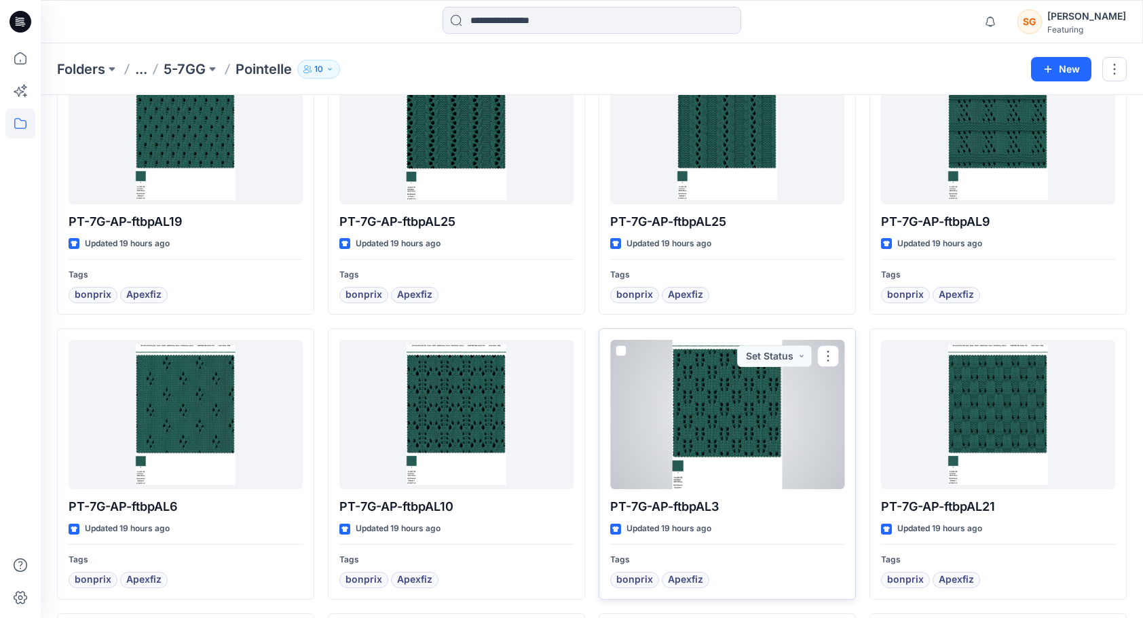
click at [757, 448] on div at bounding box center [727, 414] width 234 height 149
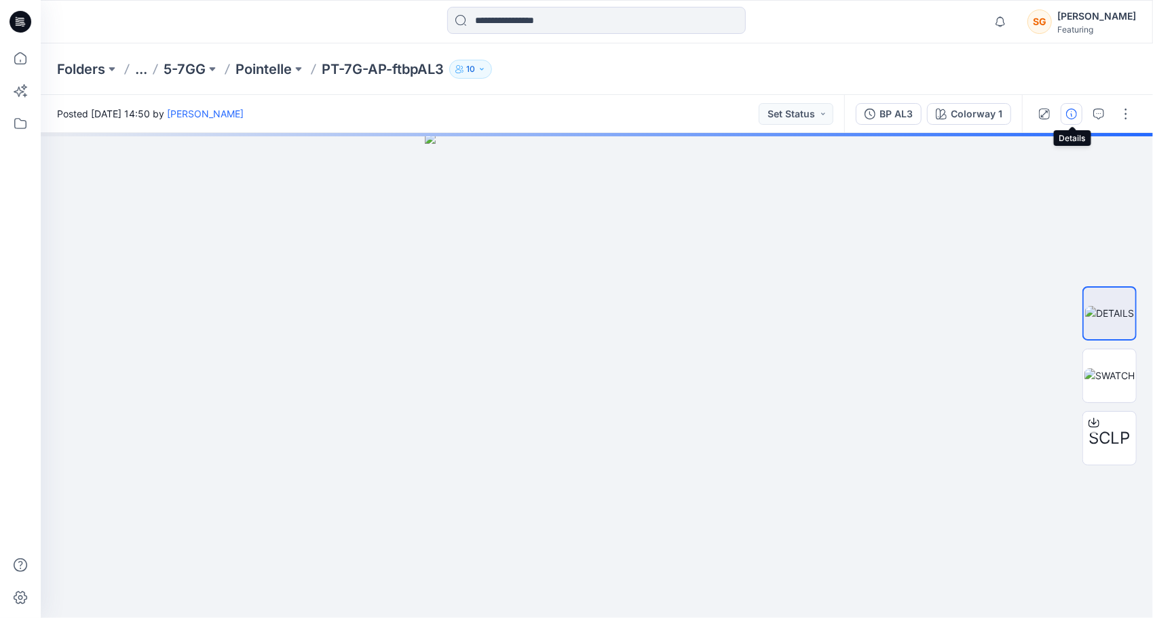
click at [1073, 113] on icon "button" at bounding box center [1071, 114] width 11 height 11
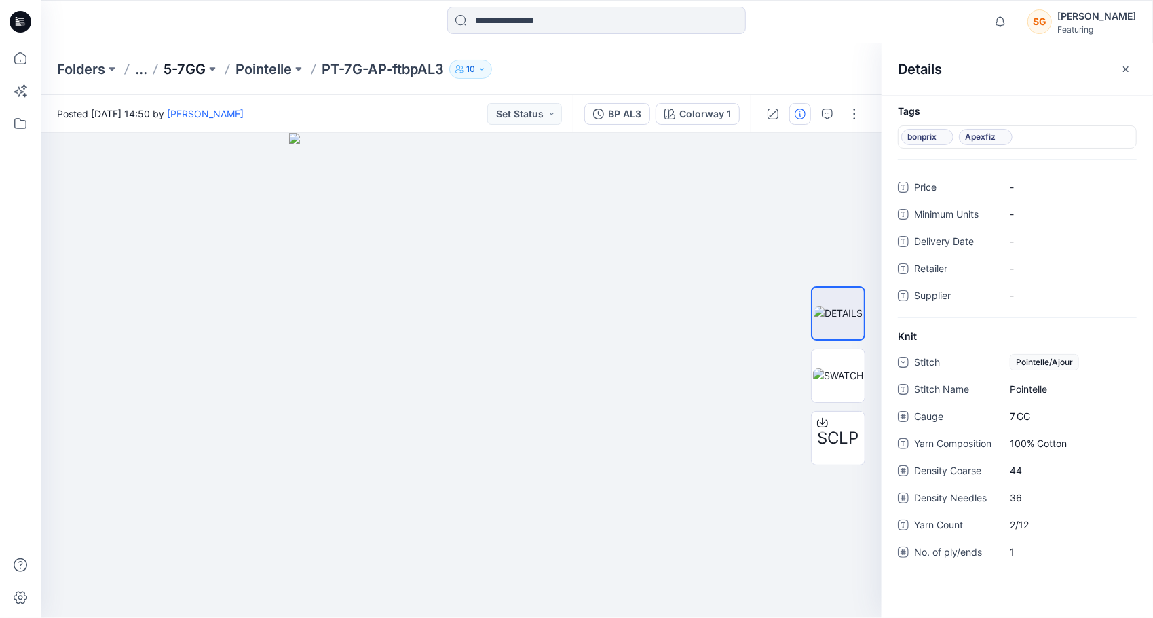
click at [170, 64] on p "5-7GG" at bounding box center [185, 69] width 42 height 19
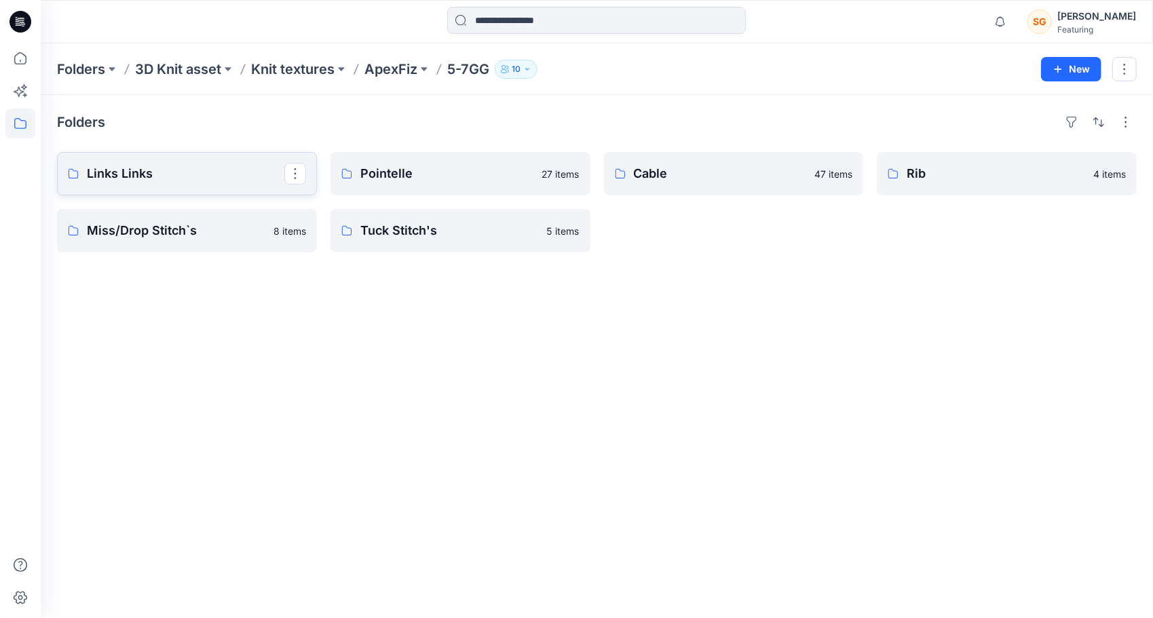
click at [184, 171] on p "Links Links" at bounding box center [185, 173] width 197 height 19
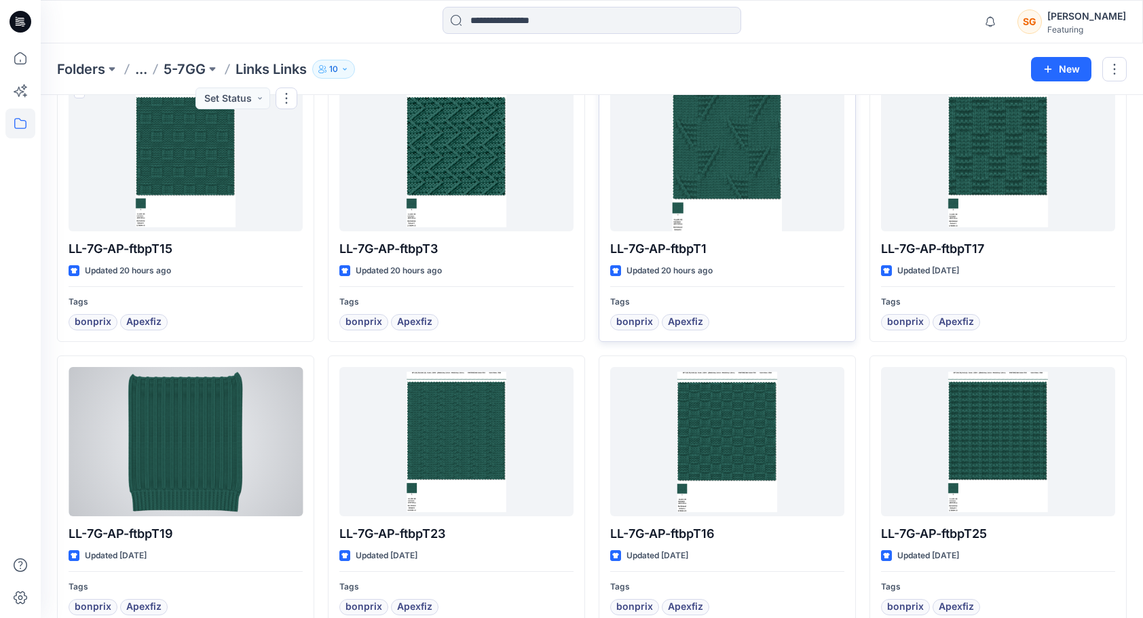
scroll to position [68, 0]
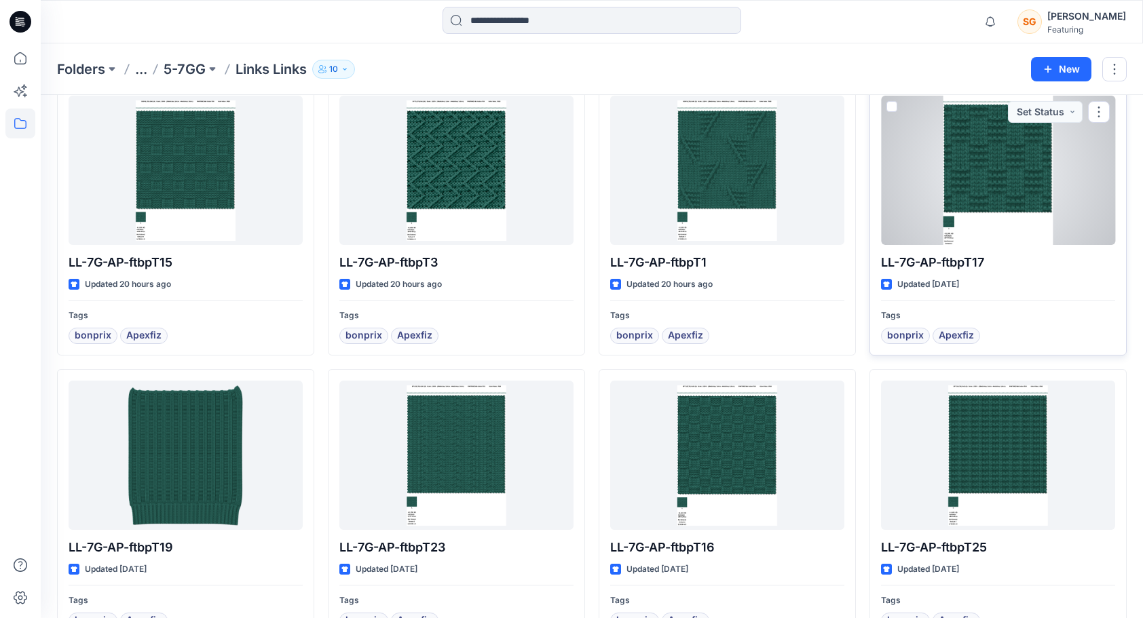
click at [1031, 170] on div at bounding box center [998, 170] width 234 height 149
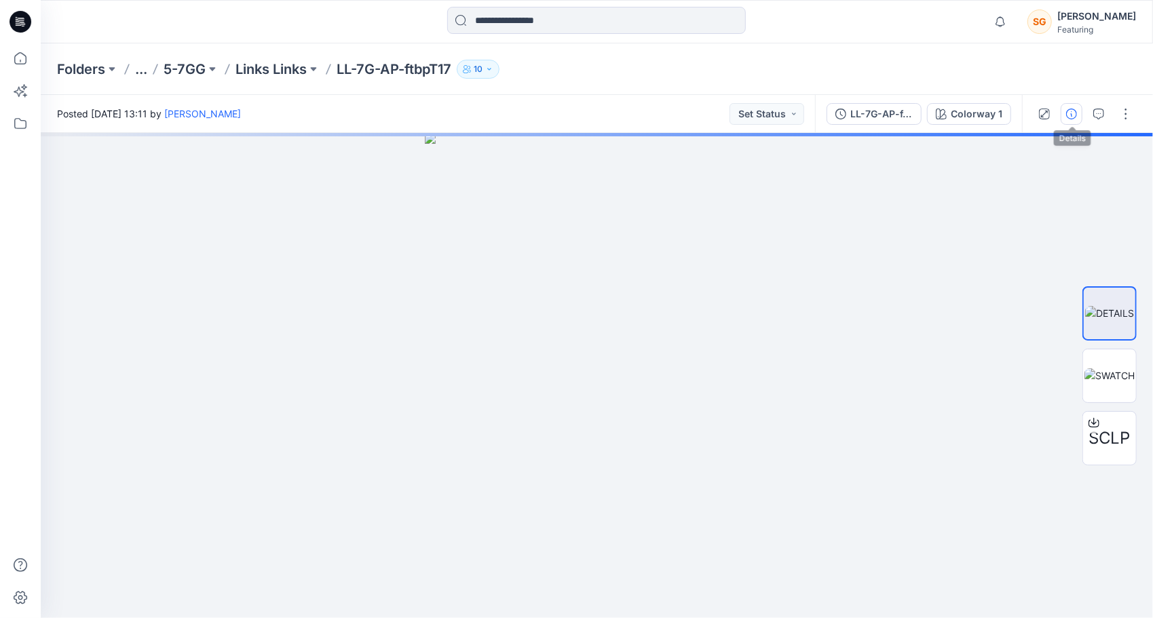
click at [1071, 111] on icon "button" at bounding box center [1071, 114] width 11 height 11
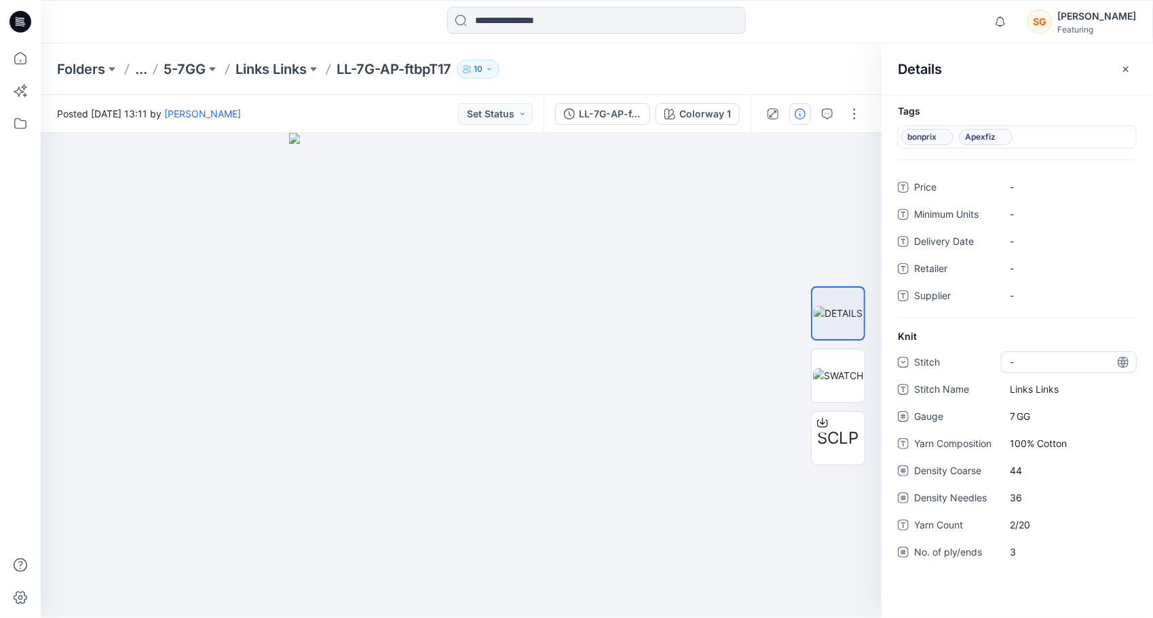
click at [1031, 363] on div "-" at bounding box center [1069, 362] width 136 height 22
click at [1035, 474] on div "Links" at bounding box center [1068, 473] width 130 height 27
click at [277, 75] on p "Links Links" at bounding box center [270, 69] width 71 height 19
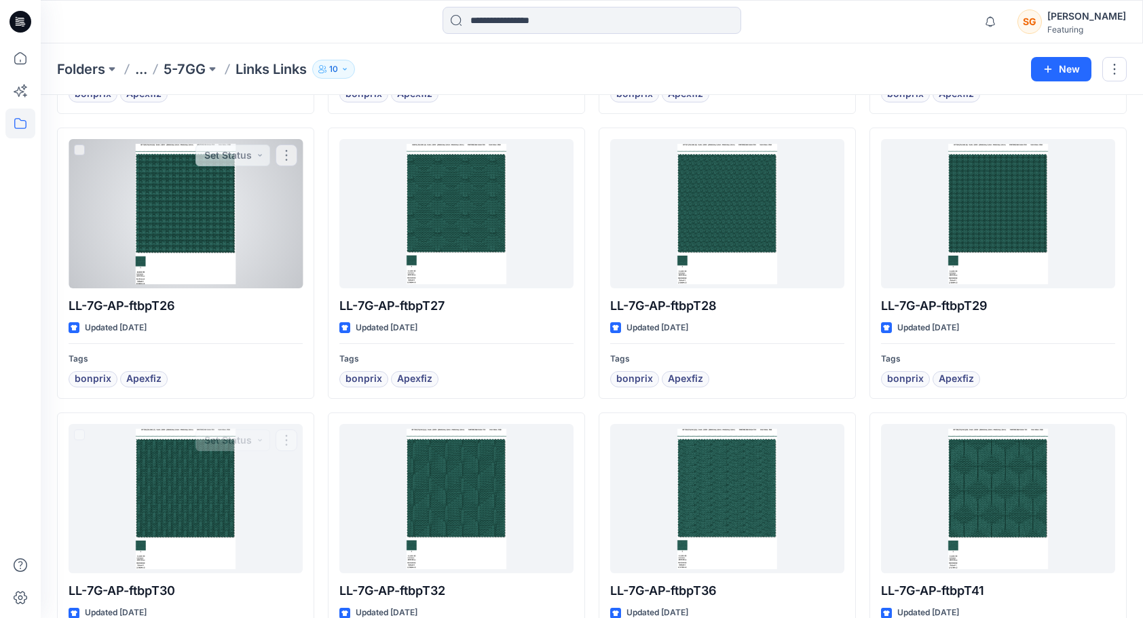
scroll to position [589, 0]
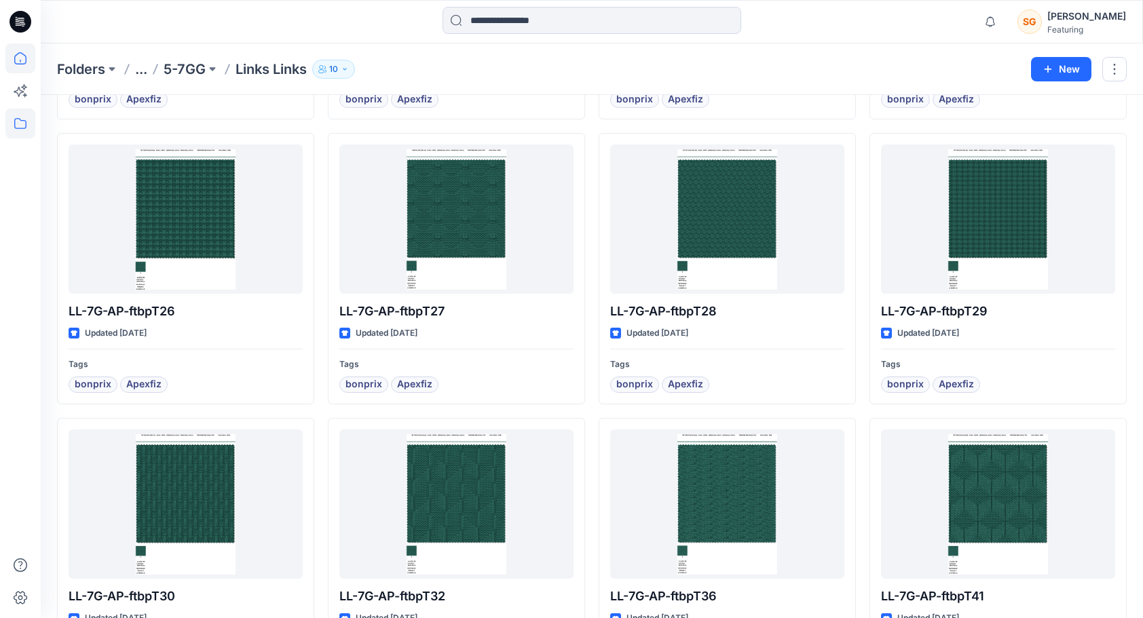
click at [24, 61] on icon at bounding box center [20, 58] width 30 height 30
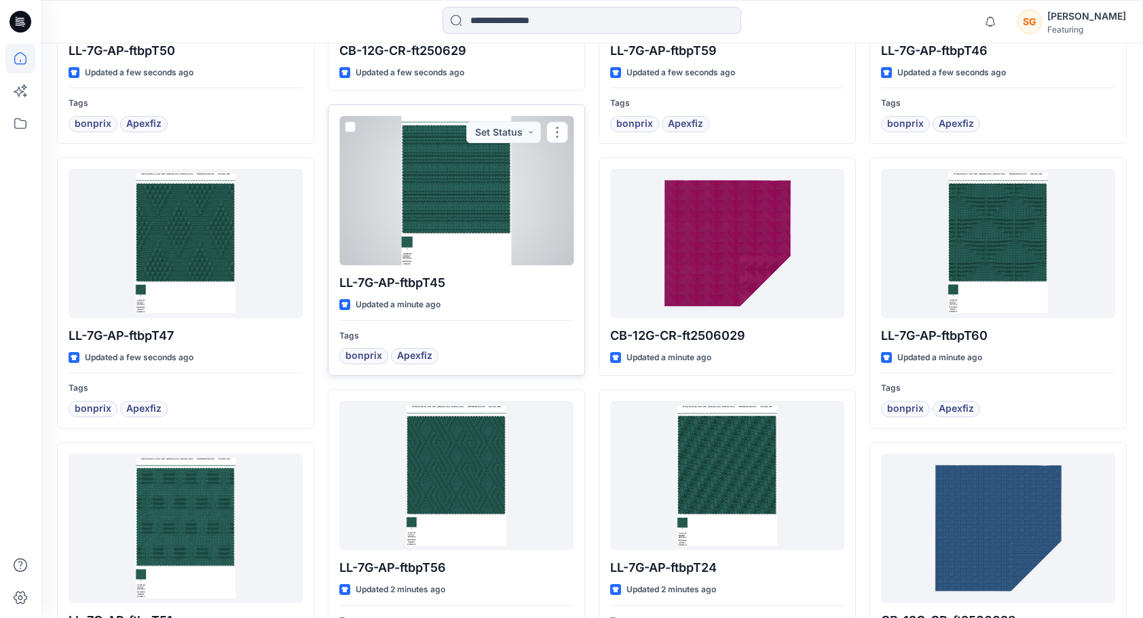
scroll to position [735, 0]
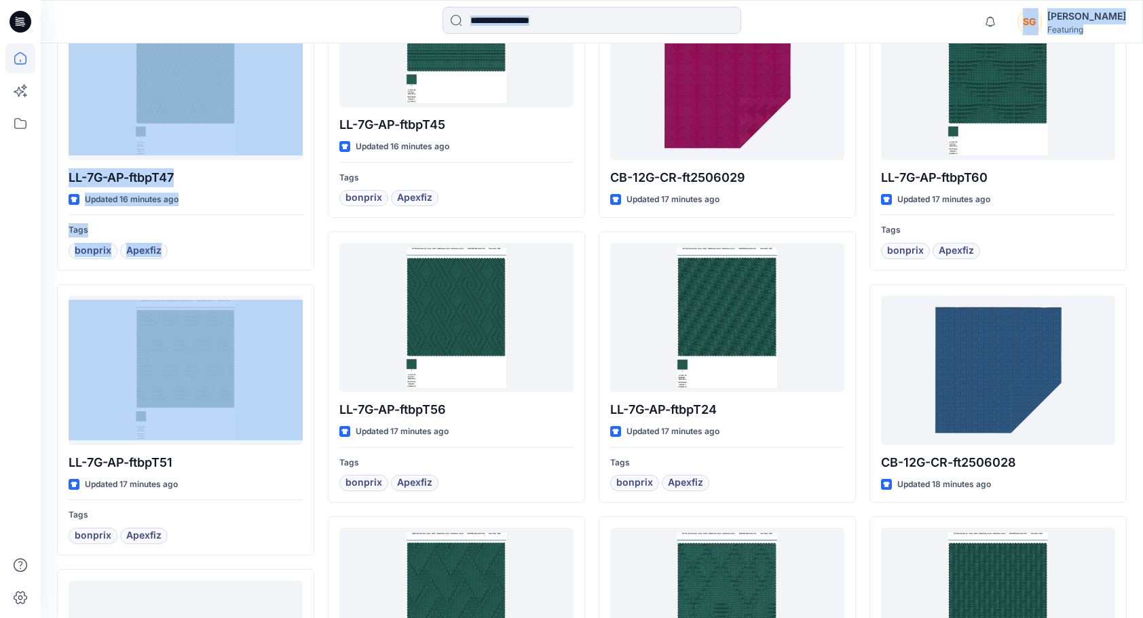
click at [0, 312] on html "Notifications Katharina Bobrowski has invited you to the Folder Heidi Finnland …" at bounding box center [571, 370] width 1143 height 2211
click at [26, 63] on icon at bounding box center [20, 58] width 30 height 30
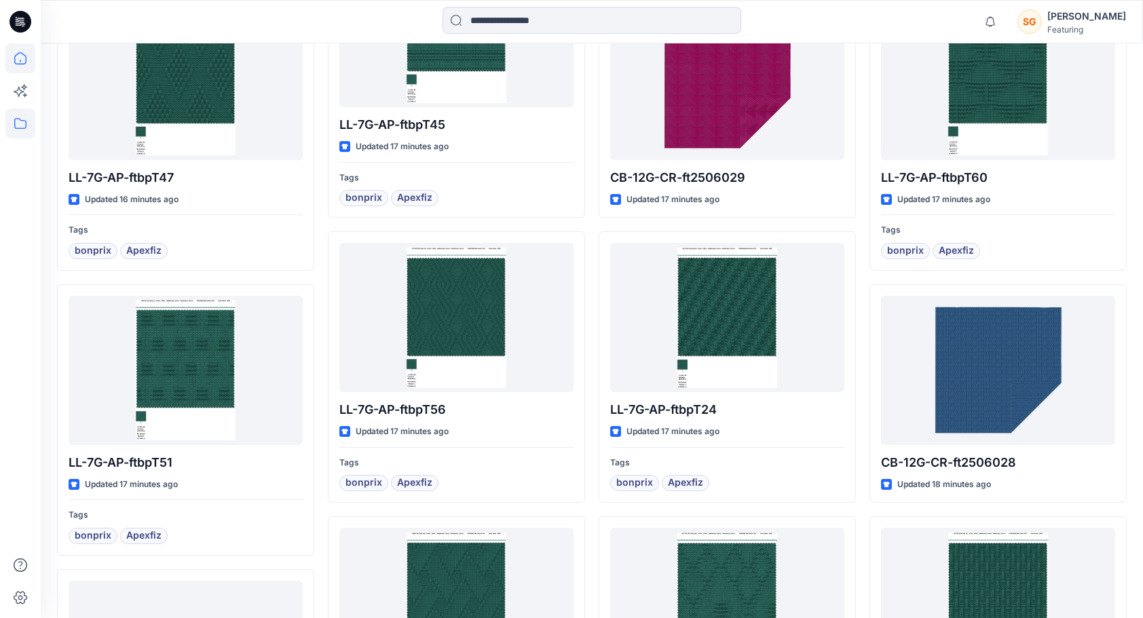
click at [27, 127] on icon at bounding box center [20, 124] width 30 height 30
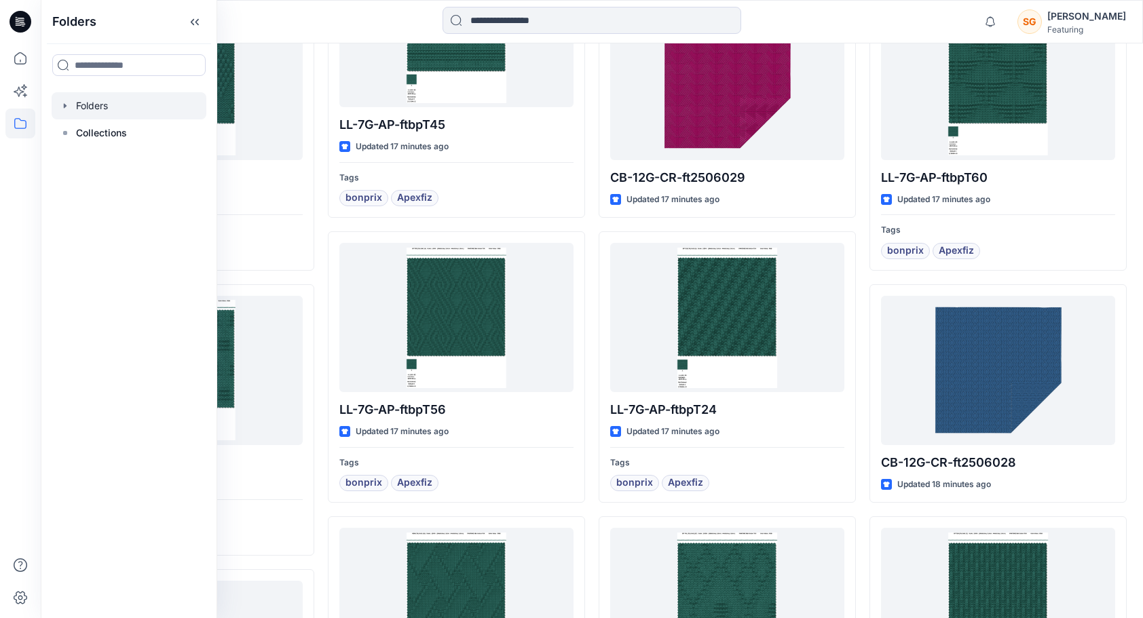
click at [98, 112] on div at bounding box center [129, 105] width 155 height 27
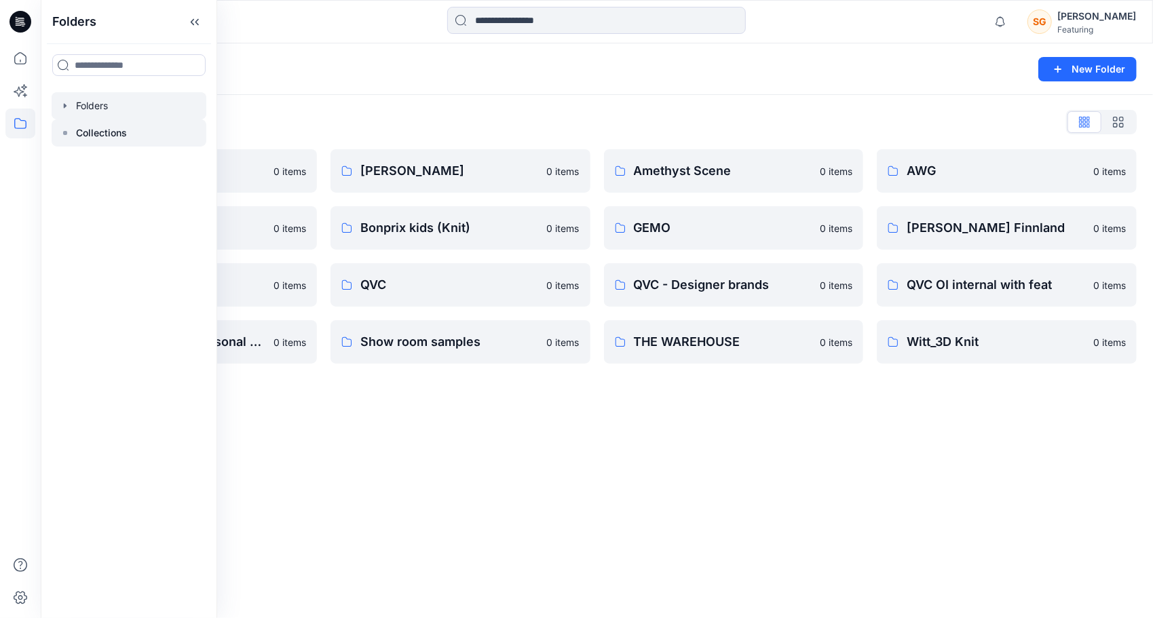
click at [85, 132] on p "Collections" at bounding box center [101, 133] width 51 height 16
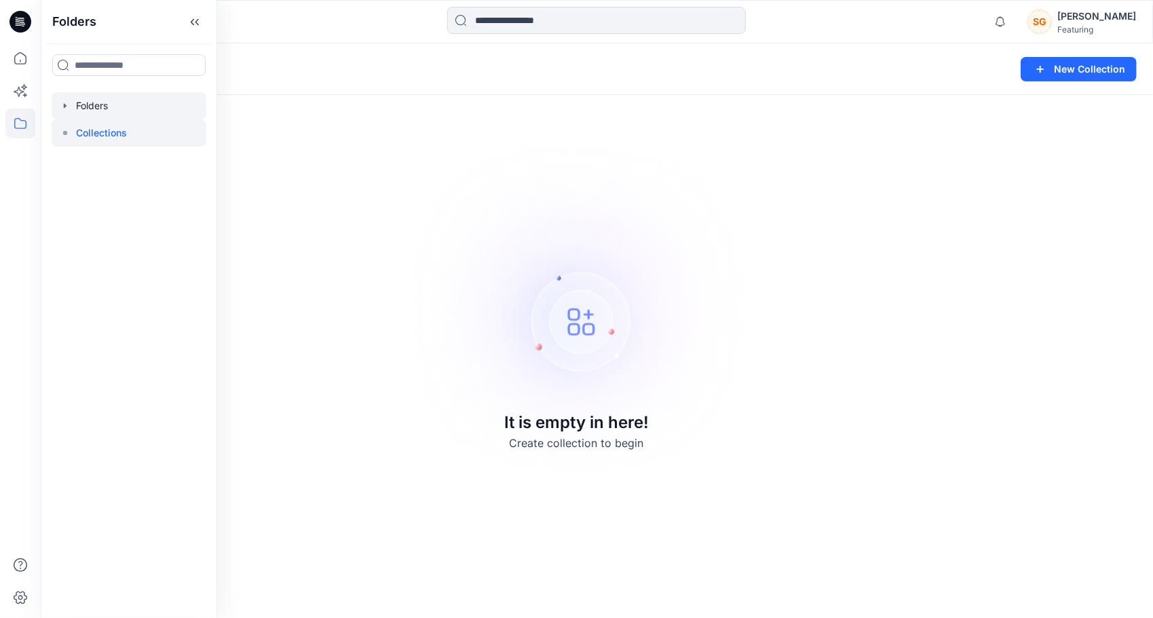
click at [88, 107] on div at bounding box center [129, 105] width 155 height 27
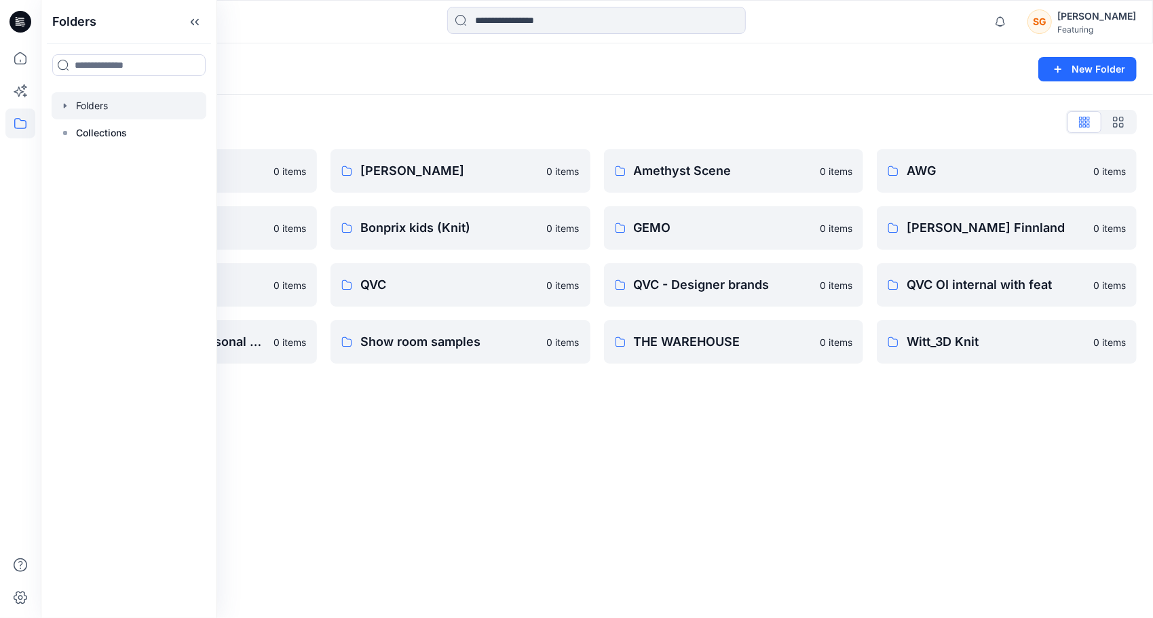
click at [526, 473] on div "Folders New Folder Folders List 3D Knit asset 0 items Basic patterns 0 items Li…" at bounding box center [597, 330] width 1112 height 575
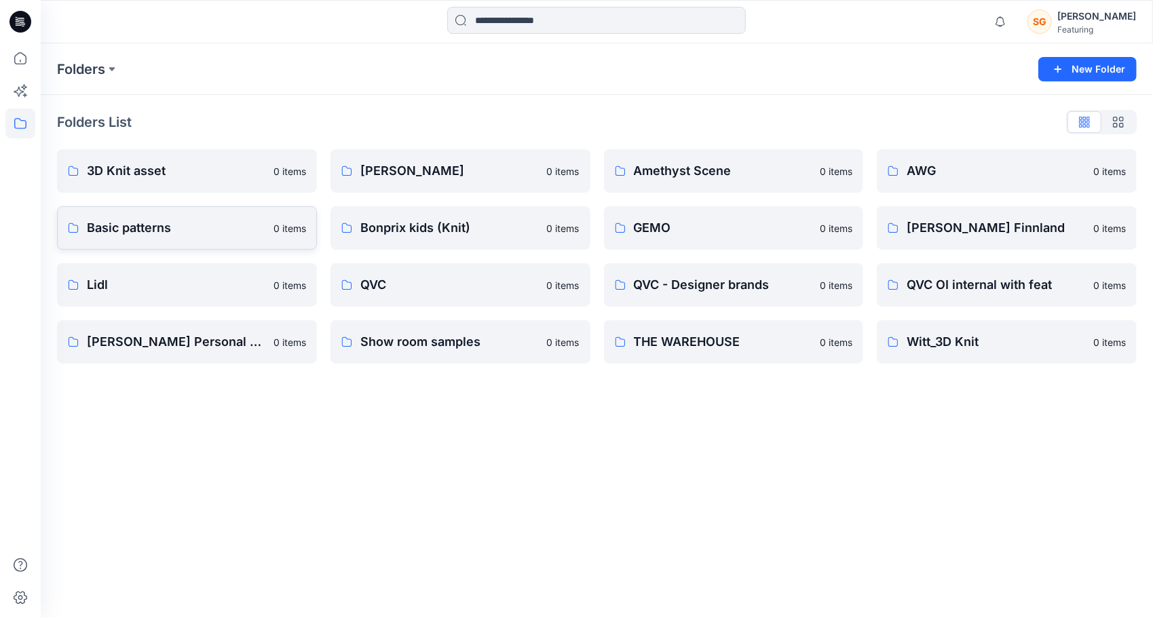
click at [139, 232] on p "Basic patterns" at bounding box center [176, 227] width 178 height 19
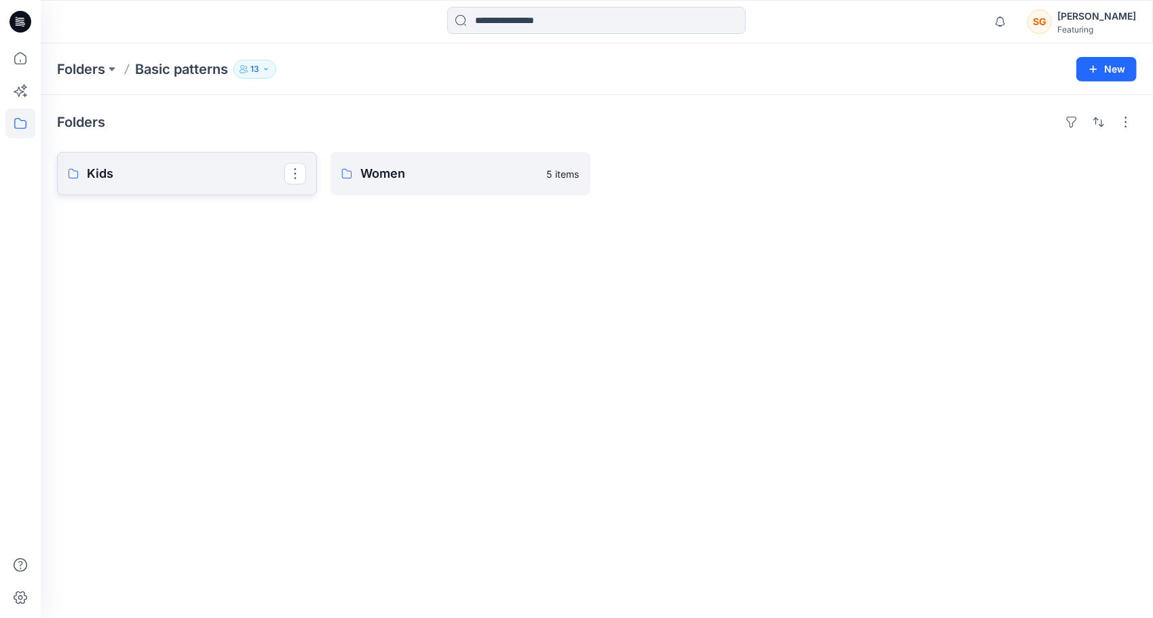
click at [132, 185] on link "Kids" at bounding box center [187, 173] width 260 height 43
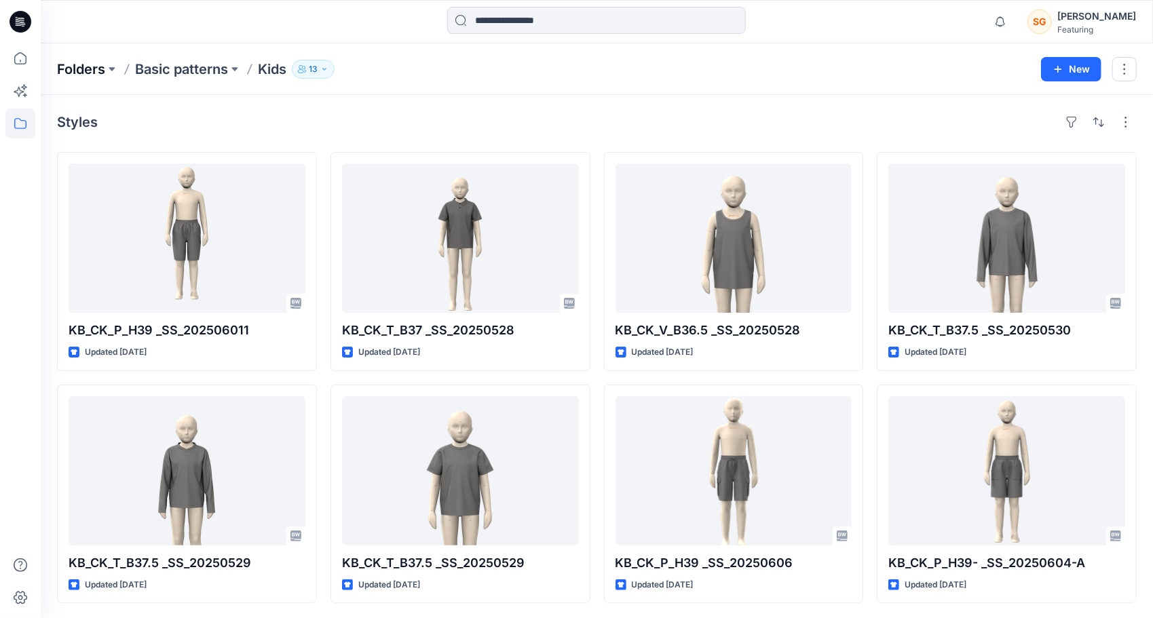
click at [90, 71] on p "Folders" at bounding box center [81, 69] width 48 height 19
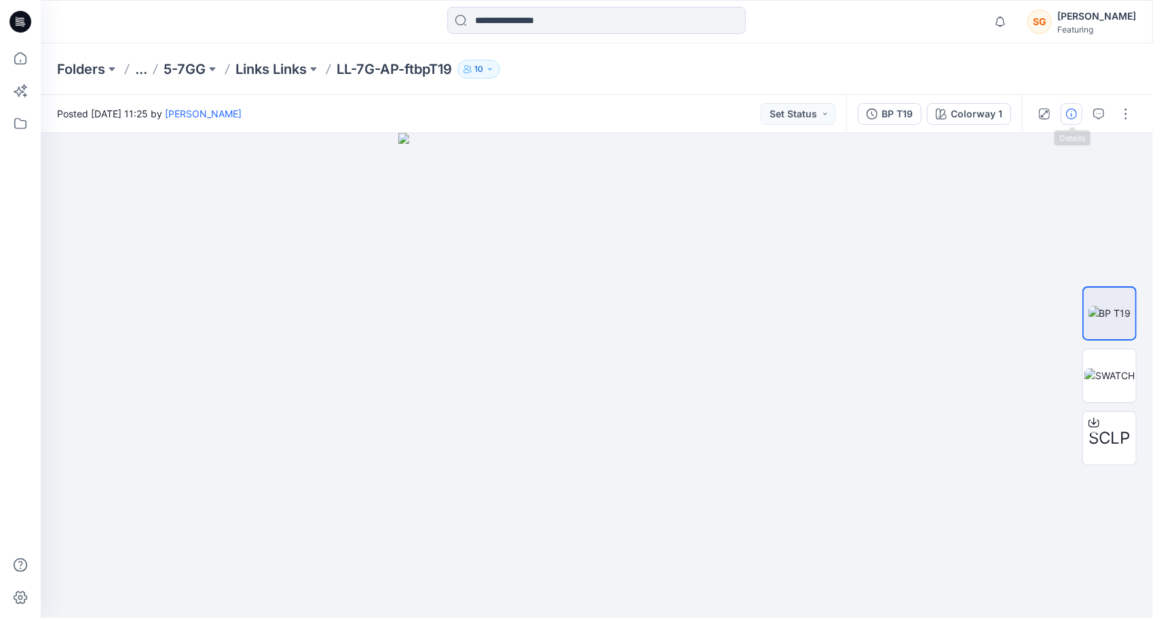
click at [1069, 109] on icon "button" at bounding box center [1071, 114] width 11 height 11
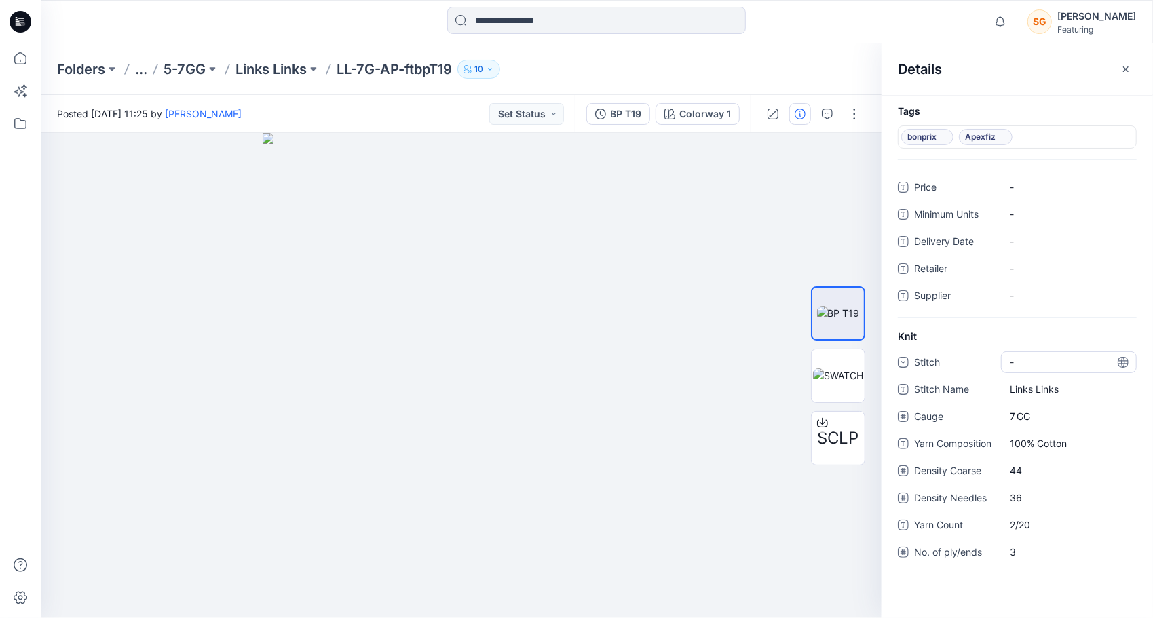
click at [1050, 364] on div "-" at bounding box center [1069, 362] width 136 height 22
click at [1029, 474] on div "Links" at bounding box center [1068, 473] width 130 height 27
click at [274, 71] on p "Links Links" at bounding box center [270, 69] width 71 height 19
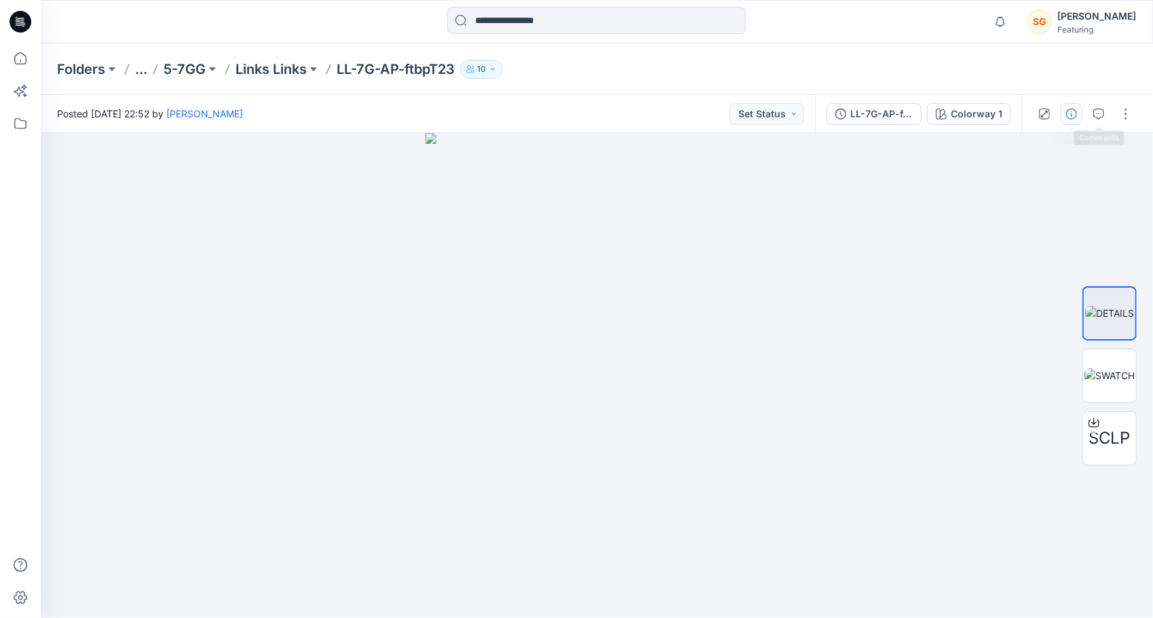
click at [1076, 114] on icon "button" at bounding box center [1071, 114] width 11 height 11
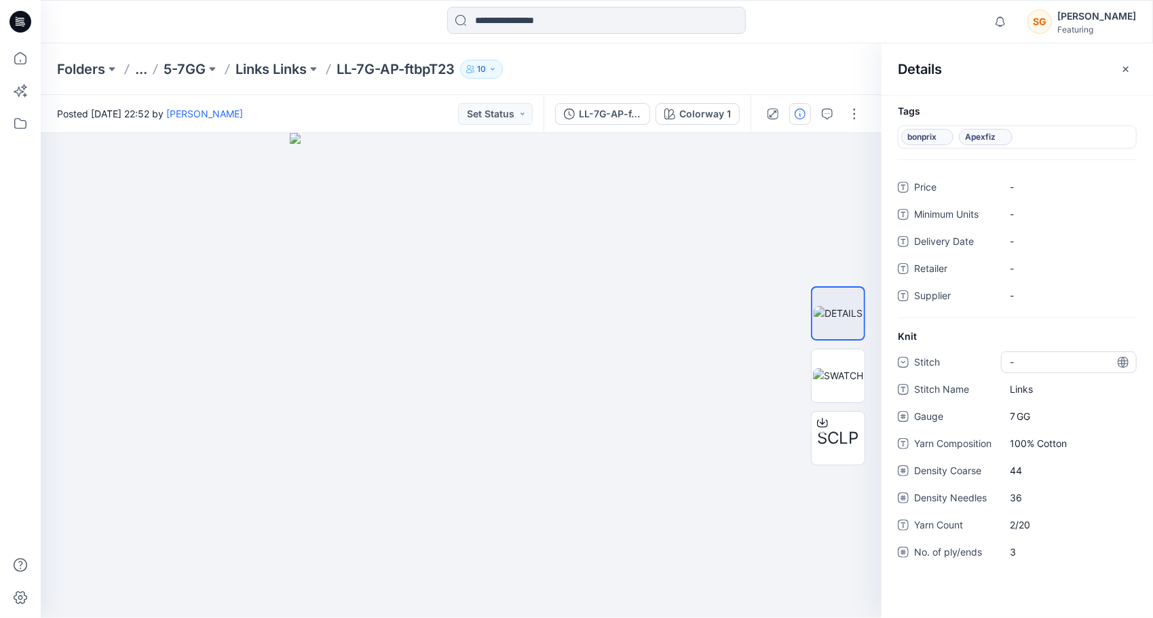
click at [1035, 353] on div "-" at bounding box center [1069, 362] width 136 height 22
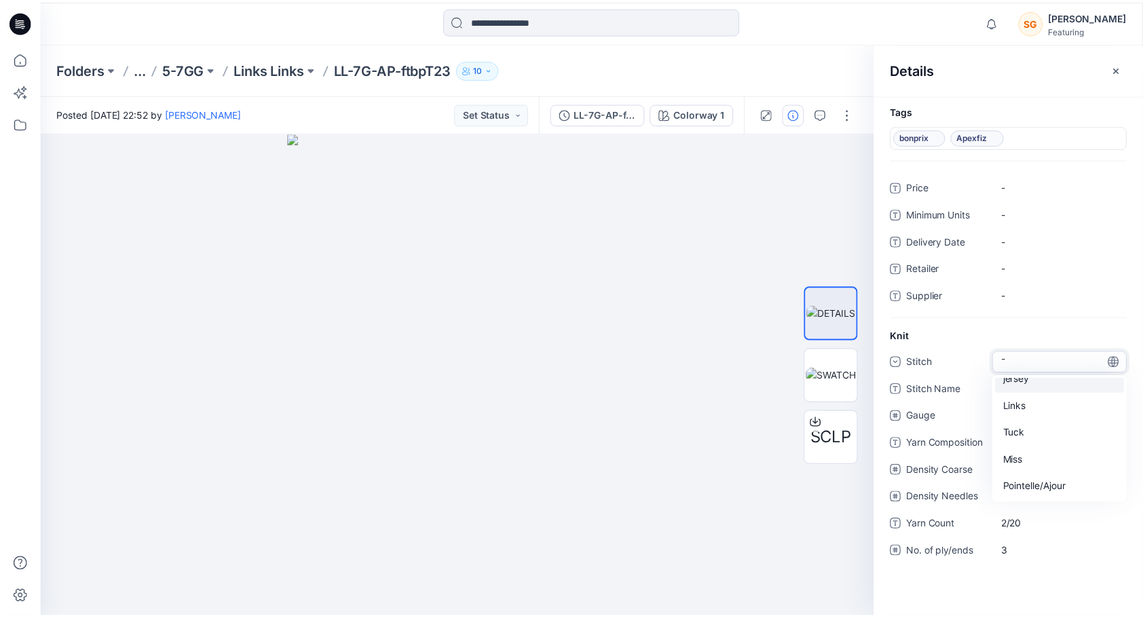
scroll to position [68, 0]
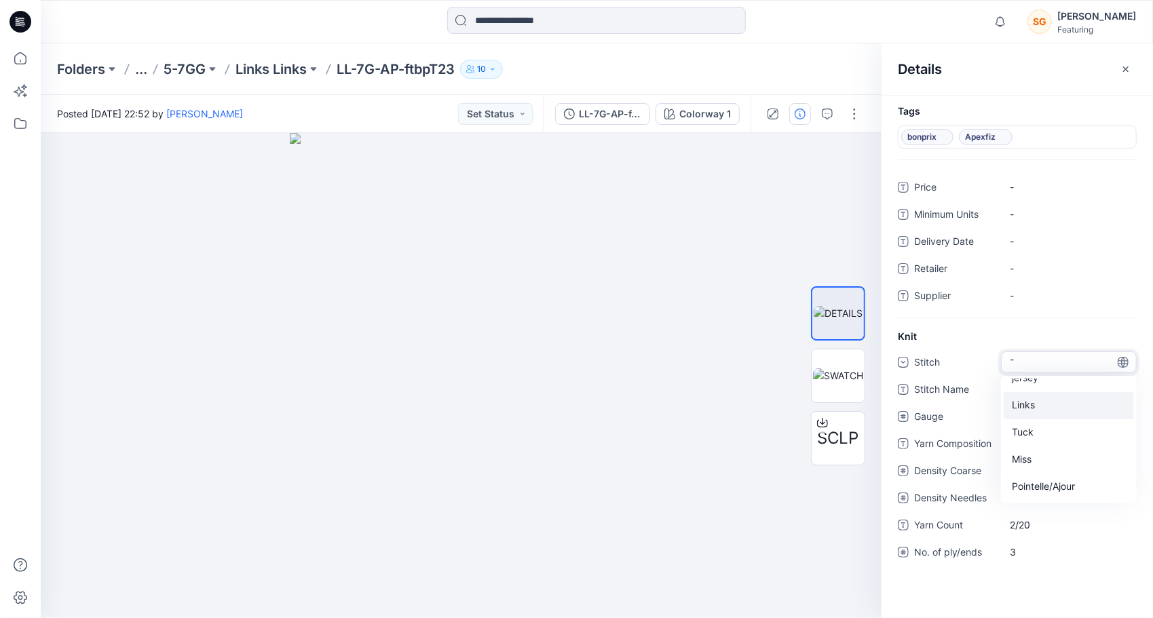
click at [1034, 403] on div "Links" at bounding box center [1068, 405] width 130 height 27
click at [1042, 390] on Name "Links" at bounding box center [1069, 389] width 118 height 14
type textarea "**********"
click at [156, 236] on div at bounding box center [461, 375] width 841 height 485
click at [294, 75] on p "Links Links" at bounding box center [270, 69] width 71 height 19
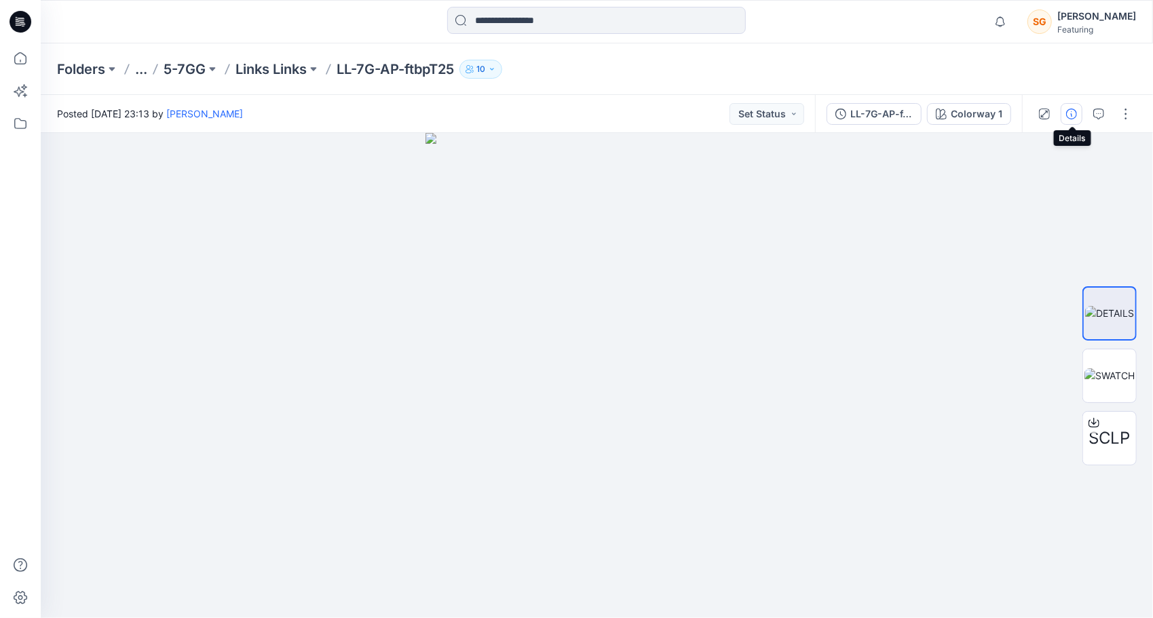
click at [1069, 109] on icon "button" at bounding box center [1071, 114] width 11 height 11
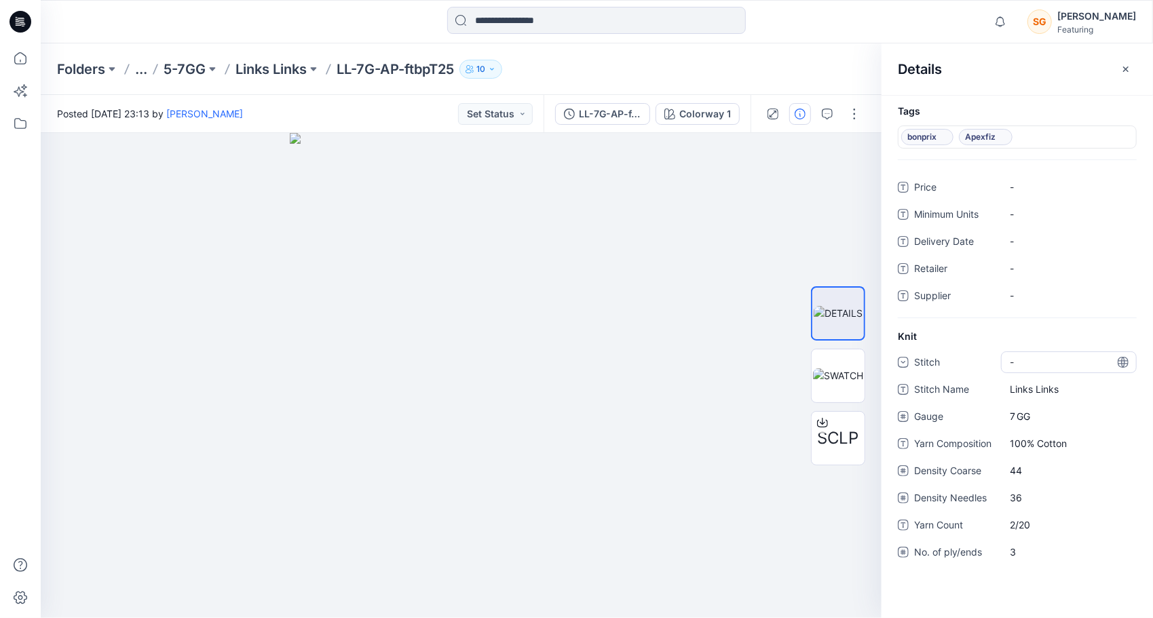
click at [1060, 362] on div "-" at bounding box center [1069, 362] width 136 height 22
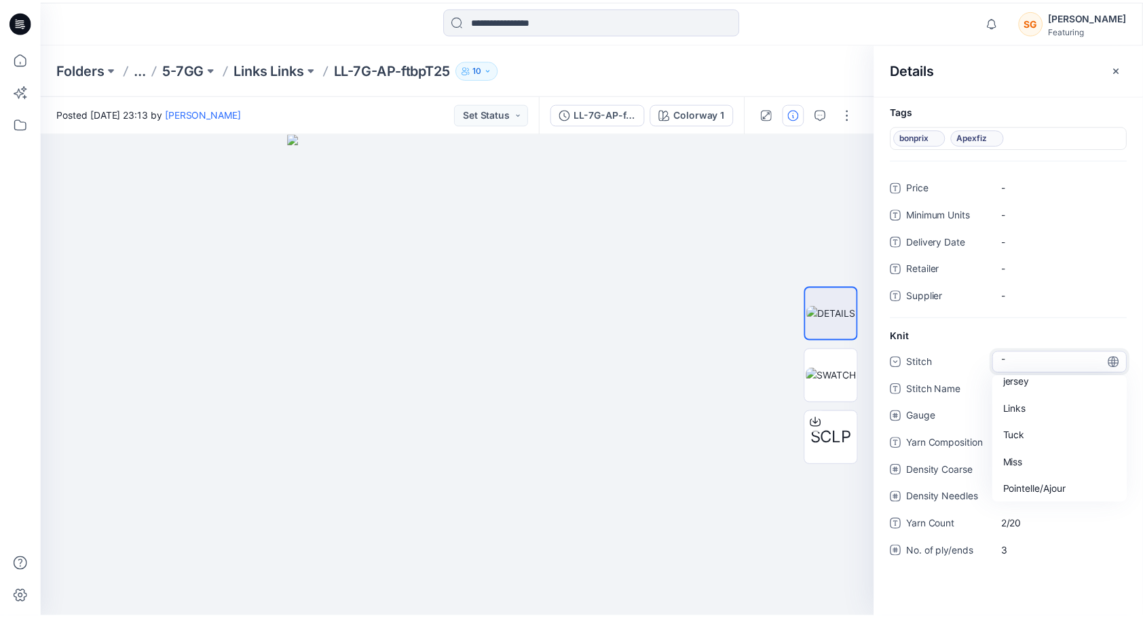
scroll to position [68, 0]
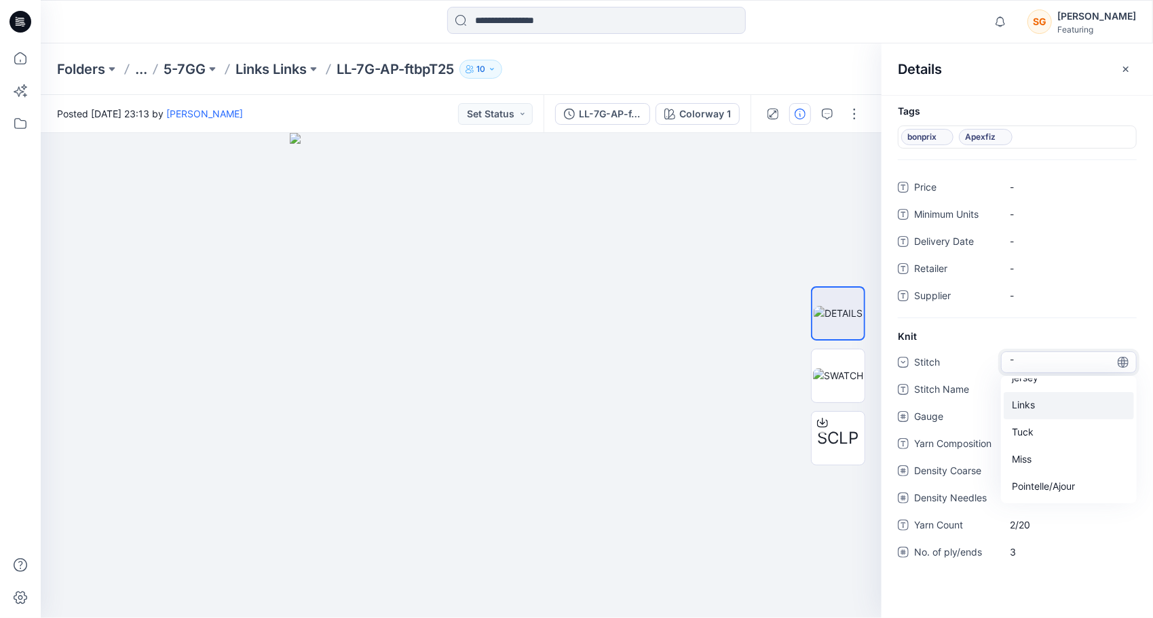
click at [1035, 402] on div "Links" at bounding box center [1068, 405] width 130 height 27
click at [278, 76] on p "Links Links" at bounding box center [270, 69] width 71 height 19
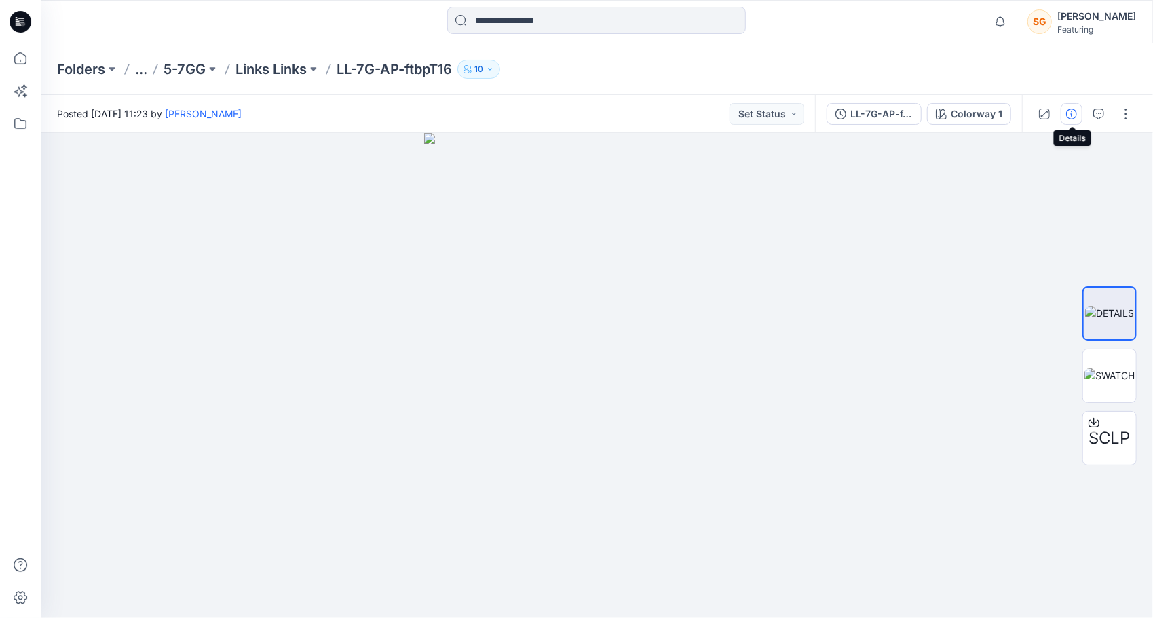
click at [1069, 113] on icon "button" at bounding box center [1071, 114] width 11 height 11
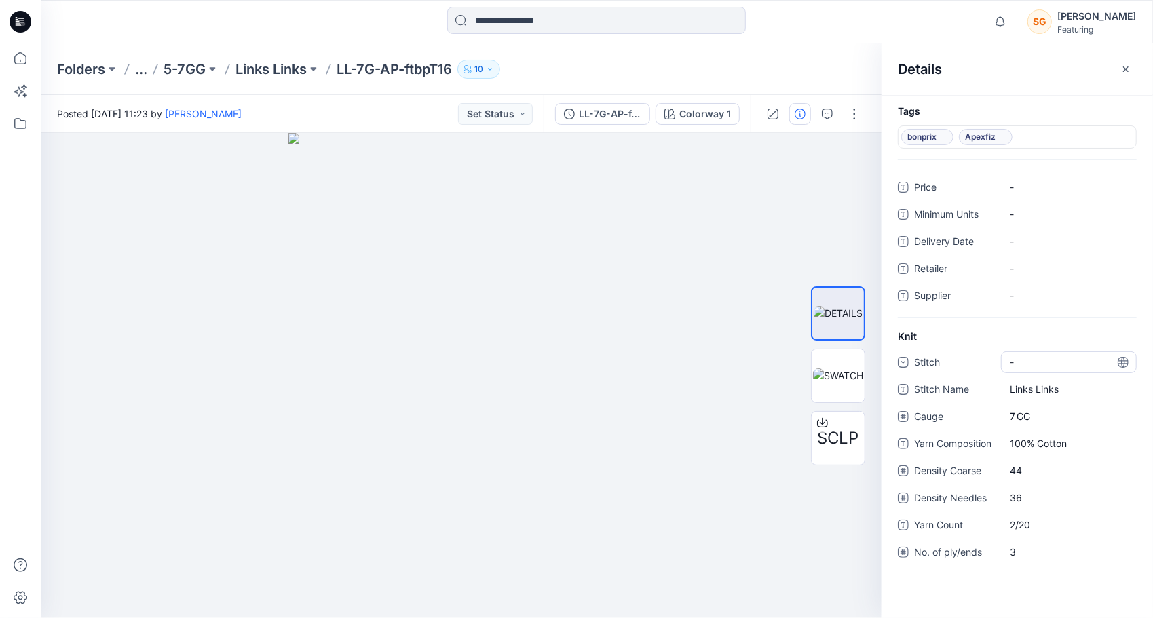
click at [1053, 352] on div "-" at bounding box center [1069, 362] width 136 height 22
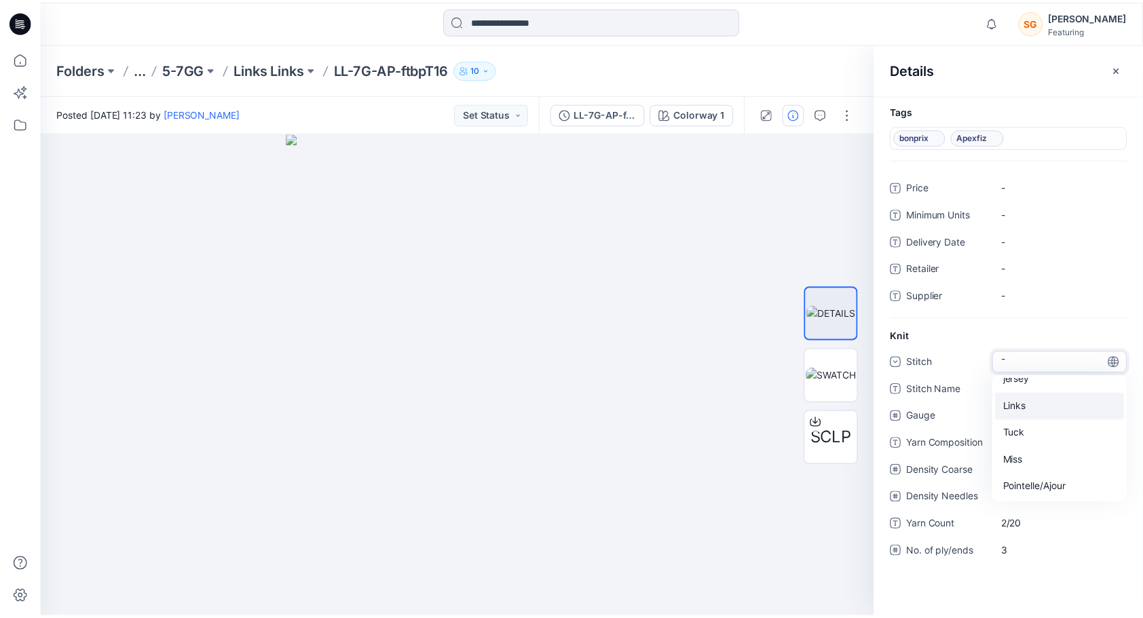
scroll to position [68, 0]
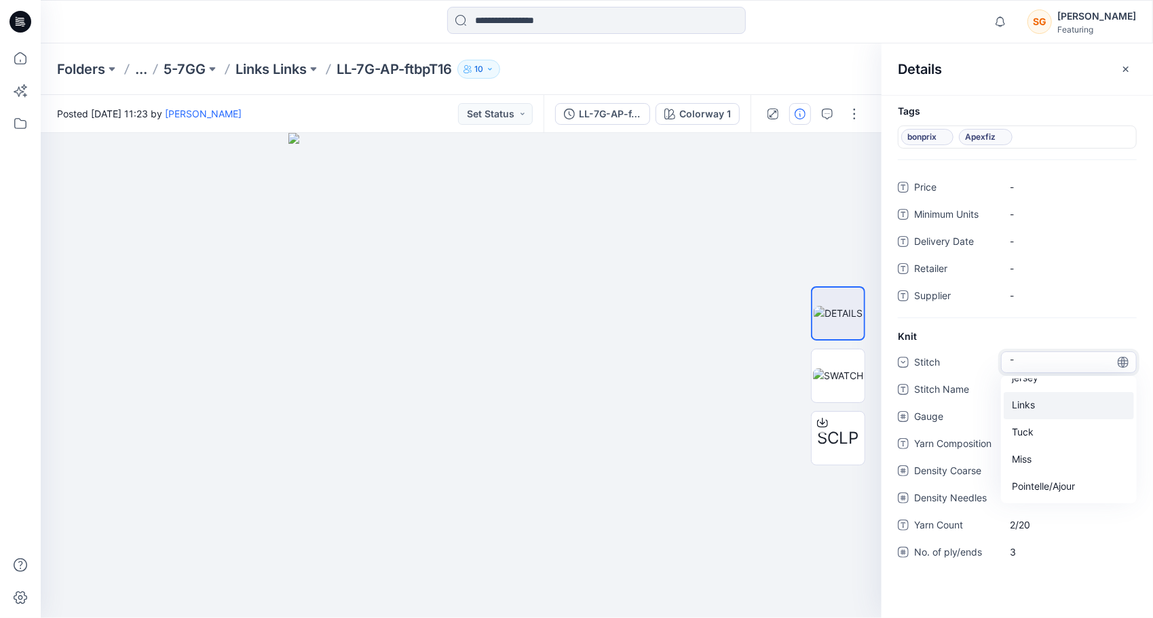
click at [1039, 394] on div "Links" at bounding box center [1068, 405] width 130 height 27
click at [270, 75] on p "Links Links" at bounding box center [270, 69] width 71 height 19
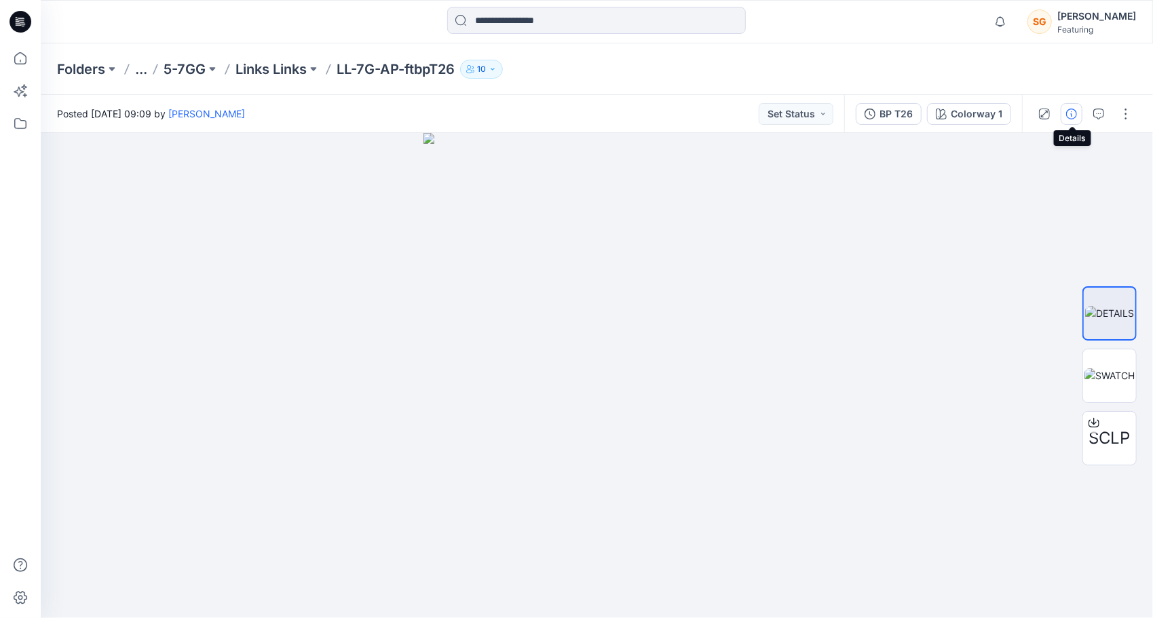
click at [1066, 119] on button "button" at bounding box center [1071, 114] width 22 height 22
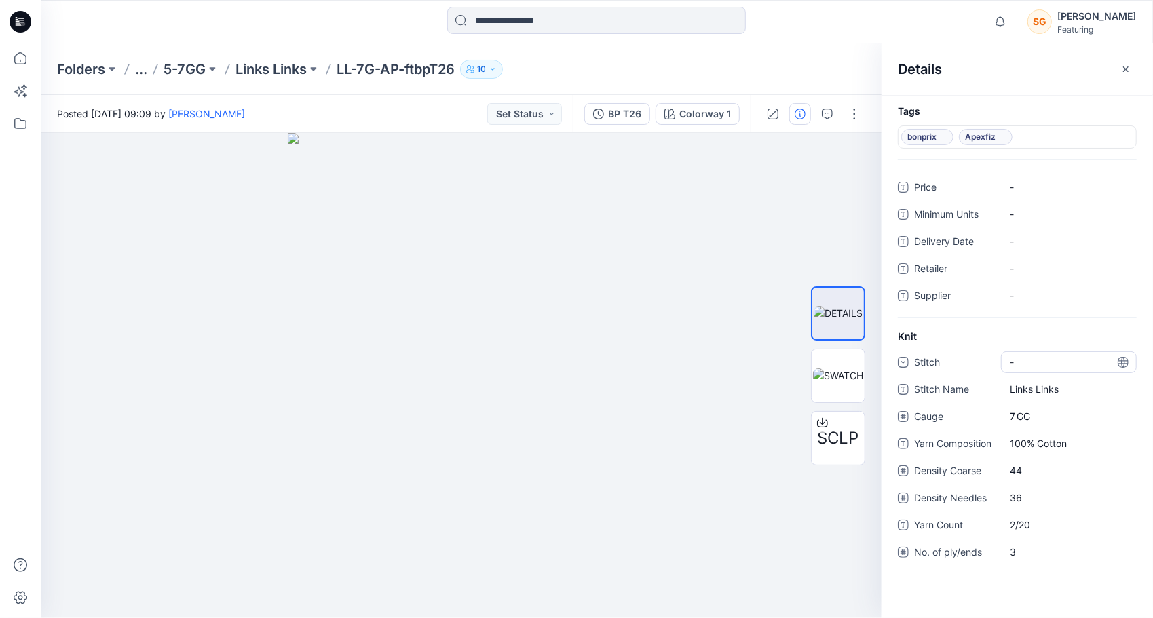
click at [1060, 361] on div "-" at bounding box center [1069, 362] width 136 height 22
click at [1028, 351] on div "-" at bounding box center [1069, 362] width 136 height 22
click at [1043, 466] on div "Links" at bounding box center [1068, 473] width 130 height 27
click at [274, 76] on p "Links Links" at bounding box center [270, 69] width 71 height 19
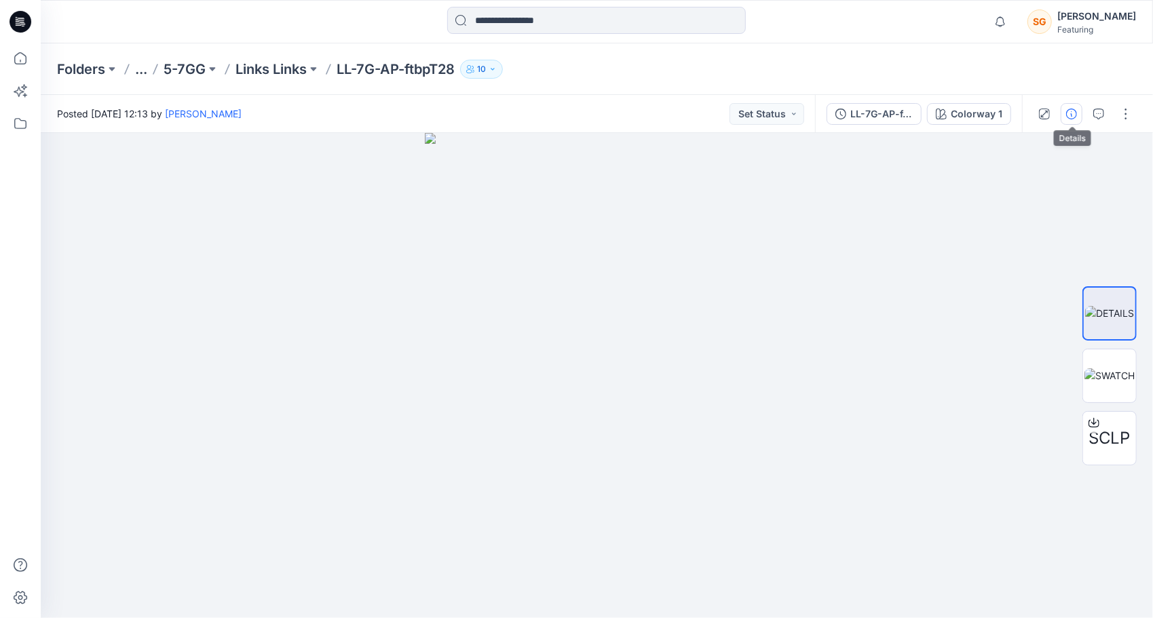
click at [1065, 110] on button "button" at bounding box center [1071, 114] width 22 height 22
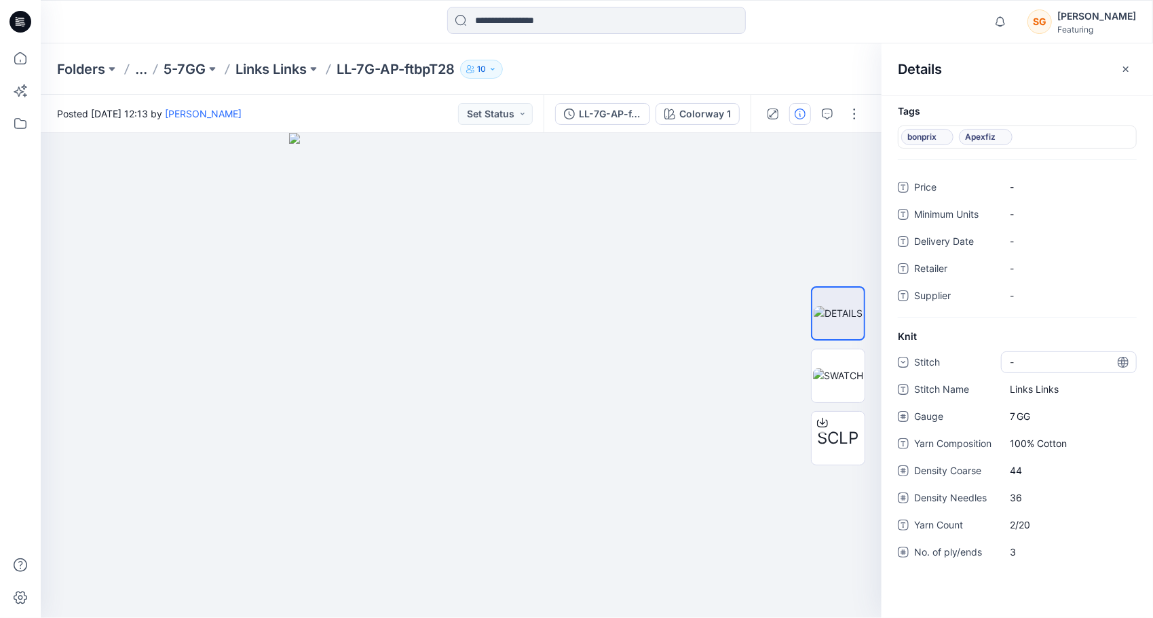
click at [1049, 351] on div "-" at bounding box center [1069, 362] width 136 height 22
click at [746, 548] on div at bounding box center [461, 375] width 841 height 485
click at [1029, 358] on div "-" at bounding box center [1020, 362] width 20 height 14
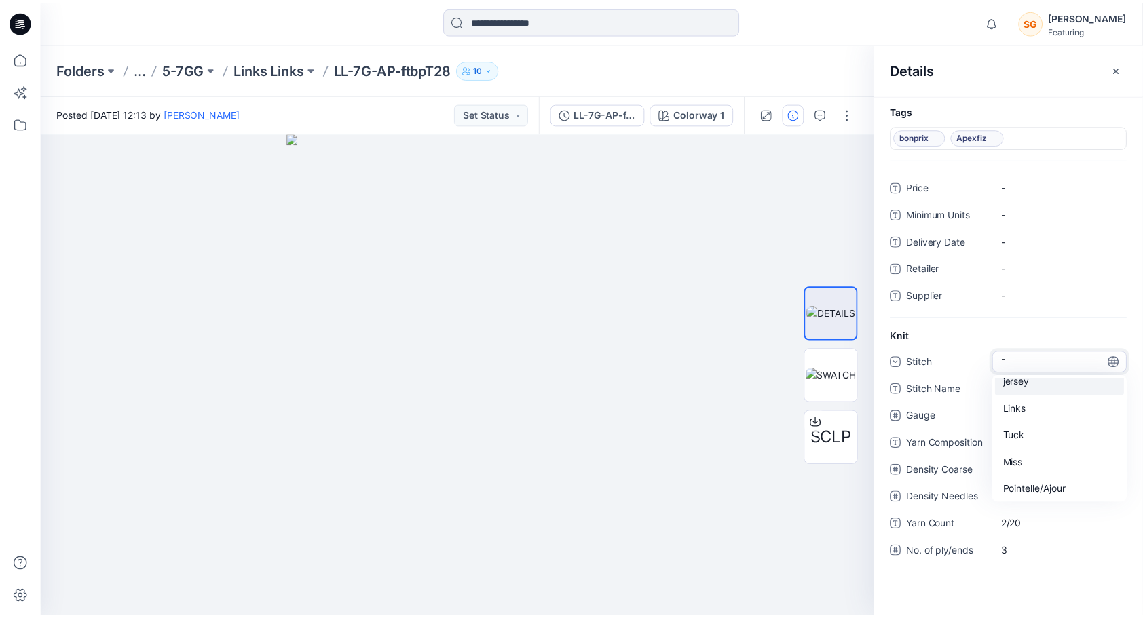
scroll to position [68, 0]
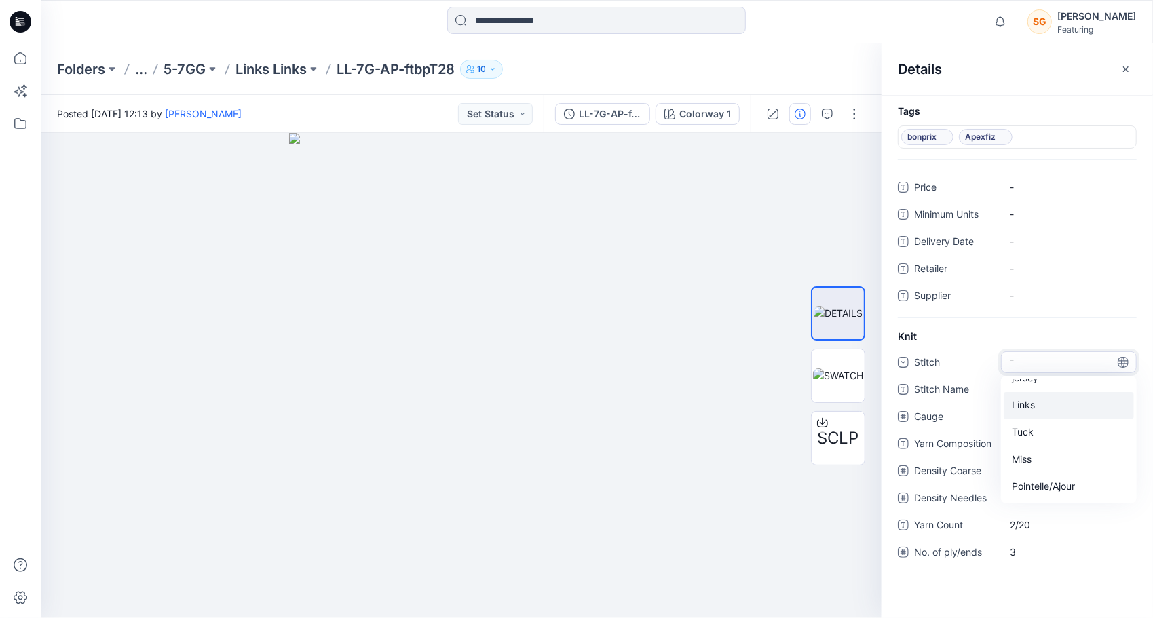
click at [1039, 410] on div "Links" at bounding box center [1068, 405] width 130 height 27
click at [1048, 385] on Name "Links Links" at bounding box center [1069, 389] width 118 height 14
drag, startPoint x: 1064, startPoint y: 388, endPoint x: 964, endPoint y: 384, distance: 99.8
click at [965, 384] on div "**********" at bounding box center [1017, 390] width 239 height 22
type textarea "****"
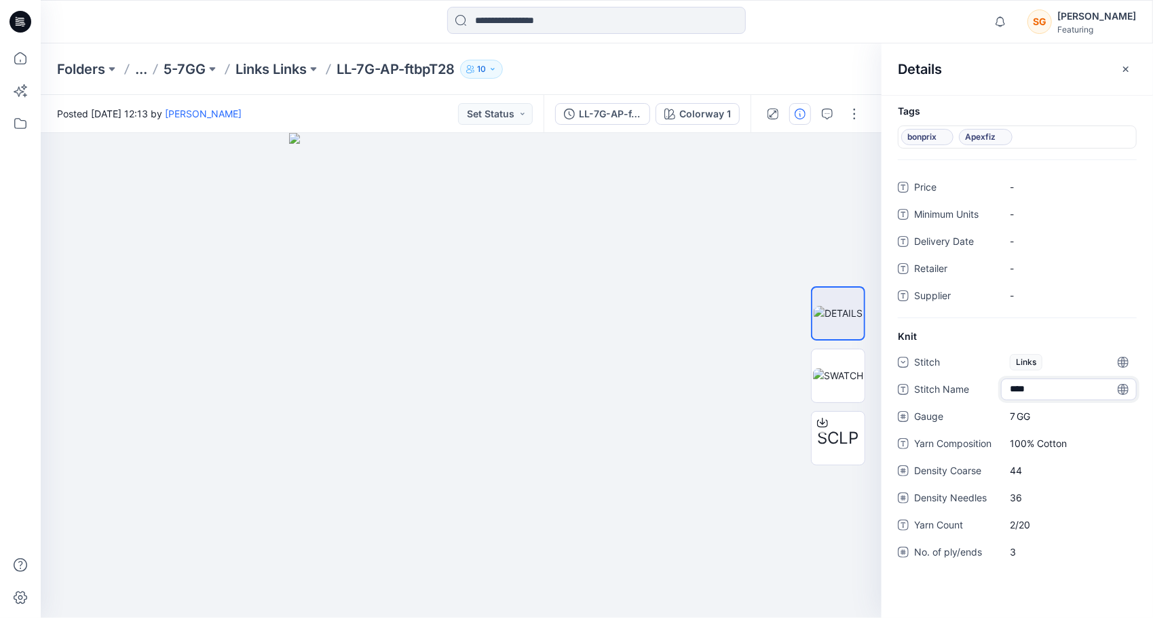
click at [999, 594] on div "Tags bonprix Apexfiz Price - Minimum Units - Delivery Date - Retailer - Supplie…" at bounding box center [1016, 356] width 271 height 523
click at [275, 69] on p "Links Links" at bounding box center [270, 69] width 71 height 19
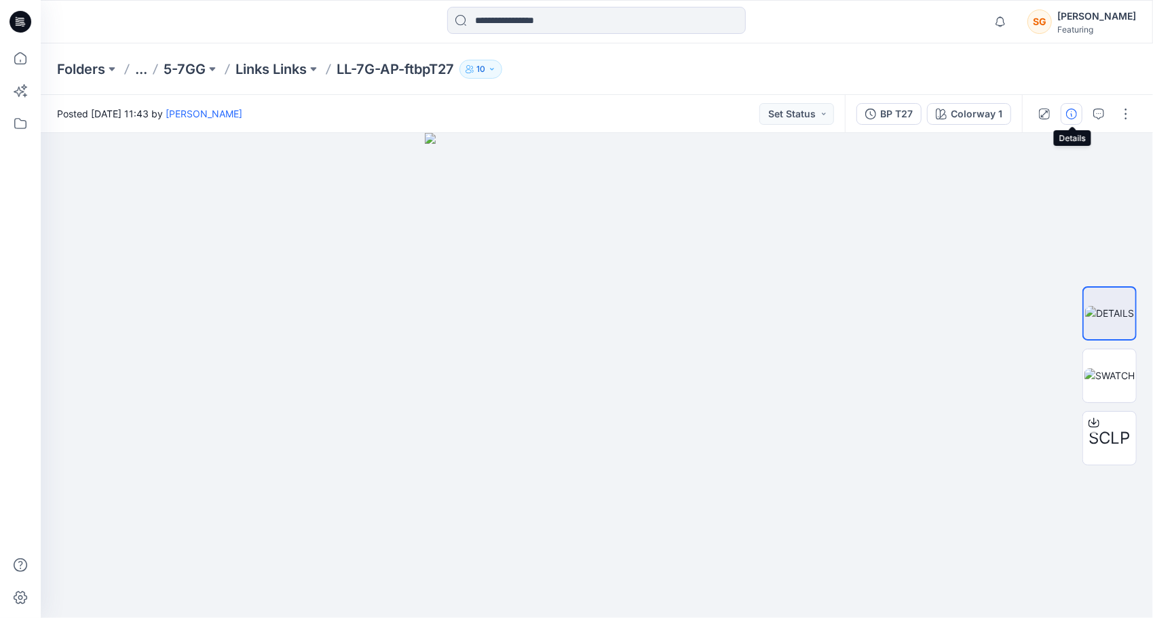
click at [1073, 115] on icon "button" at bounding box center [1071, 114] width 11 height 11
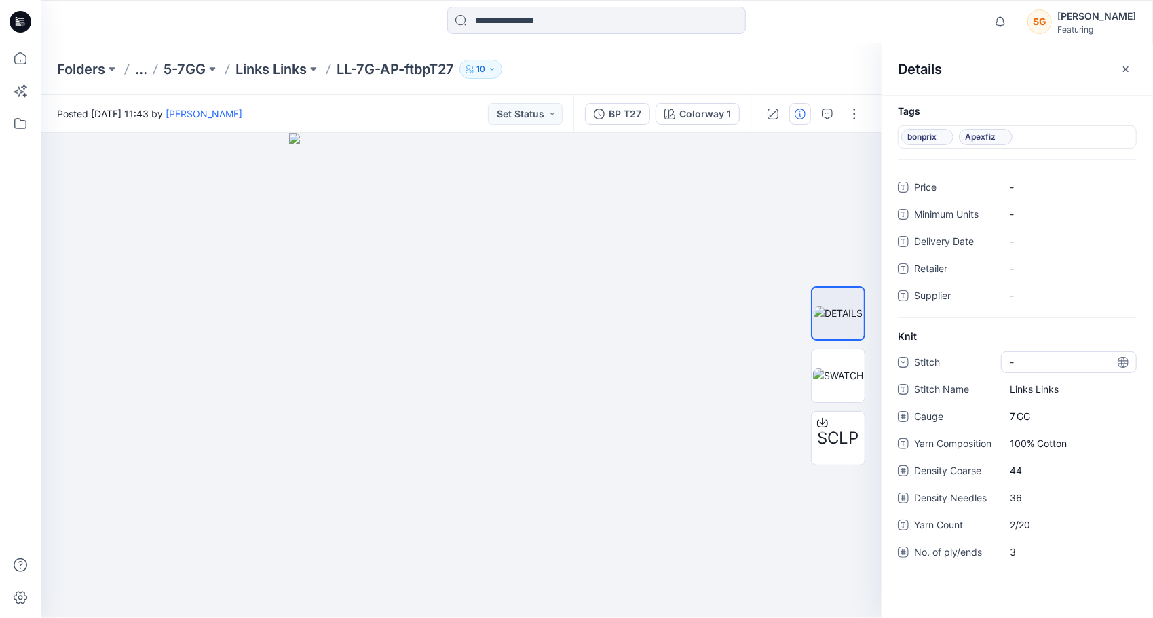
click at [1031, 366] on div "-" at bounding box center [1069, 362] width 136 height 22
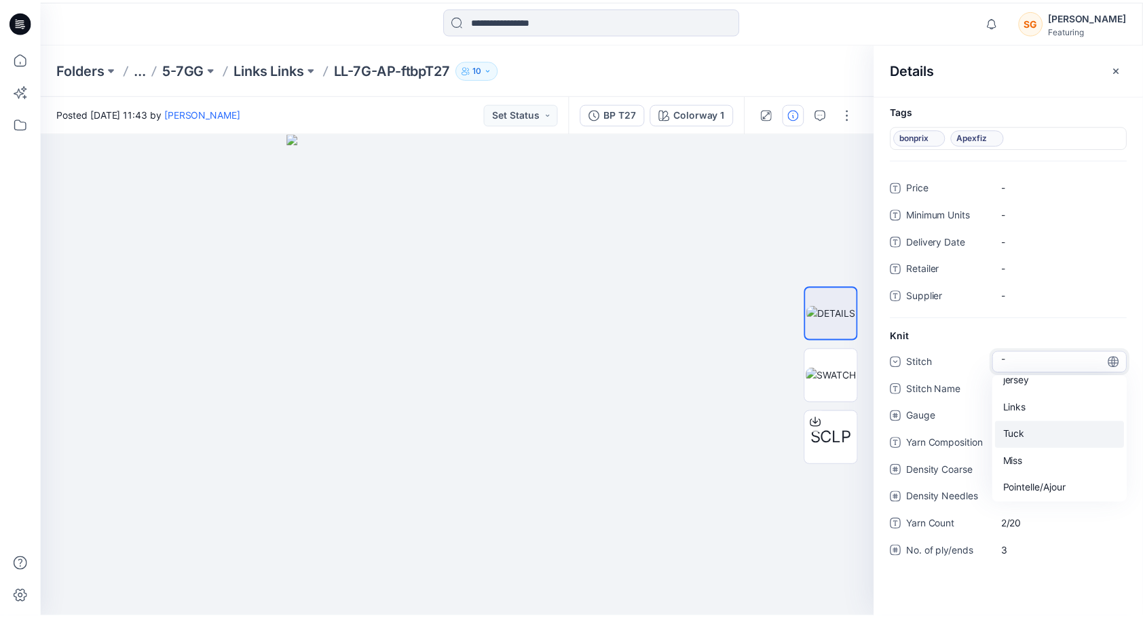
scroll to position [68, 0]
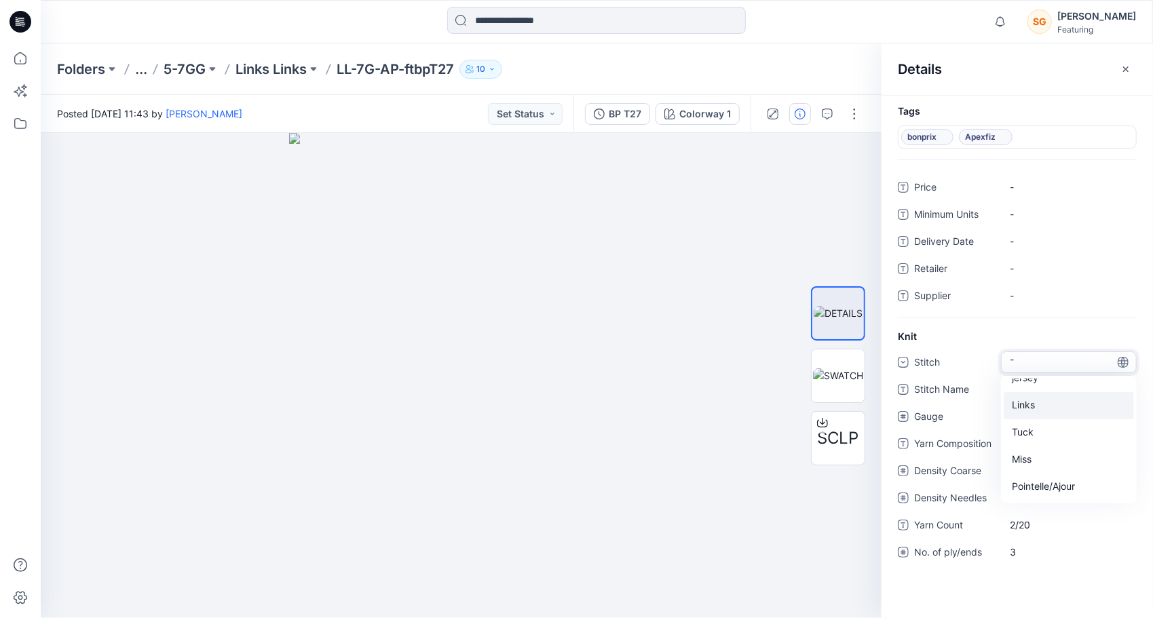
click at [1034, 406] on div "Links" at bounding box center [1068, 405] width 130 height 27
click at [271, 73] on p "Links Links" at bounding box center [270, 69] width 71 height 19
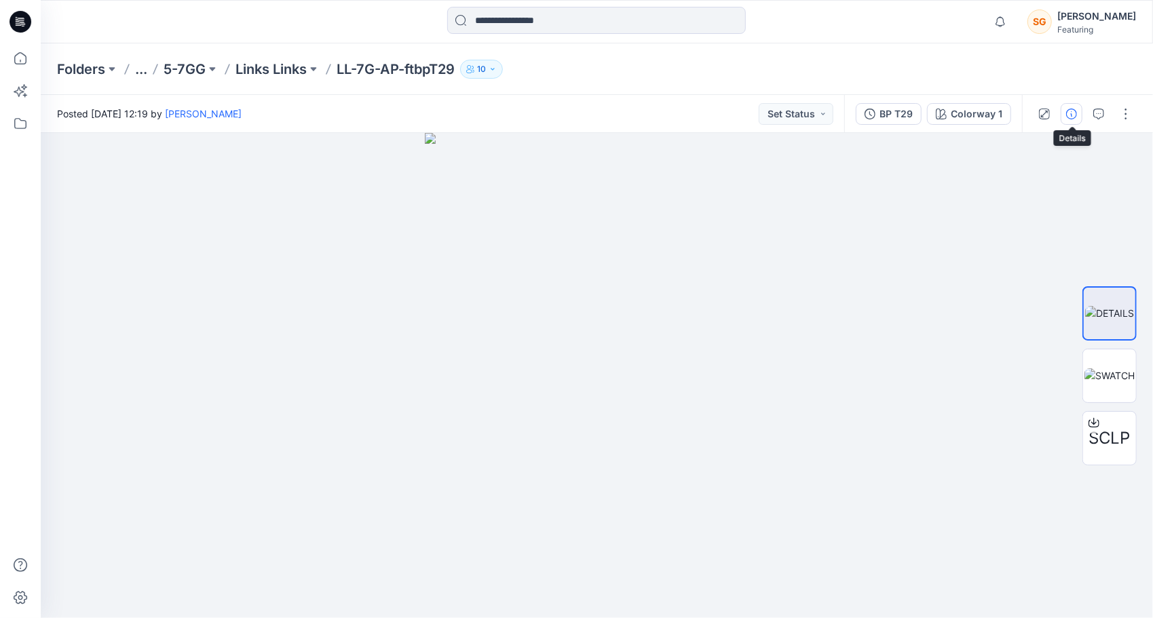
click at [1079, 119] on button "button" at bounding box center [1071, 114] width 22 height 22
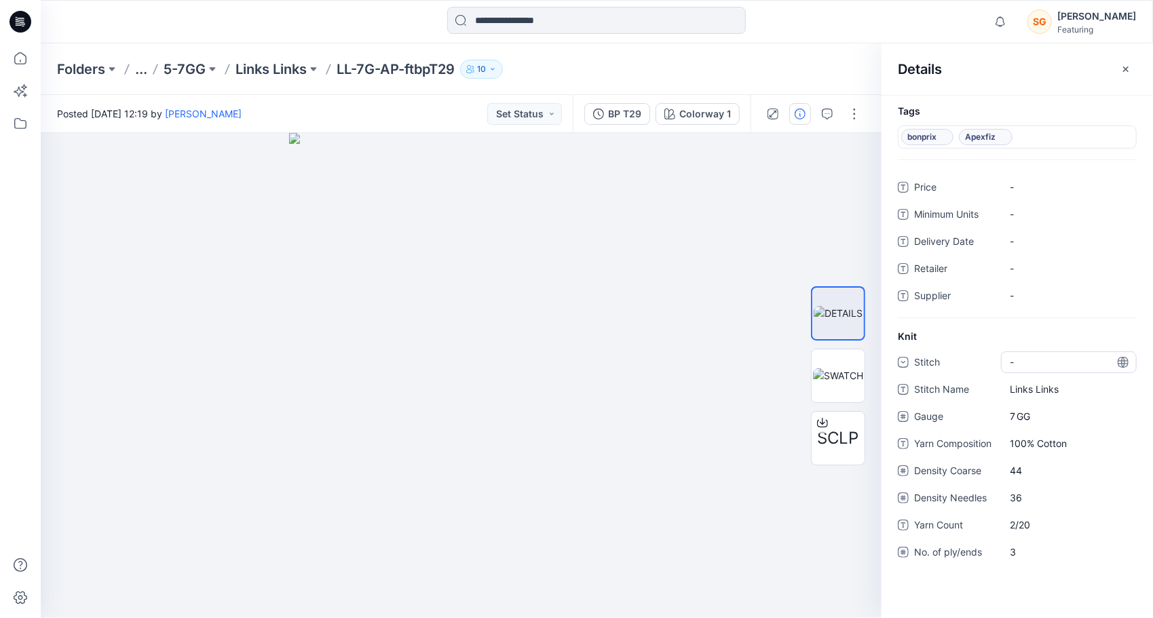
click at [1042, 366] on div "-" at bounding box center [1069, 362] width 136 height 22
click at [1035, 470] on div "Links" at bounding box center [1068, 473] width 130 height 27
click at [278, 66] on p "Links Links" at bounding box center [270, 69] width 71 height 19
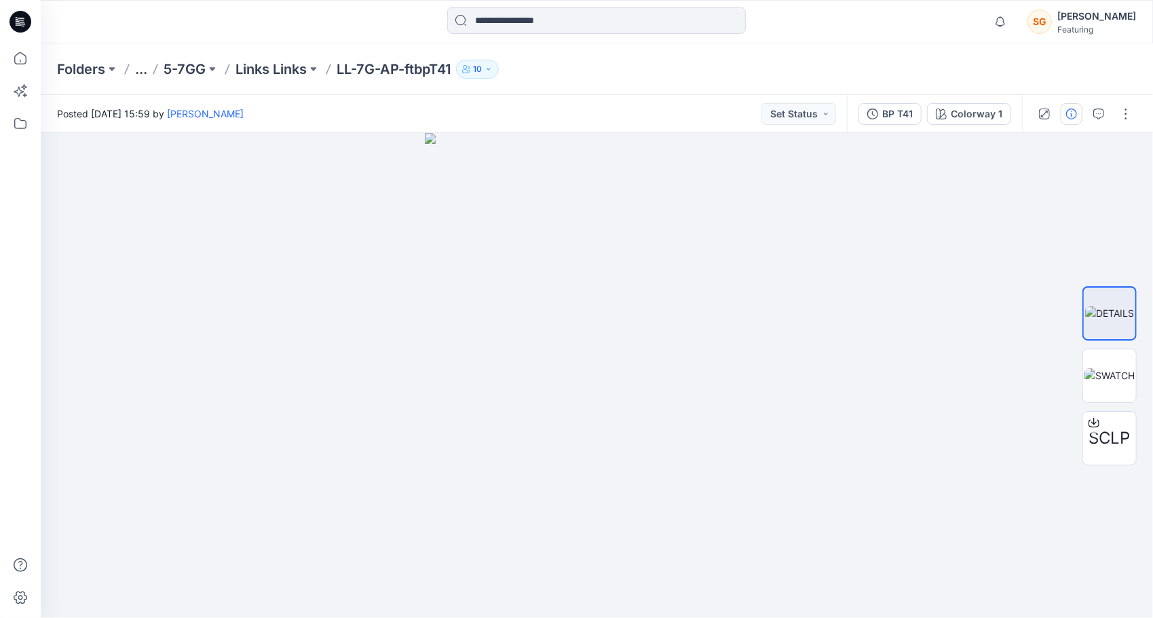
click at [1072, 118] on icon "button" at bounding box center [1071, 114] width 11 height 11
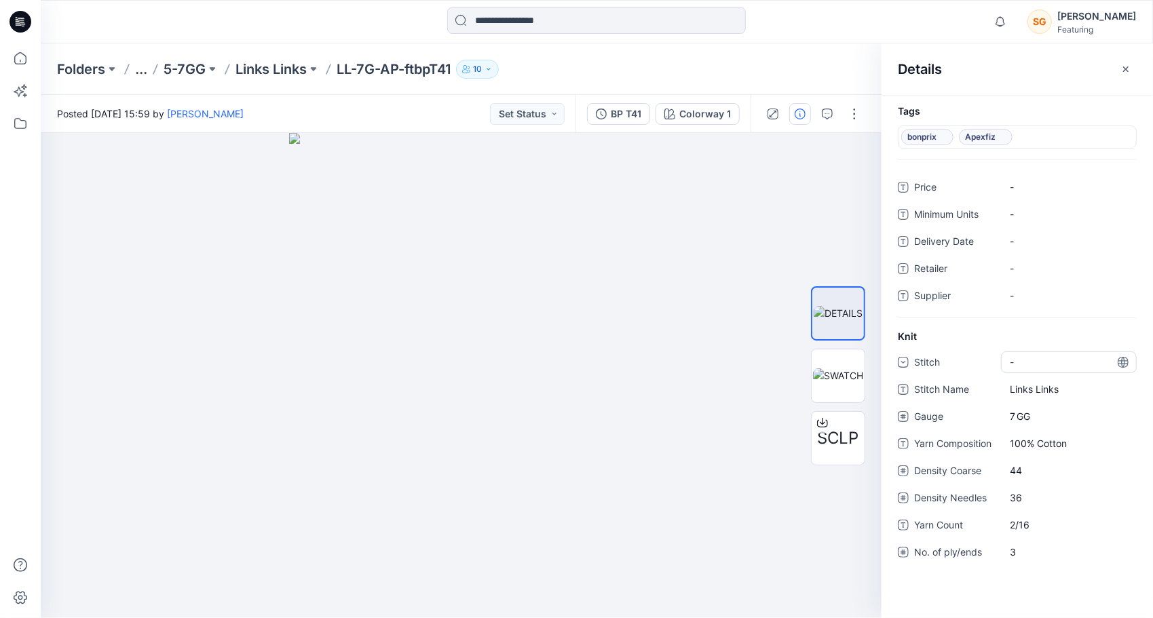
click at [1051, 359] on div "-" at bounding box center [1069, 362] width 136 height 22
drag, startPoint x: 1034, startPoint y: 470, endPoint x: 1026, endPoint y: 463, distance: 10.6
click at [1034, 470] on div "Links" at bounding box center [1068, 473] width 130 height 27
click at [274, 66] on p "Links Links" at bounding box center [270, 69] width 71 height 19
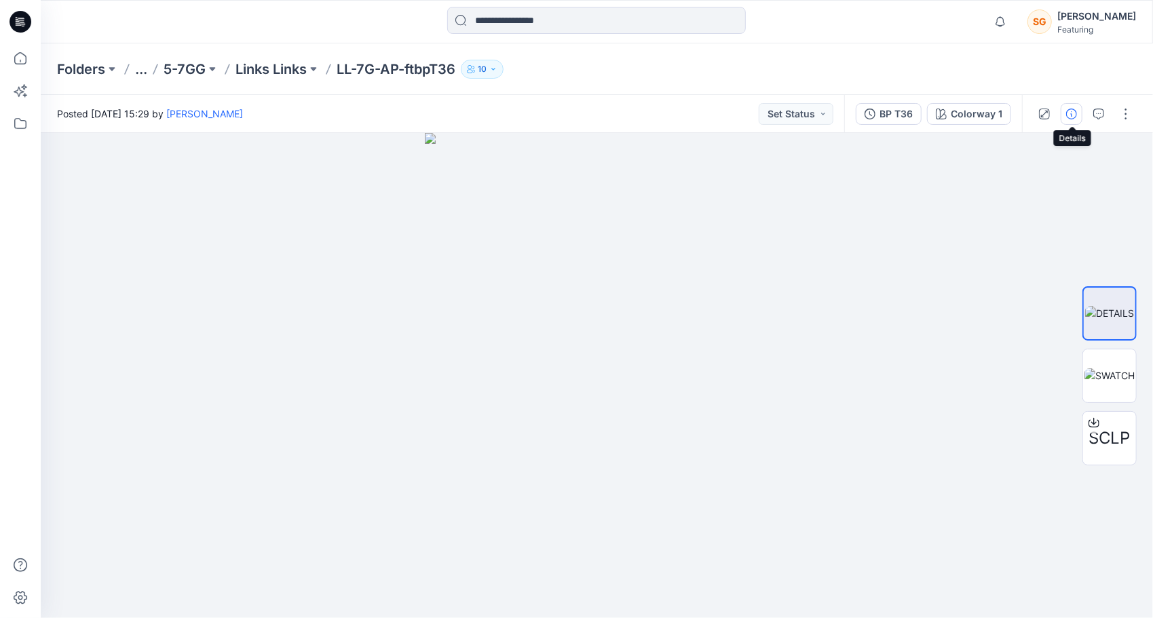
click at [1068, 118] on icon "button" at bounding box center [1071, 114] width 11 height 11
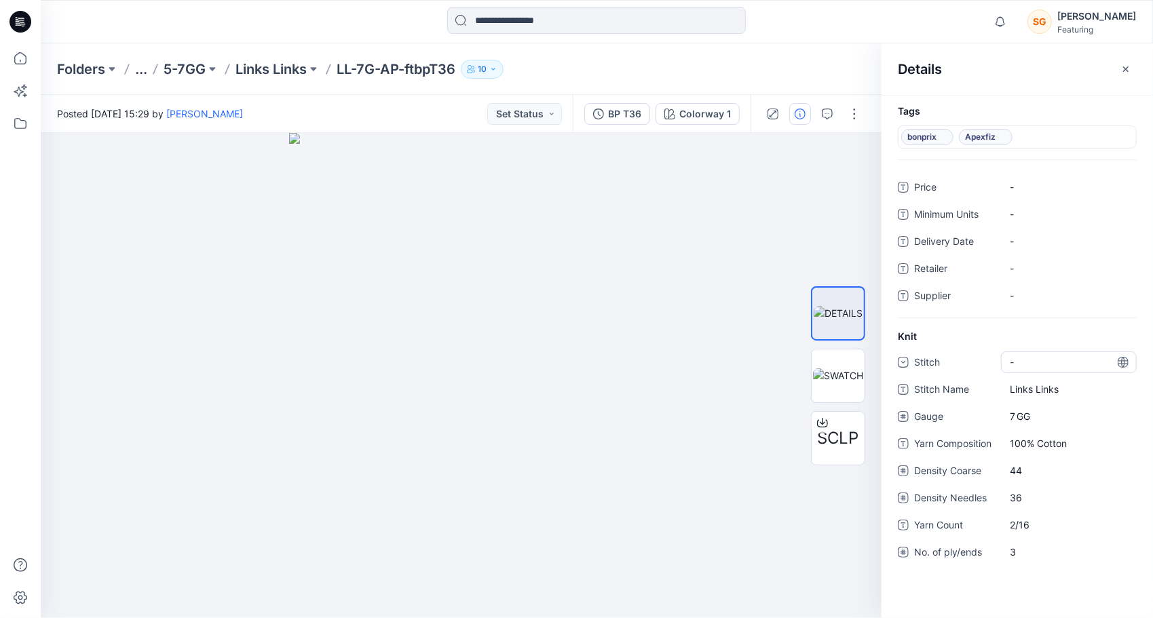
click at [1038, 357] on div "-" at bounding box center [1069, 362] width 136 height 22
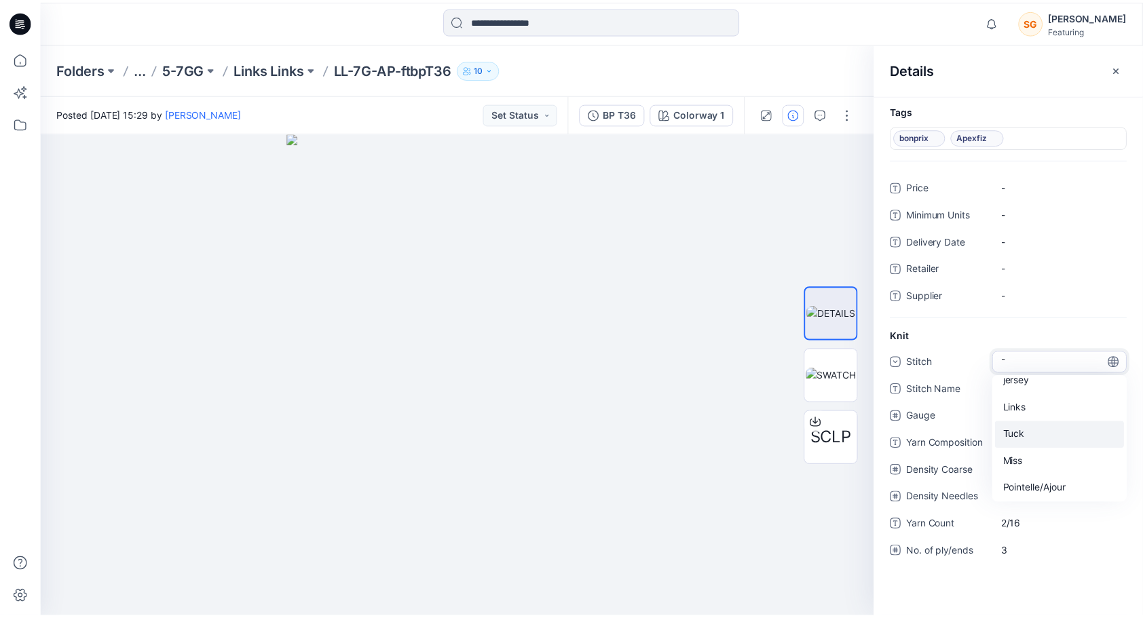
scroll to position [68, 0]
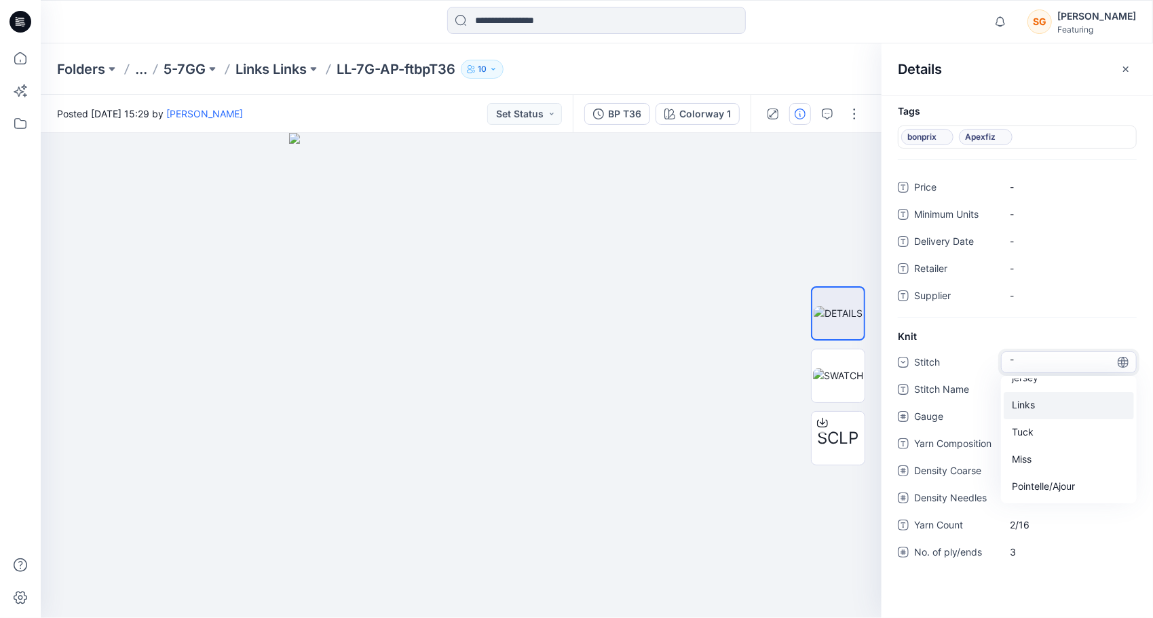
click at [1035, 402] on div "Links" at bounding box center [1068, 405] width 130 height 27
click at [295, 66] on p "Links Links" at bounding box center [270, 69] width 71 height 19
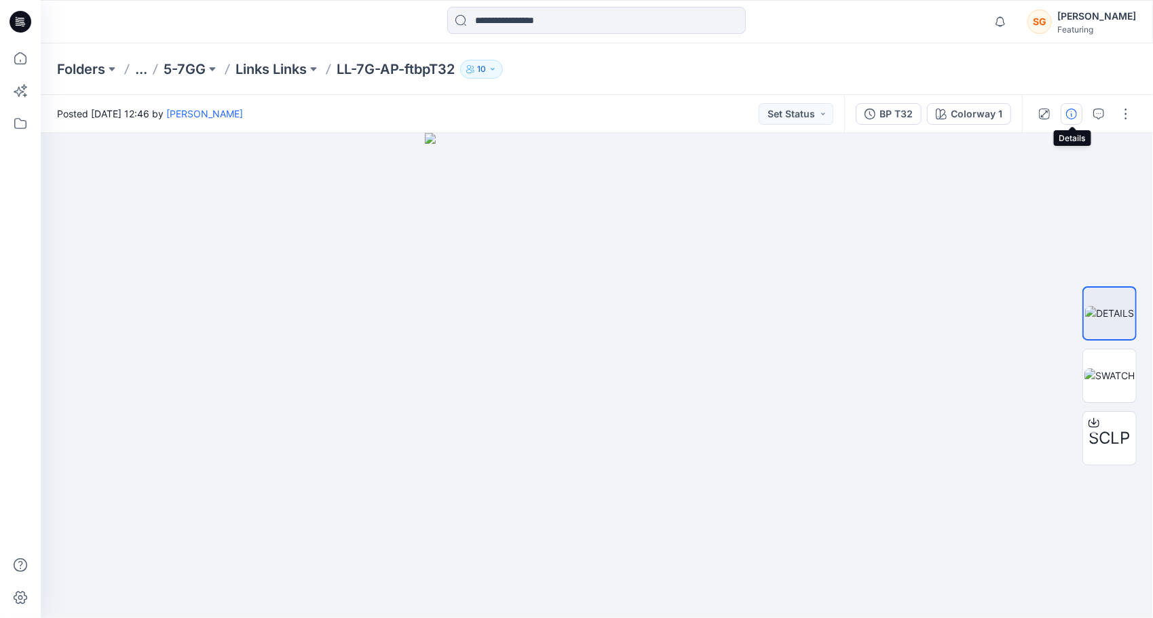
click at [1071, 117] on icon "button" at bounding box center [1071, 114] width 11 height 11
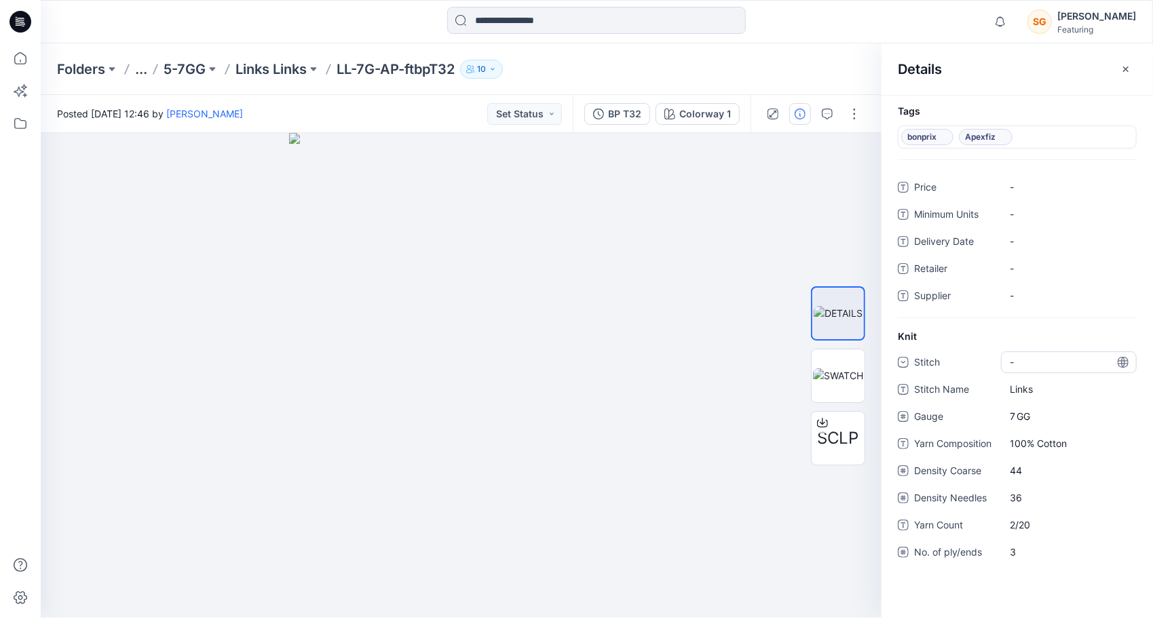
click at [1033, 364] on div "-" at bounding box center [1069, 362] width 136 height 22
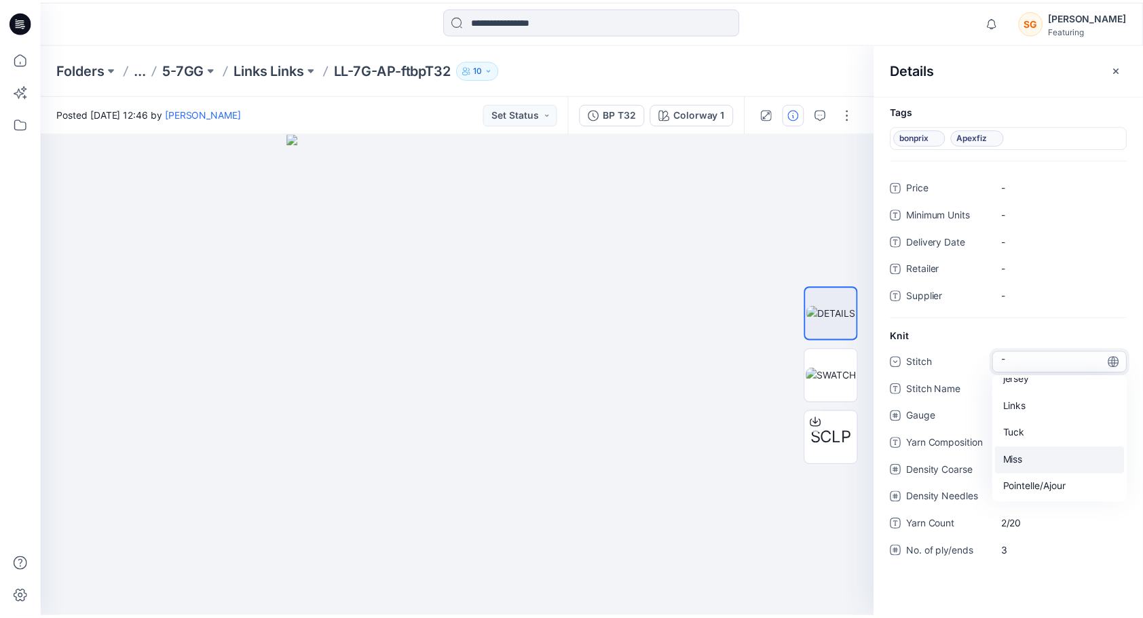
scroll to position [68, 0]
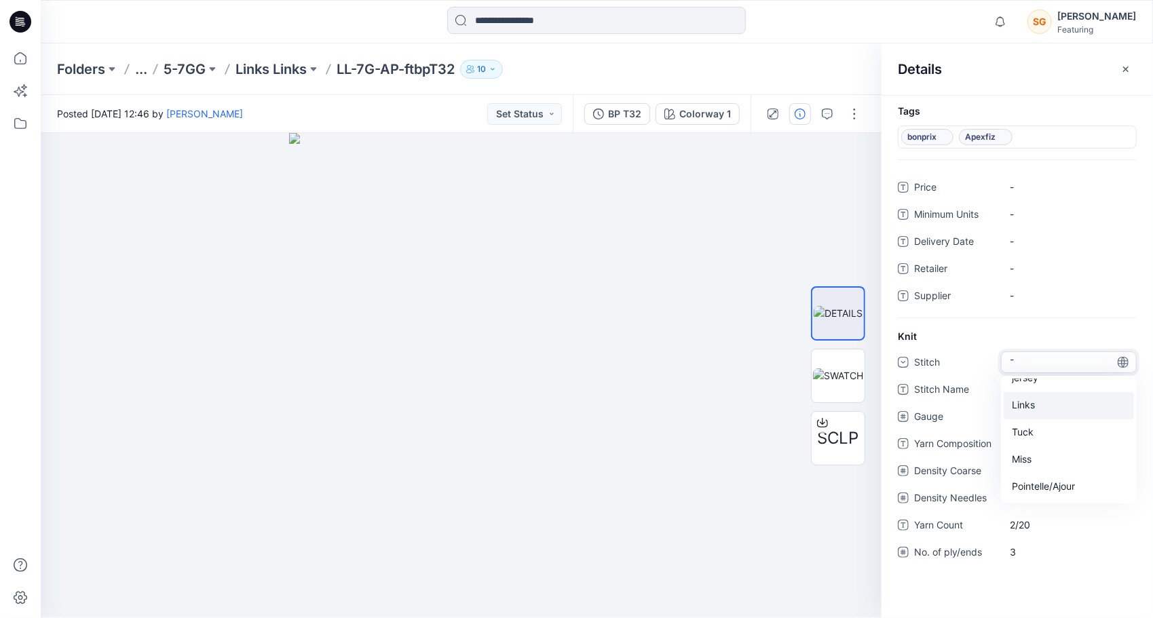
click at [1027, 404] on div "Links" at bounding box center [1068, 405] width 130 height 27
click at [1039, 387] on Name "Links" at bounding box center [1069, 389] width 118 height 14
type textarea "**********"
click at [978, 598] on div "Tags bonprix Apexfiz Price - Minimum Units - Delivery Date - Retailer - Supplie…" at bounding box center [1016, 356] width 271 height 523
click at [281, 72] on p "Links Links" at bounding box center [270, 69] width 71 height 19
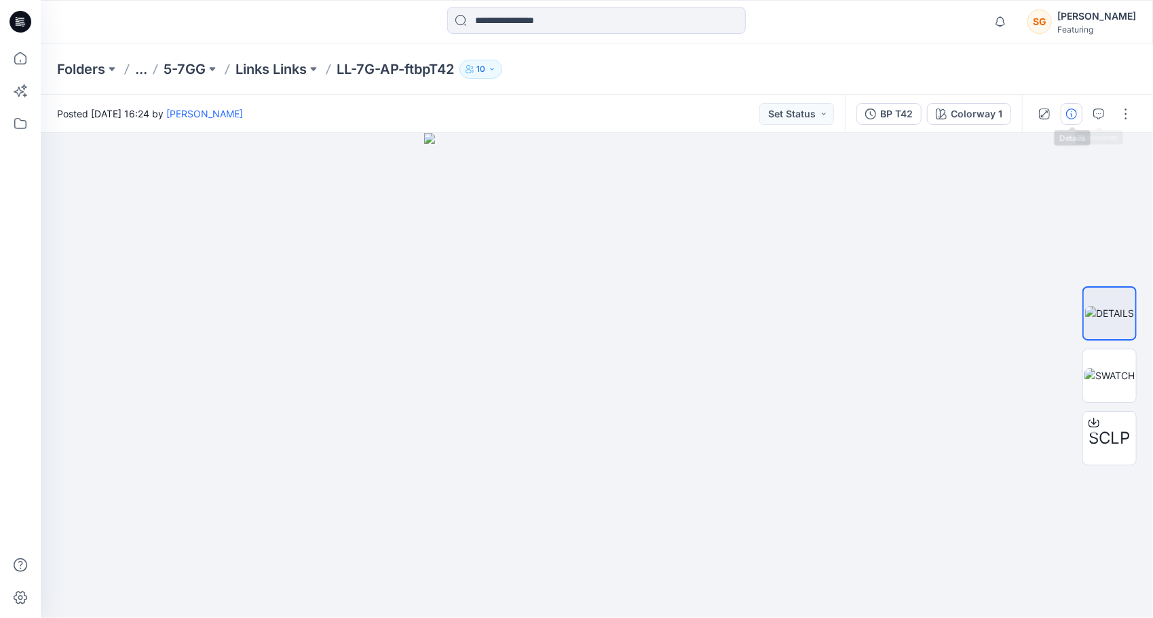
click at [1079, 104] on button "button" at bounding box center [1071, 114] width 22 height 22
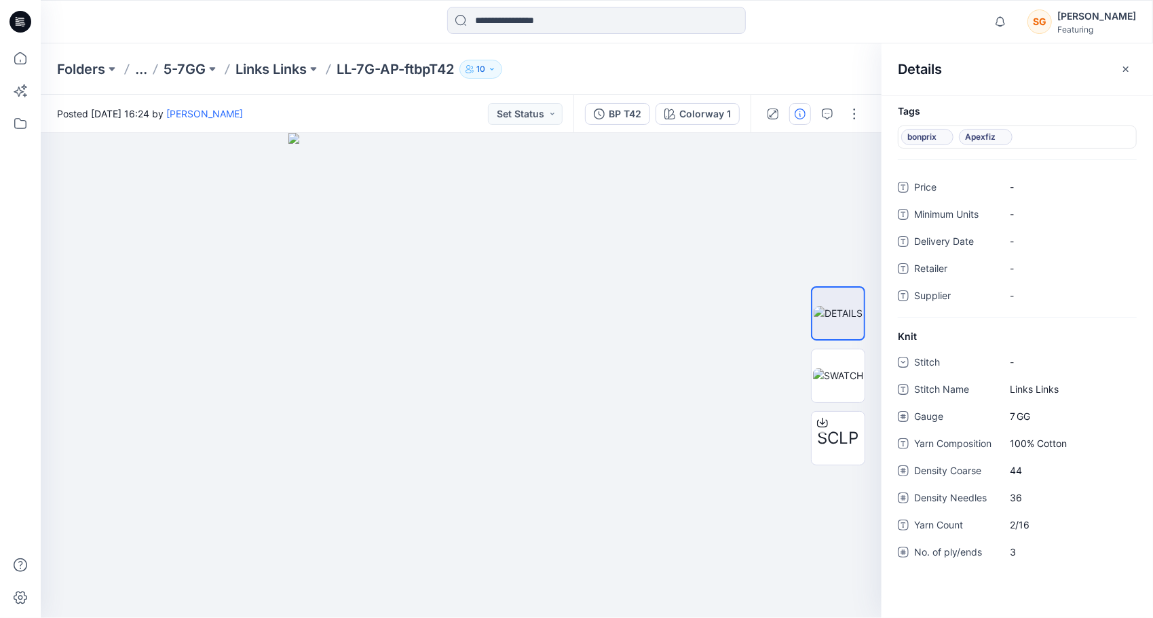
click at [1035, 375] on div "Stitch - Stitch Name Links Links Gauge 7 GG Yarn Composition 100% Cotton Densit…" at bounding box center [1017, 465] width 239 height 228
click at [1034, 366] on div "-" at bounding box center [1069, 362] width 136 height 22
click at [1037, 472] on div "Links" at bounding box center [1068, 473] width 130 height 27
click at [265, 62] on p "Links Links" at bounding box center [270, 69] width 71 height 19
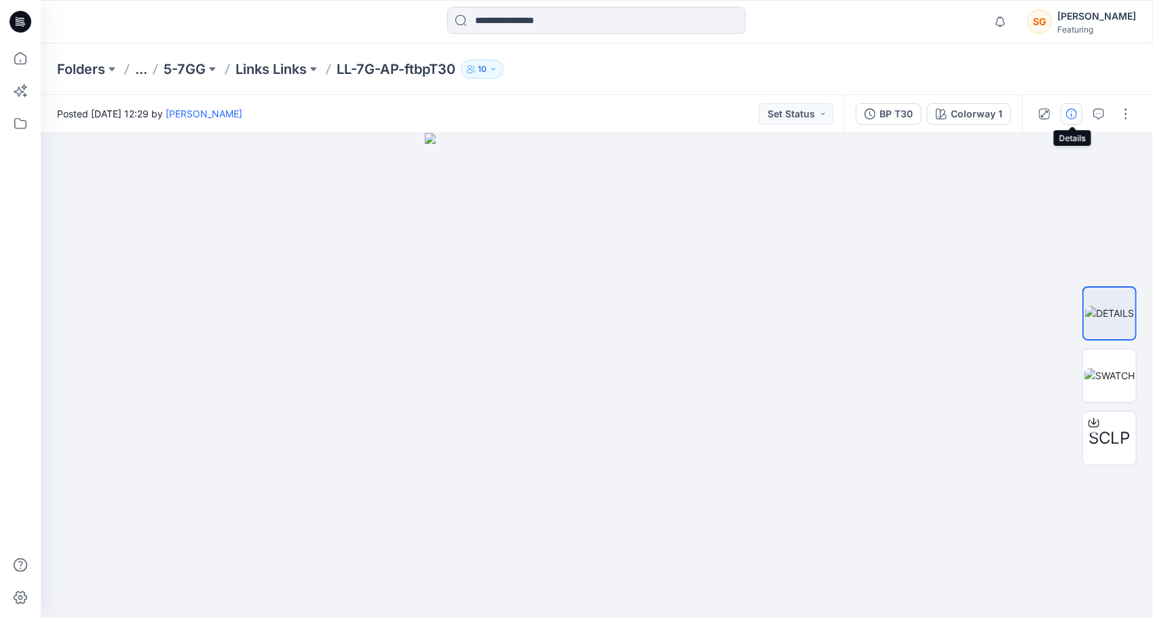
click at [1074, 110] on icon "button" at bounding box center [1071, 114] width 11 height 11
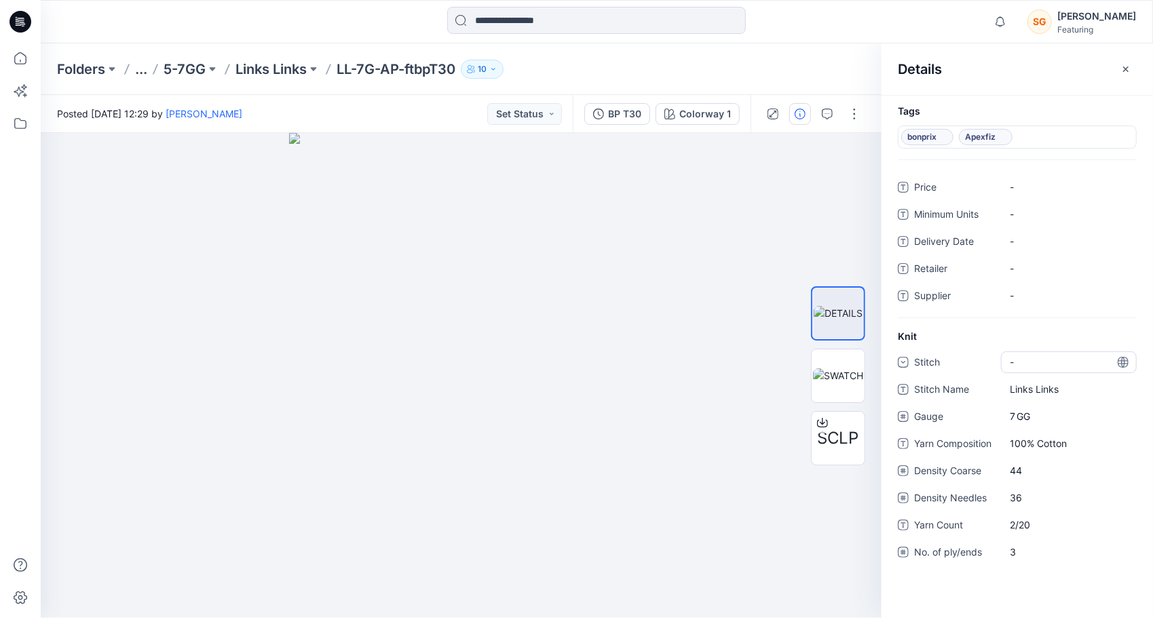
click at [1050, 361] on div "-" at bounding box center [1069, 362] width 136 height 22
click at [1032, 475] on div "Links" at bounding box center [1068, 473] width 130 height 27
drag, startPoint x: 967, startPoint y: 598, endPoint x: 958, endPoint y: 590, distance: 12.0
click at [966, 598] on div "Tags bonprix Apexfiz Price - Minimum Units - Delivery Date - Retailer - Supplie…" at bounding box center [1016, 356] width 271 height 523
click at [286, 71] on p "Links Links" at bounding box center [270, 69] width 71 height 19
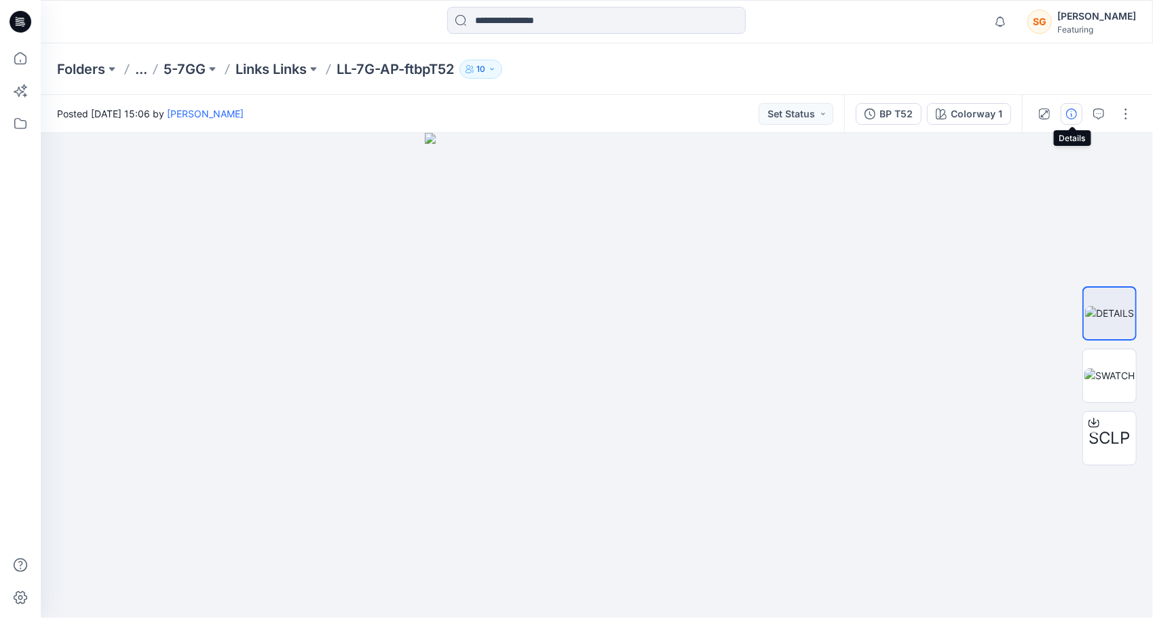
click at [1075, 106] on button "button" at bounding box center [1071, 114] width 22 height 22
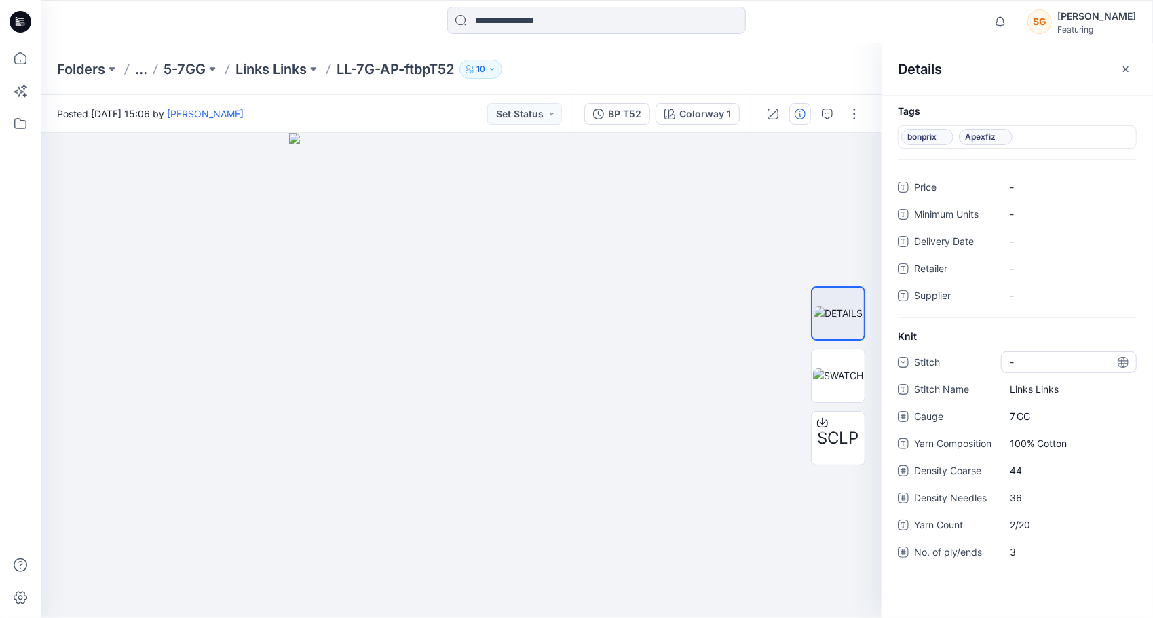
click at [1039, 351] on div "-" at bounding box center [1069, 362] width 136 height 22
click at [1035, 469] on div "Links" at bounding box center [1068, 473] width 130 height 27
click at [1023, 586] on div "Tags bonprix Apexfiz Price - Minimum Units - Delivery Date - Retailer - Supplie…" at bounding box center [1016, 356] width 271 height 523
click at [305, 67] on p "Links Links" at bounding box center [270, 69] width 71 height 19
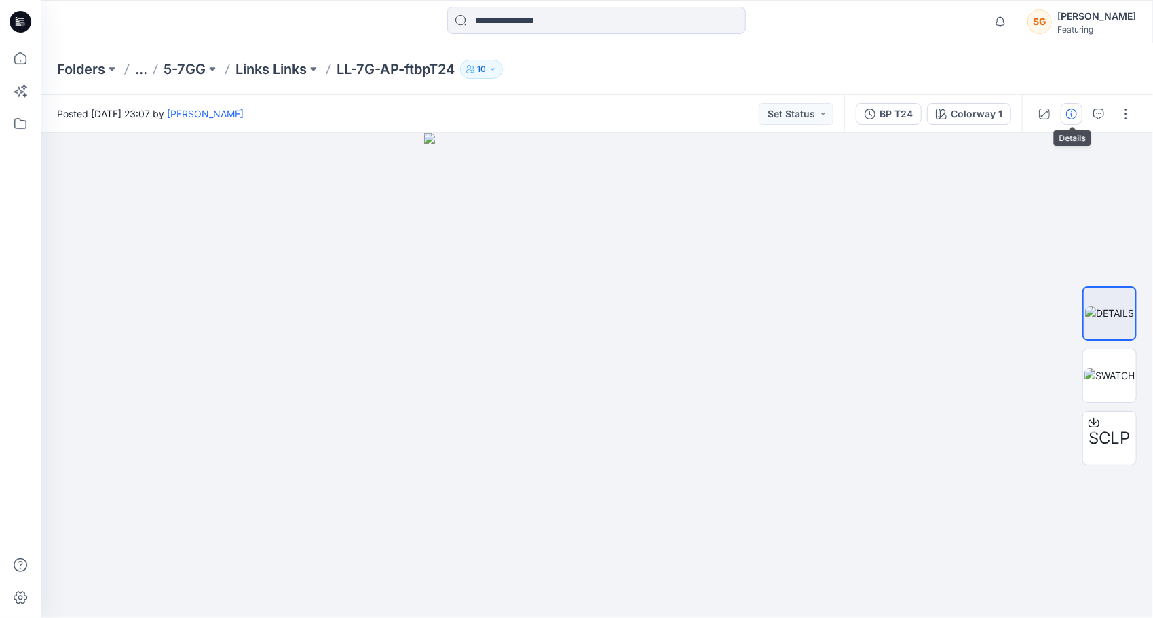
click at [1078, 106] on button "button" at bounding box center [1071, 114] width 22 height 22
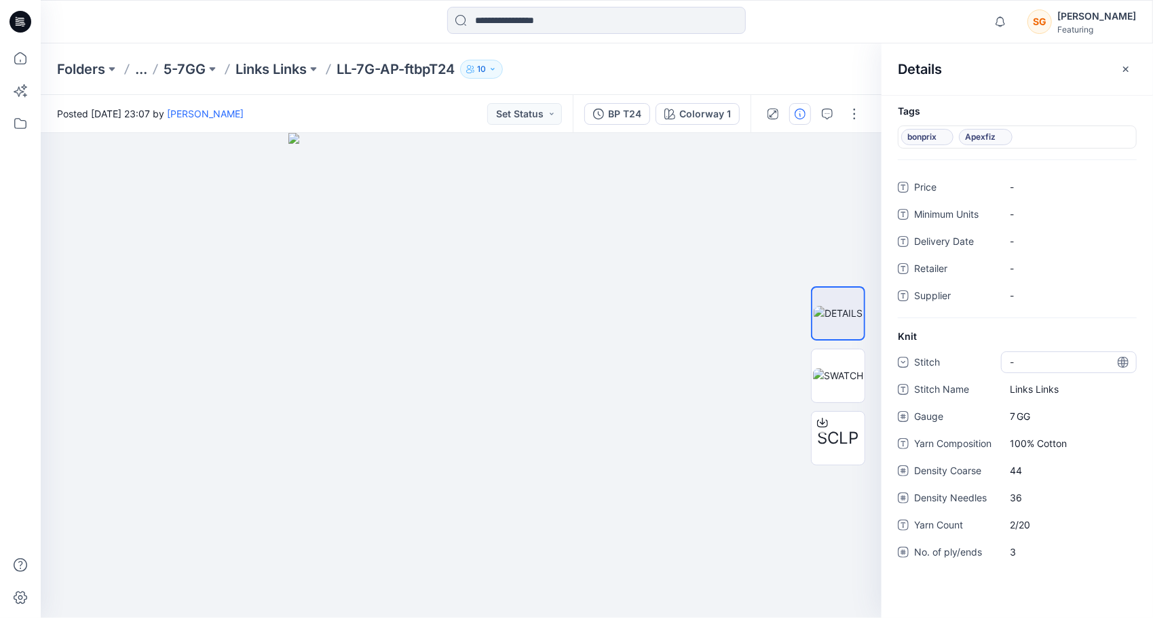
click at [1068, 353] on div "-" at bounding box center [1069, 362] width 136 height 22
click at [1059, 345] on div "Knit Stitch - Stitch Name Links Links Gauge 7 GG Yarn Composition 100% Cotton D…" at bounding box center [1016, 454] width 271 height 250
click at [1052, 366] on div "-" at bounding box center [1069, 362] width 136 height 22
click at [1037, 468] on div "Links" at bounding box center [1068, 473] width 130 height 27
click at [973, 581] on div "Tags bonprix Apexfiz Price - Minimum Units - Delivery Date - Retailer - Supplie…" at bounding box center [1016, 356] width 271 height 523
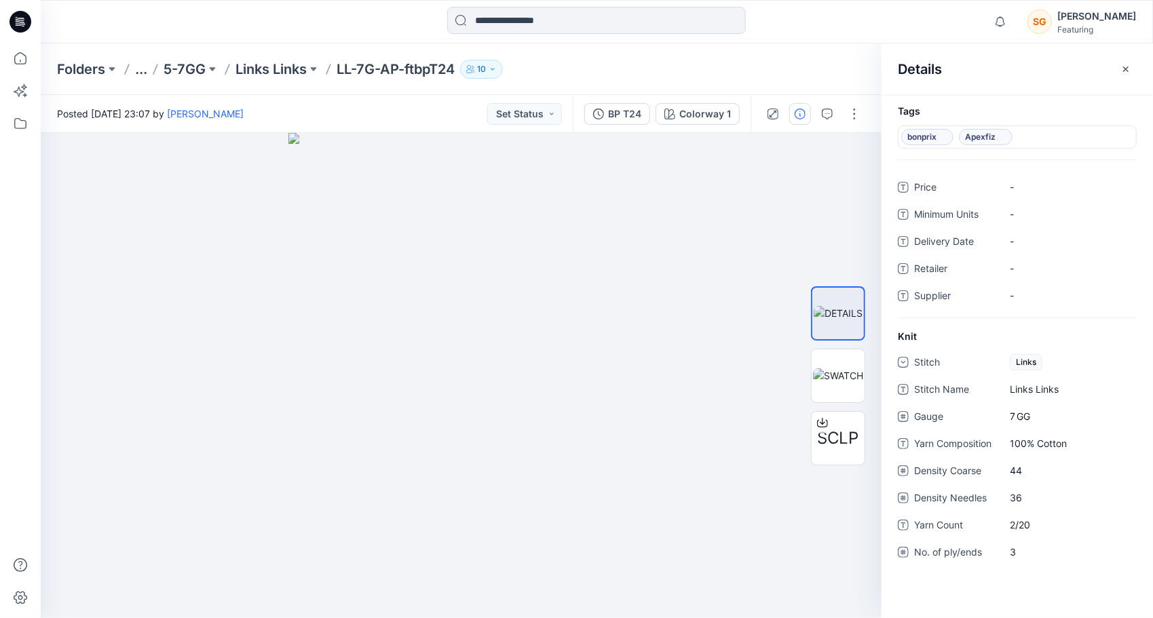
click at [270, 73] on p "Links Links" at bounding box center [270, 69] width 71 height 19
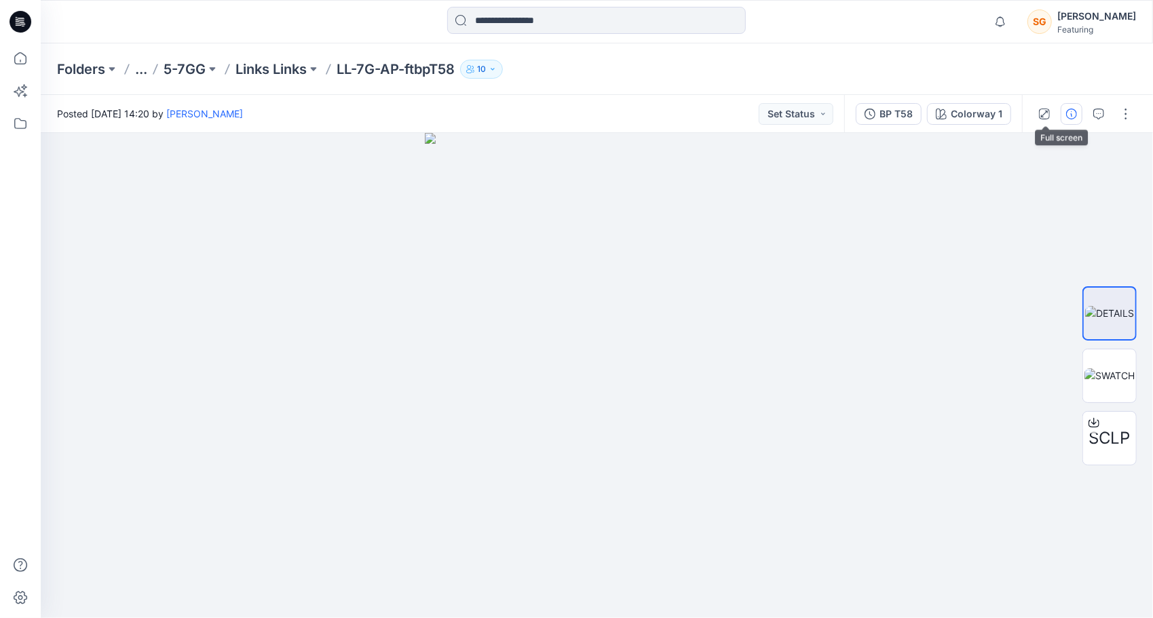
click at [1069, 115] on icon "button" at bounding box center [1071, 114] width 11 height 11
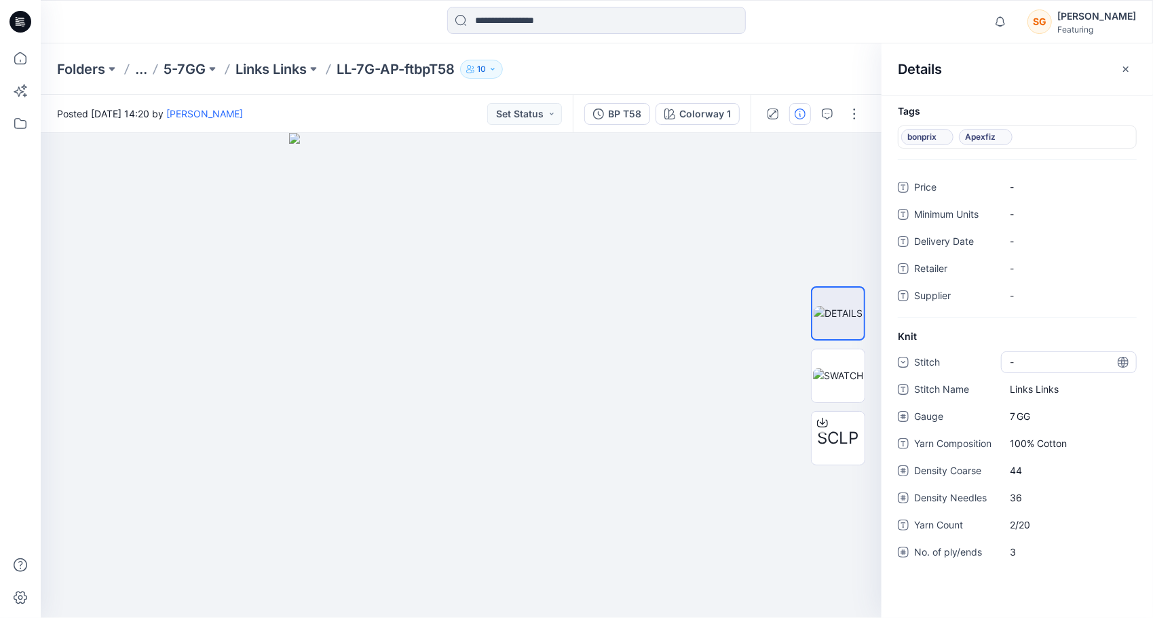
click at [1029, 355] on div "-" at bounding box center [1020, 362] width 20 height 14
click at [1035, 469] on div "Links" at bounding box center [1068, 473] width 130 height 27
click at [994, 588] on div "Tags bonprix Apexfiz Price - Minimum Units - Delivery Date - Retailer - Supplie…" at bounding box center [1016, 356] width 271 height 523
click at [266, 76] on p "Links Links" at bounding box center [270, 69] width 71 height 19
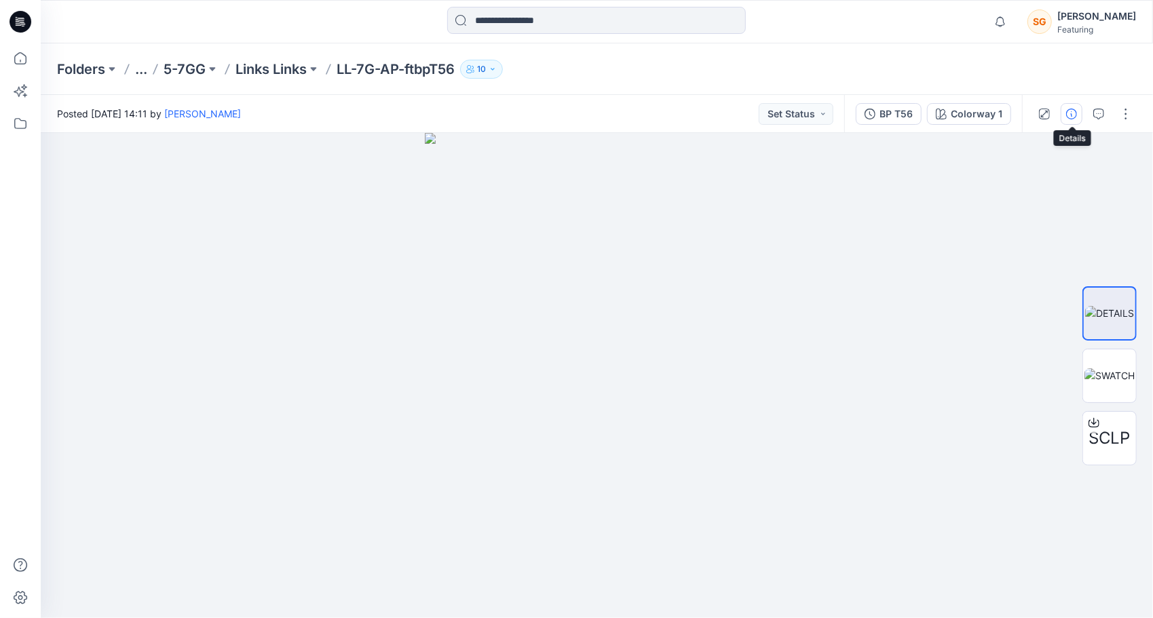
click at [1075, 107] on button "button" at bounding box center [1071, 114] width 22 height 22
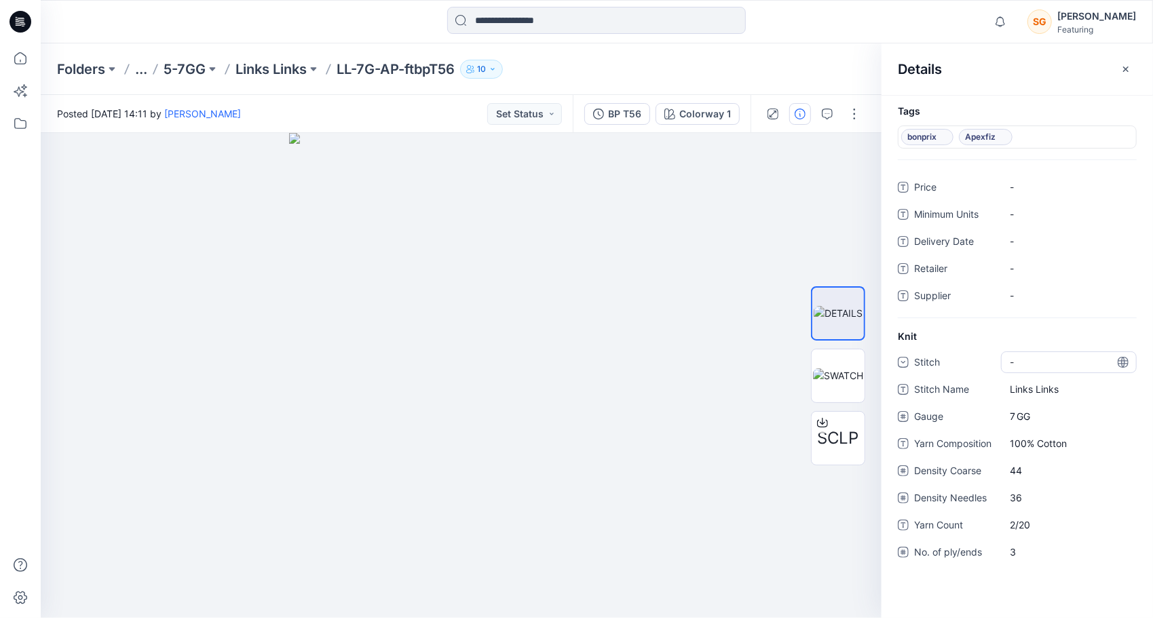
click at [1049, 358] on div "-" at bounding box center [1069, 362] width 136 height 22
click at [1034, 471] on div "Links" at bounding box center [1068, 473] width 130 height 27
drag, startPoint x: 998, startPoint y: 578, endPoint x: 974, endPoint y: 551, distance: 36.1
click at [999, 578] on div "Stitch Links Stitch Name Links Links Gauge 7 GG Yarn Composition 100% Cotton De…" at bounding box center [1017, 465] width 239 height 228
click at [256, 62] on p "Links Links" at bounding box center [270, 69] width 71 height 19
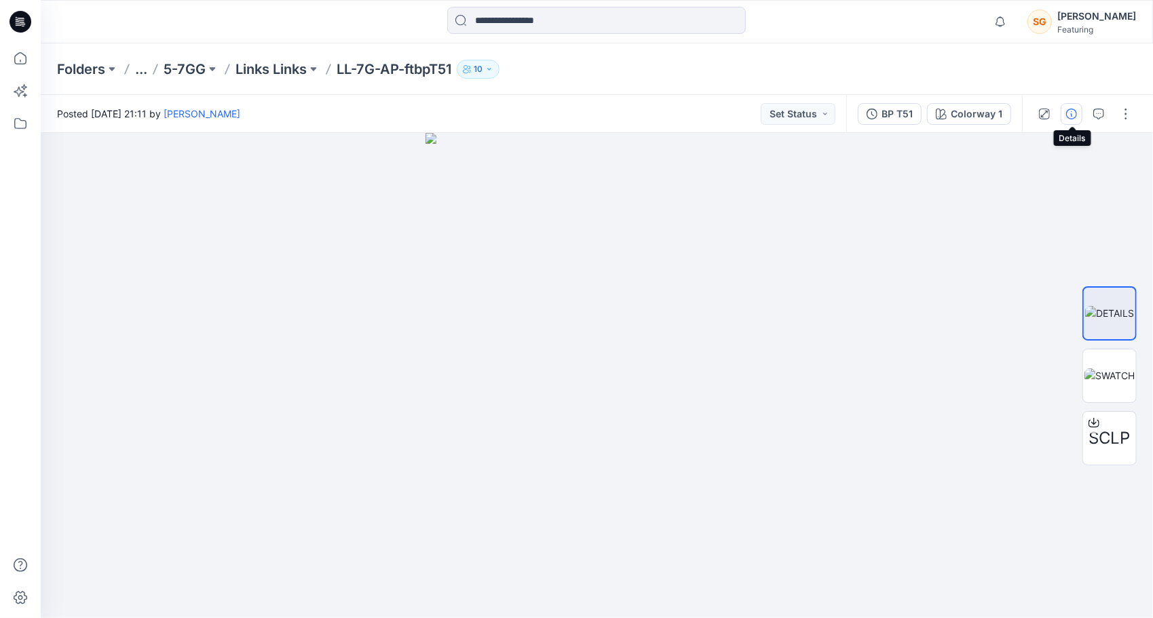
click at [1073, 114] on icon "button" at bounding box center [1071, 114] width 11 height 11
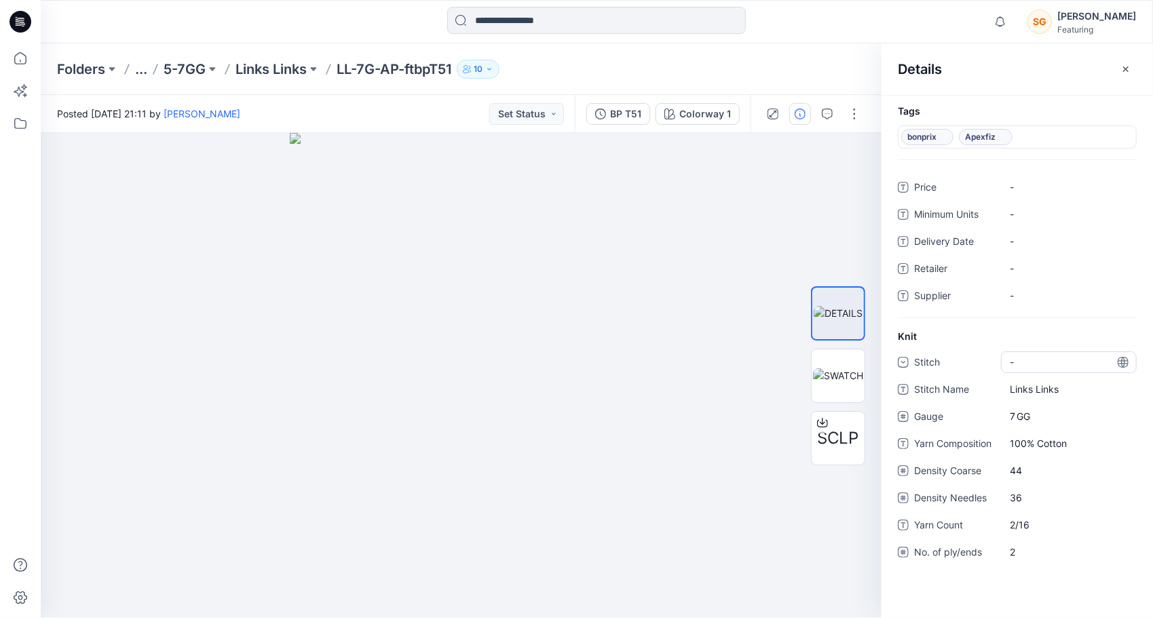
click at [1029, 362] on div "-" at bounding box center [1020, 362] width 20 height 14
click at [1032, 476] on div "Links" at bounding box center [1068, 473] width 130 height 27
click at [1004, 604] on div "Tags bonprix Apexfiz Price - Minimum Units - Delivery Date - Retailer - Supplie…" at bounding box center [1016, 356] width 271 height 523
click at [299, 65] on p "Links Links" at bounding box center [270, 69] width 71 height 19
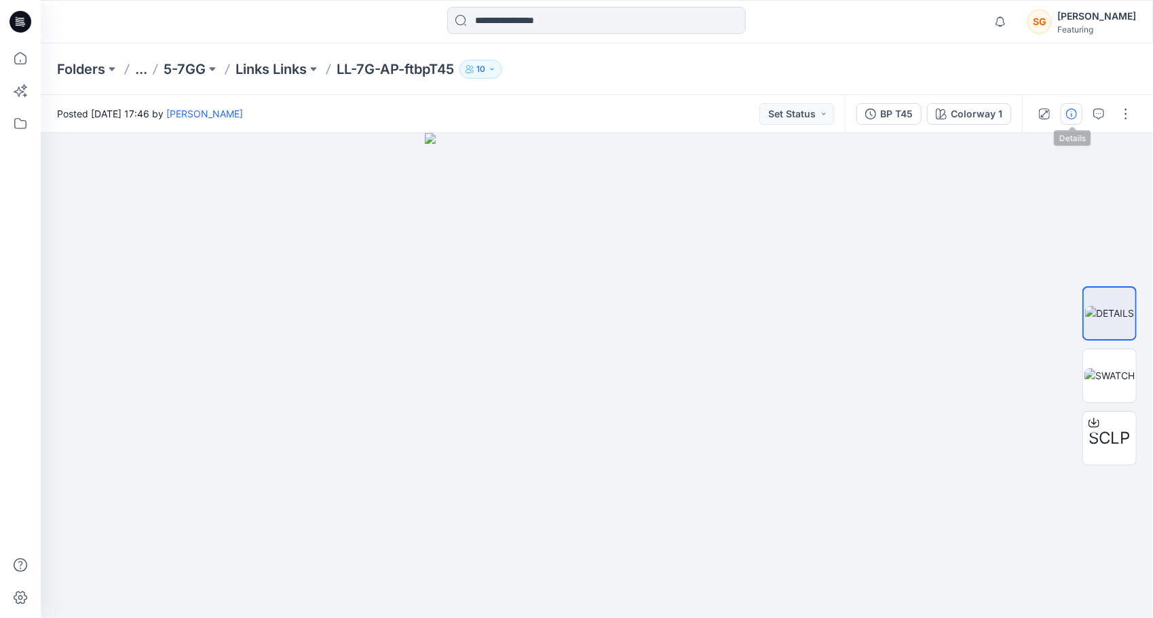
click at [1071, 117] on icon "button" at bounding box center [1071, 114] width 11 height 11
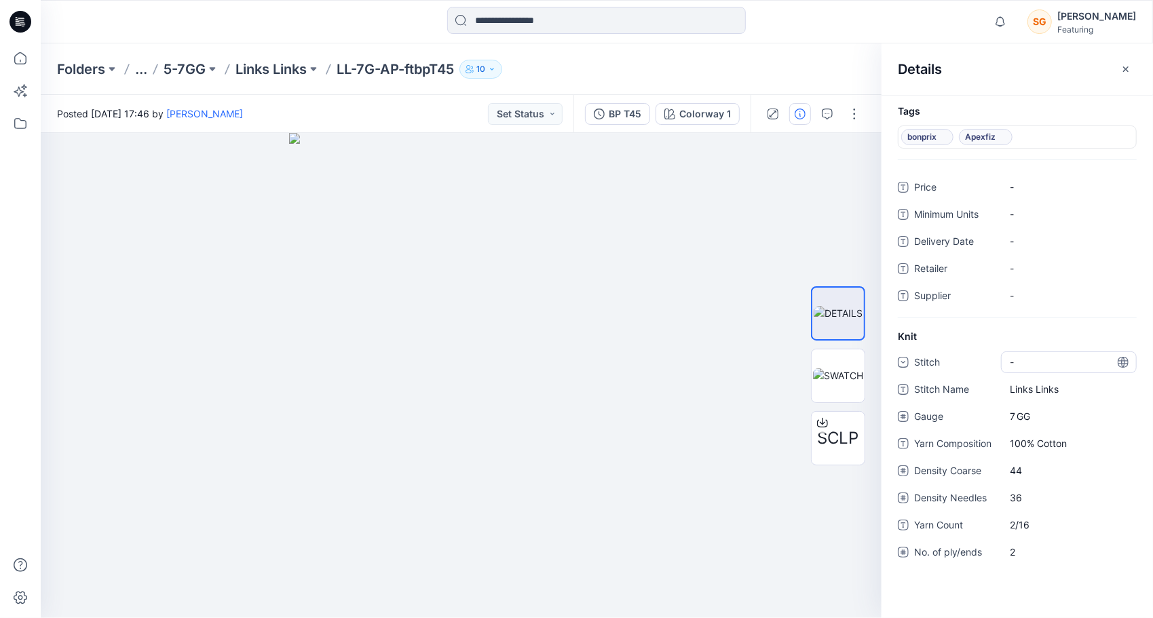
click at [1036, 356] on div "-" at bounding box center [1069, 362] width 136 height 22
click at [1038, 472] on div "Links" at bounding box center [1068, 473] width 130 height 27
click at [1006, 569] on div "Stitch Links Stitch Name Links Links Gauge 7 GG Yarn Composition 100% Cotton De…" at bounding box center [1017, 465] width 239 height 228
click at [261, 73] on p "Links Links" at bounding box center [270, 69] width 71 height 19
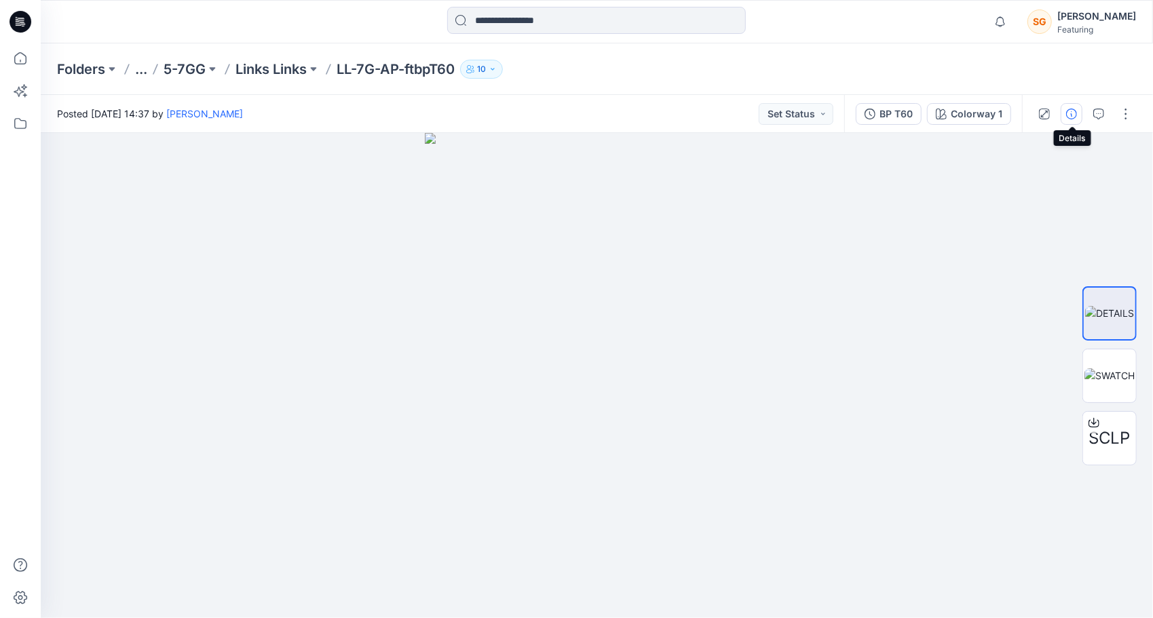
click at [1075, 122] on button "button" at bounding box center [1071, 114] width 22 height 22
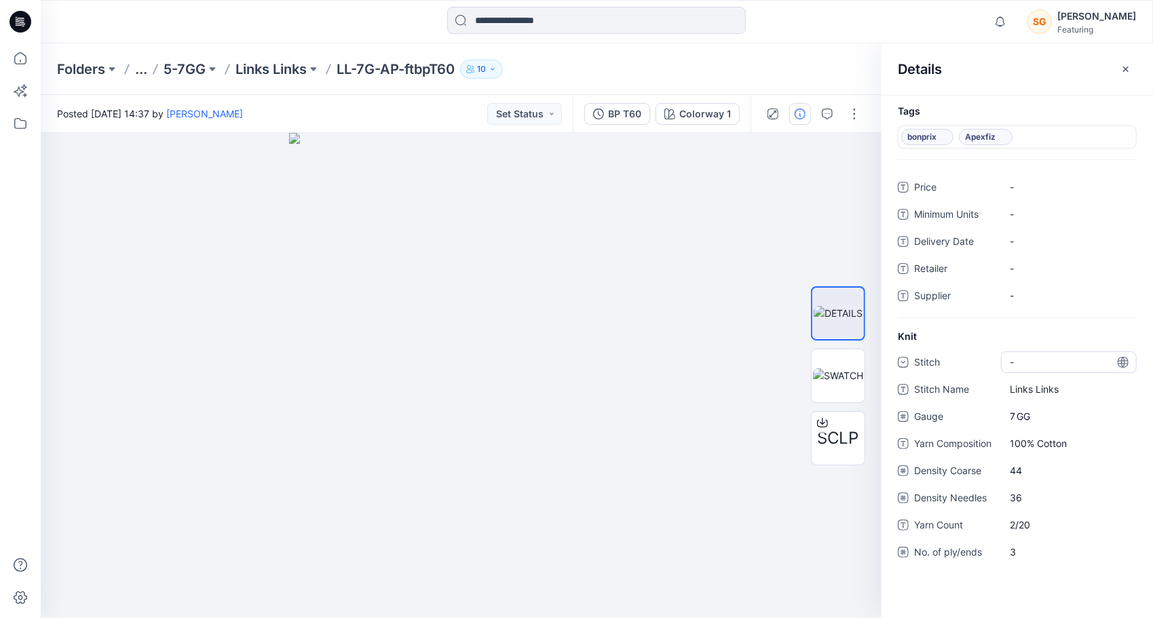
click at [1027, 355] on div "-" at bounding box center [1020, 362] width 20 height 14
click at [1038, 466] on div "Links" at bounding box center [1068, 473] width 130 height 27
click at [1029, 590] on div "Tags bonprix Apexfiz Price - Minimum Units - Delivery Date - Retailer - Supplie…" at bounding box center [1016, 356] width 271 height 523
click at [282, 67] on p "Links Links" at bounding box center [270, 69] width 71 height 19
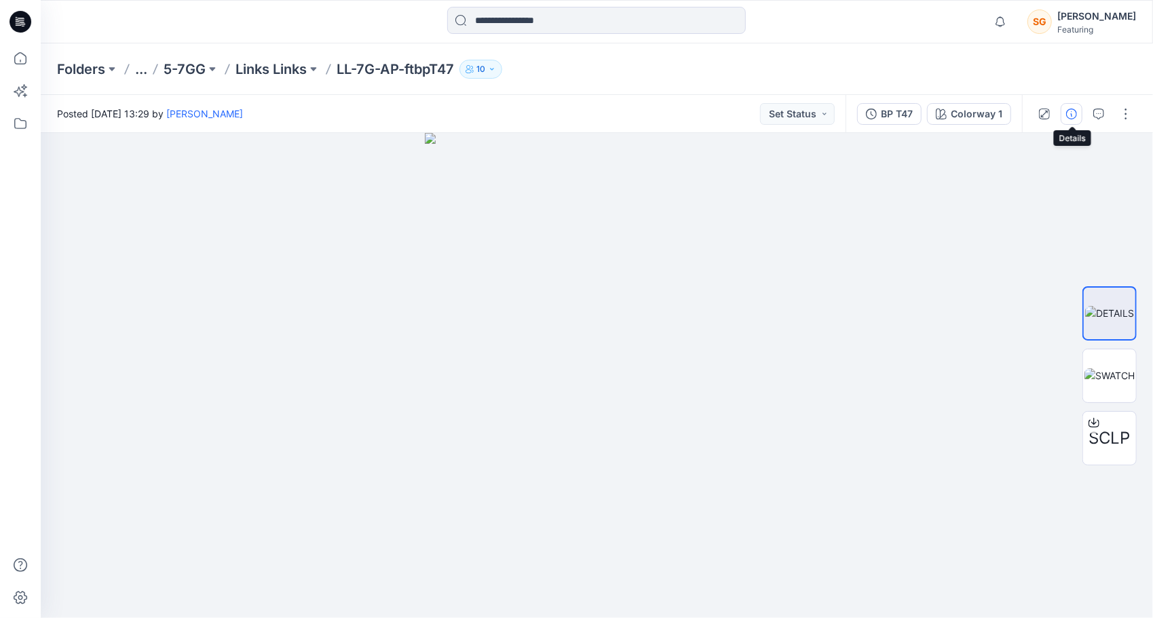
click at [1076, 112] on icon "button" at bounding box center [1071, 114] width 11 height 11
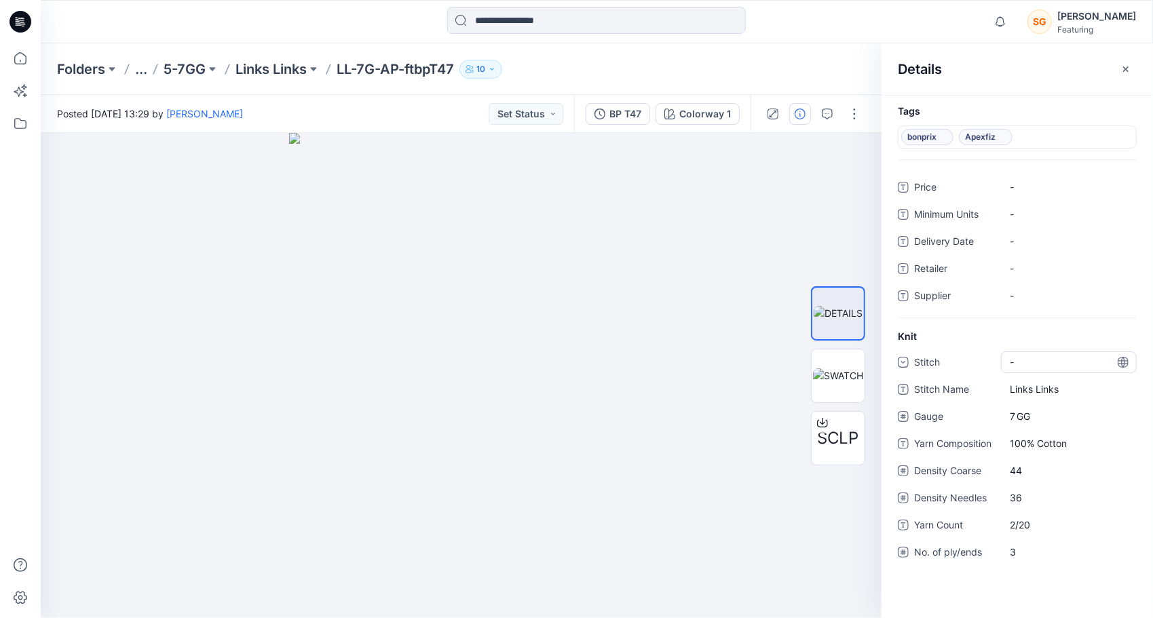
click at [1046, 356] on div "-" at bounding box center [1069, 362] width 136 height 22
click at [1037, 474] on div "Links" at bounding box center [1068, 473] width 130 height 27
click at [1012, 591] on div "Tags bonprix Apexfiz Price - Minimum Units - Delivery Date - Retailer - Supplie…" at bounding box center [1016, 356] width 271 height 523
click at [294, 74] on p "Links Links" at bounding box center [270, 69] width 71 height 19
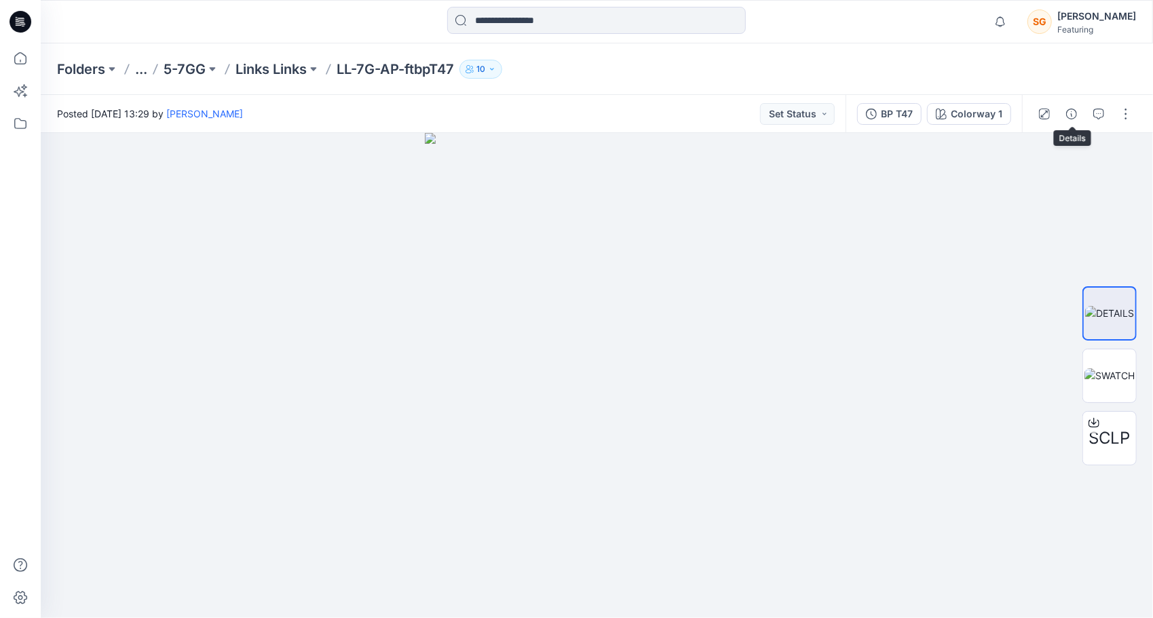
click at [1069, 109] on icon "button" at bounding box center [1071, 114] width 11 height 11
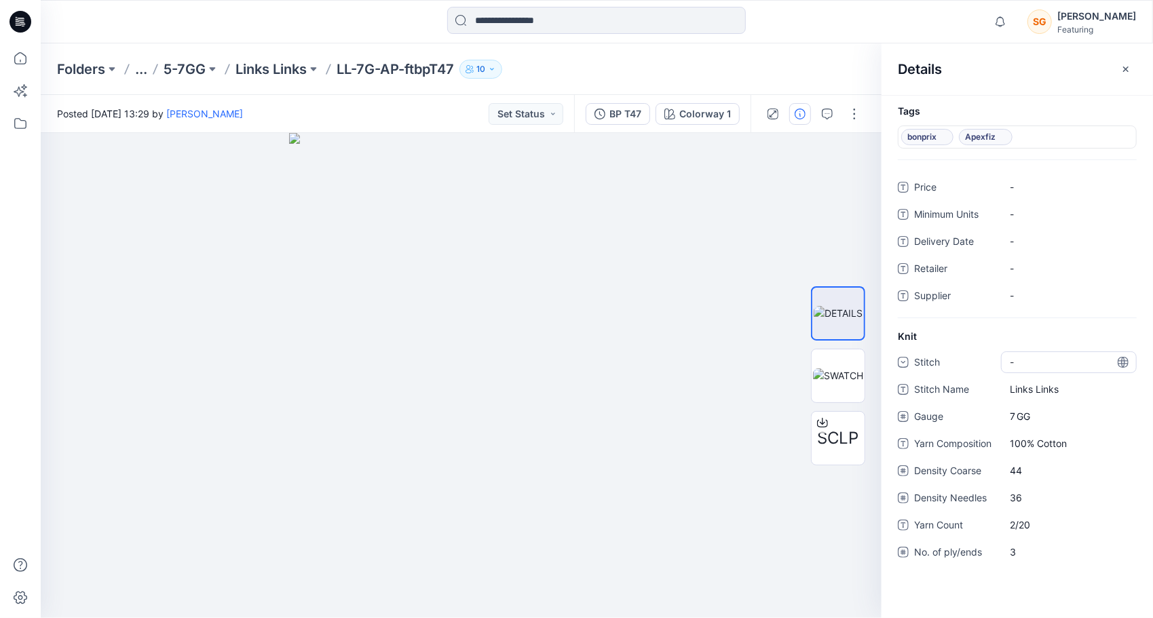
click at [1033, 360] on div "-" at bounding box center [1069, 362] width 136 height 22
click at [1039, 475] on div "Links" at bounding box center [1068, 473] width 130 height 27
click at [991, 607] on div "Tags bonprix Apexfiz Price - Minimum Units - Delivery Date - Retailer - Supplie…" at bounding box center [1016, 356] width 271 height 523
click at [256, 73] on p "Links Links" at bounding box center [270, 69] width 71 height 19
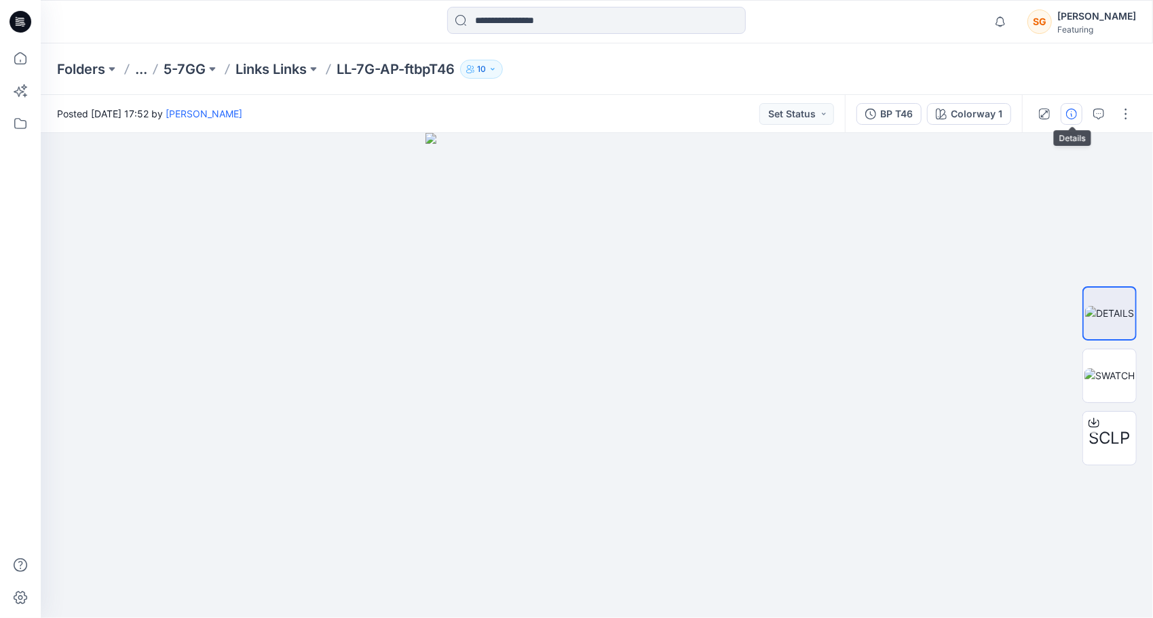
click at [1075, 110] on icon "button" at bounding box center [1071, 114] width 11 height 11
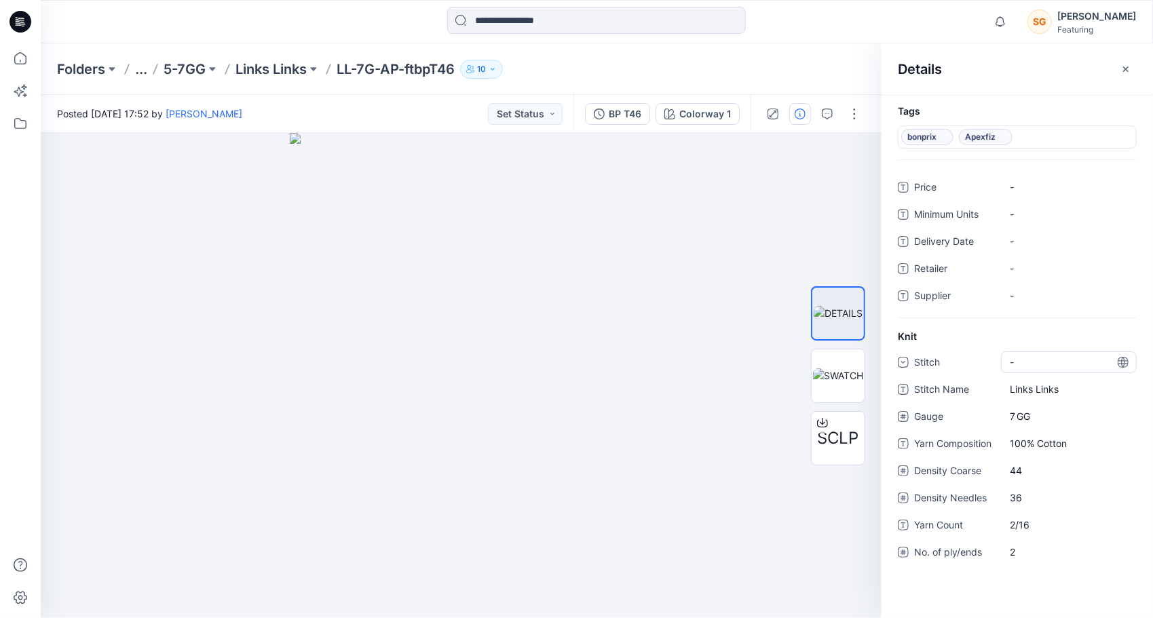
click at [1035, 362] on div "-" at bounding box center [1069, 362] width 136 height 22
click at [1032, 475] on div "Links" at bounding box center [1068, 473] width 130 height 27
click at [1014, 577] on div "Stitch Links Stitch Name Links Links Gauge 7 GG Yarn Composition 100% Cotton De…" at bounding box center [1017, 465] width 239 height 228
click at [265, 73] on p "Links Links" at bounding box center [270, 69] width 71 height 19
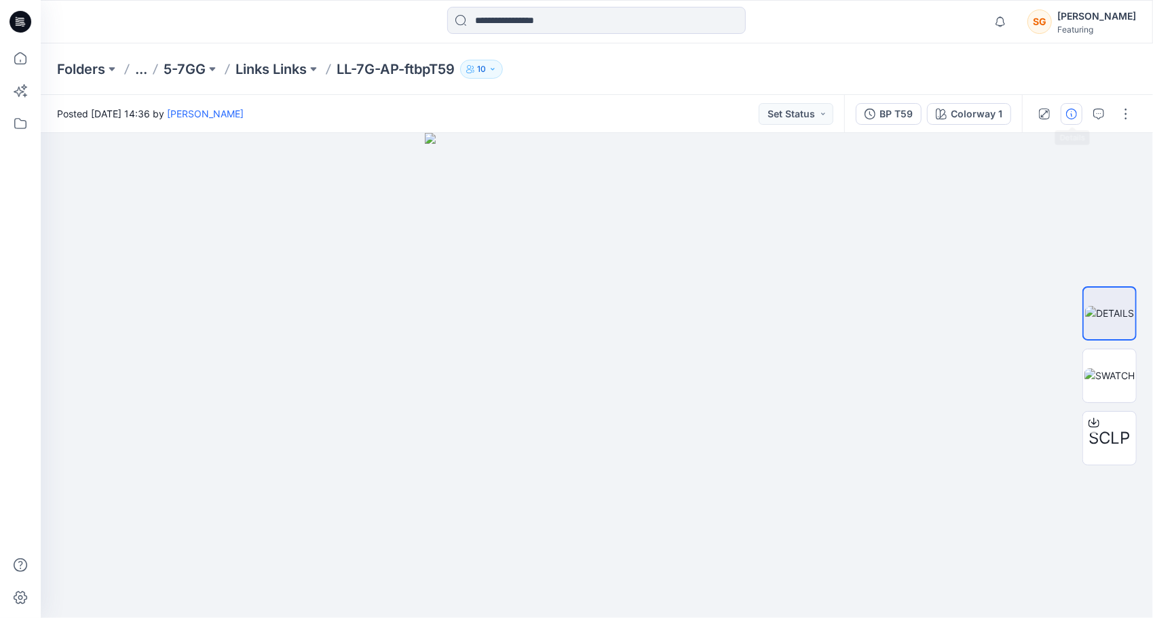
click at [1075, 114] on icon "button" at bounding box center [1071, 114] width 11 height 11
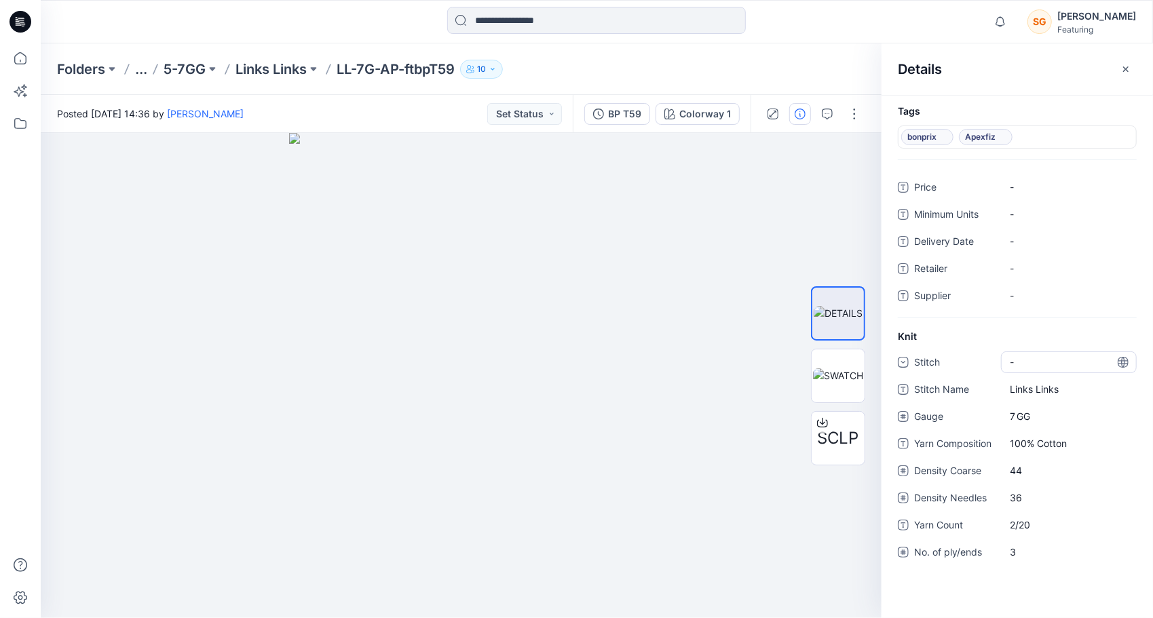
click at [1033, 360] on div "-" at bounding box center [1069, 362] width 136 height 22
click at [1036, 472] on div "Links" at bounding box center [1068, 473] width 130 height 27
click at [1003, 591] on div "Tags bonprix Apexfiz Price - Minimum Units - Delivery Date - Retailer - Supplie…" at bounding box center [1016, 356] width 271 height 523
click at [294, 72] on p "Links Links" at bounding box center [270, 69] width 71 height 19
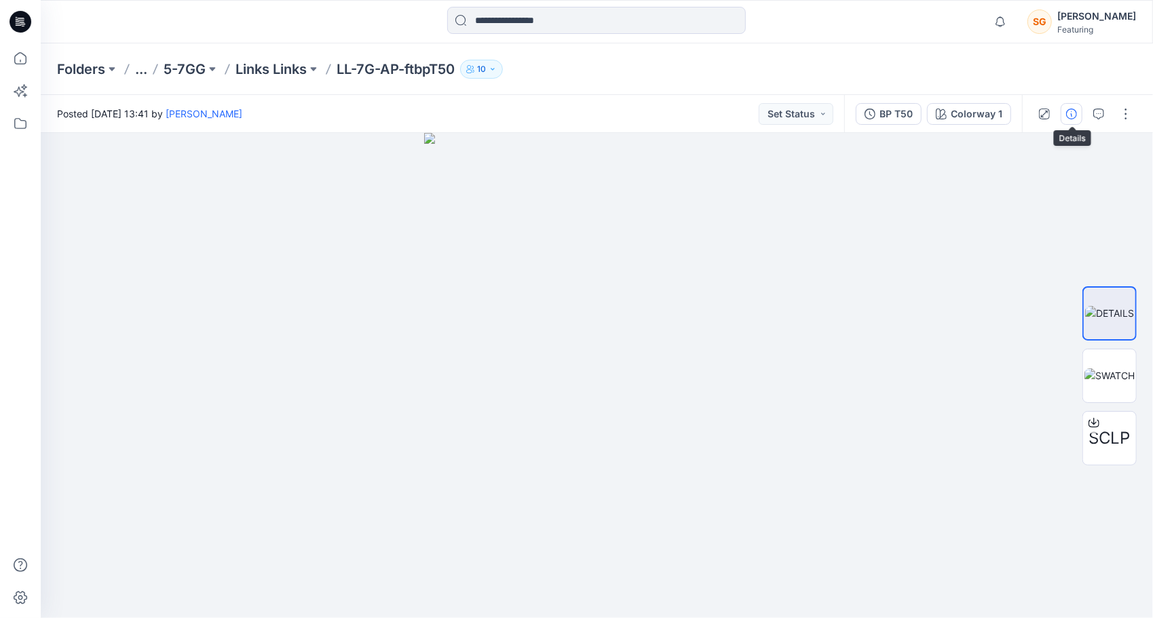
click at [1073, 117] on icon "button" at bounding box center [1071, 114] width 11 height 11
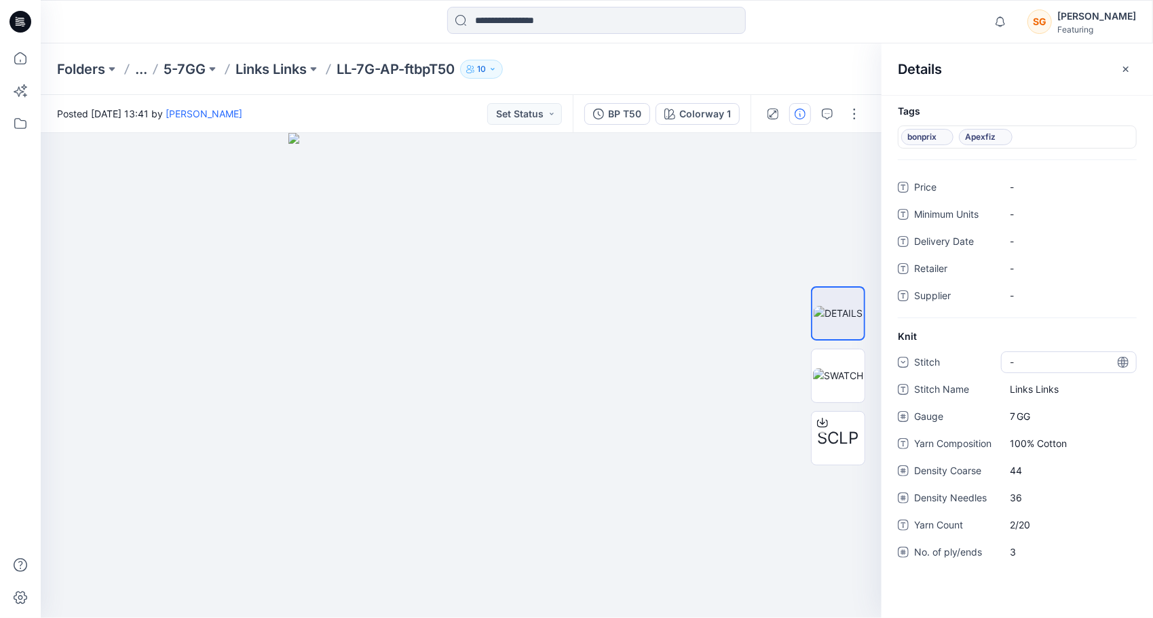
click at [1031, 360] on div "-" at bounding box center [1069, 362] width 136 height 22
click at [1027, 474] on div "Links" at bounding box center [1068, 473] width 130 height 27
click at [1014, 586] on div "Tags bonprix Apexfiz Price - Minimum Units - Delivery Date - Retailer - Supplie…" at bounding box center [1016, 356] width 271 height 523
click at [284, 69] on p "Links Links" at bounding box center [270, 69] width 71 height 19
